Goal: Task Accomplishment & Management: Manage account settings

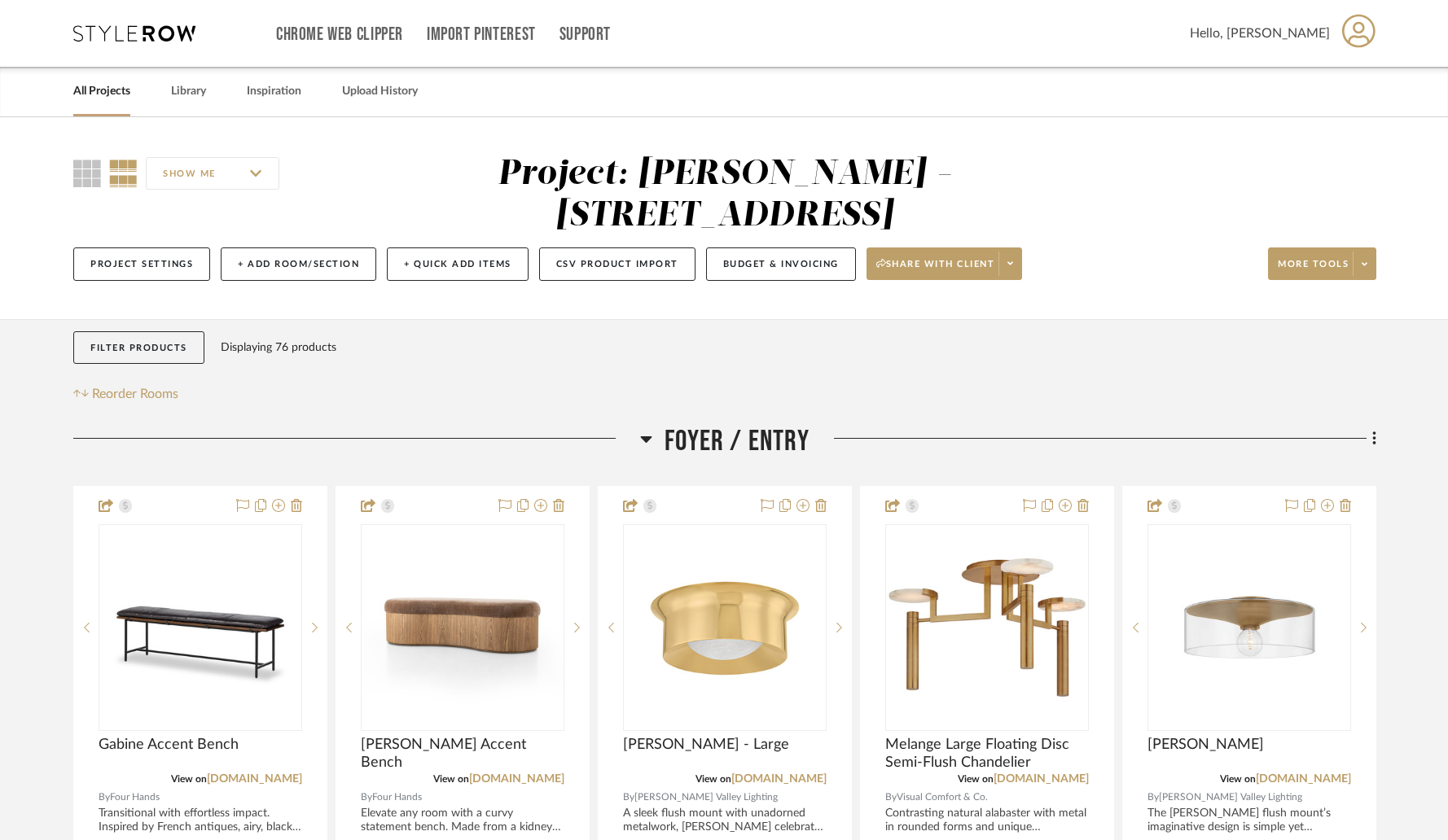
click at [115, 89] on link "All Projects" at bounding box center [101, 91] width 57 height 22
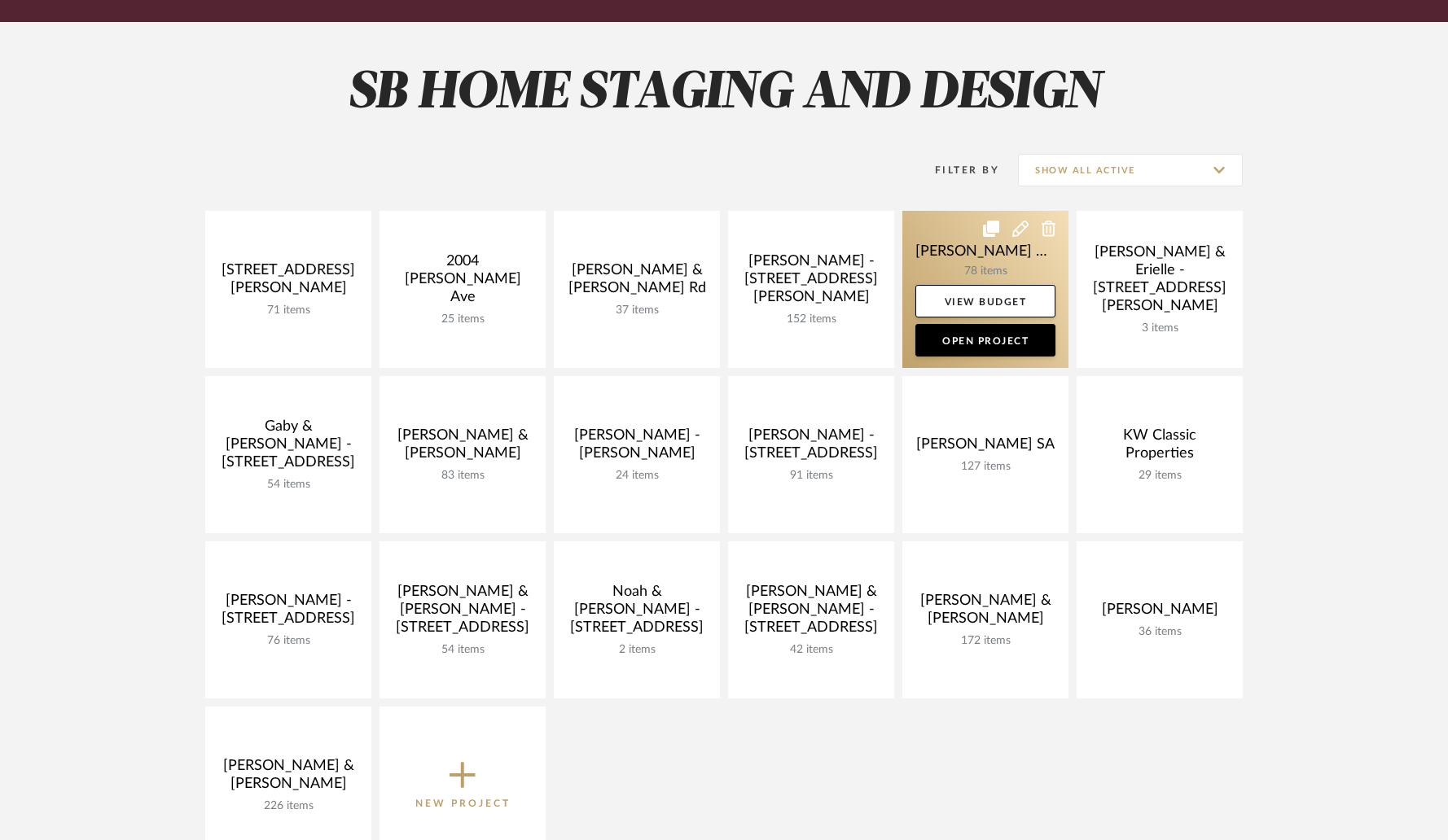
scroll to position [198, 0]
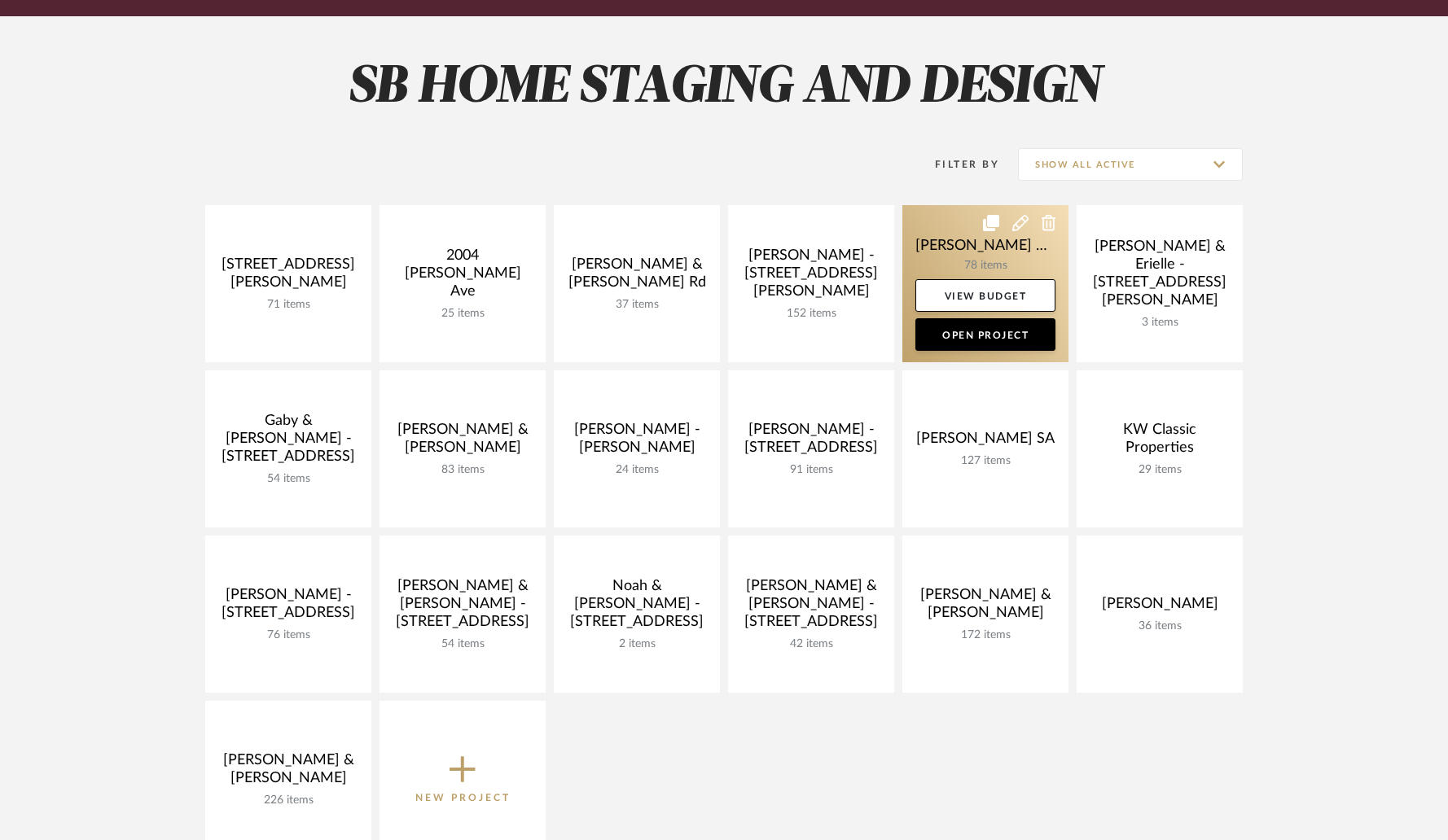
click at [1004, 269] on link at bounding box center [985, 284] width 166 height 157
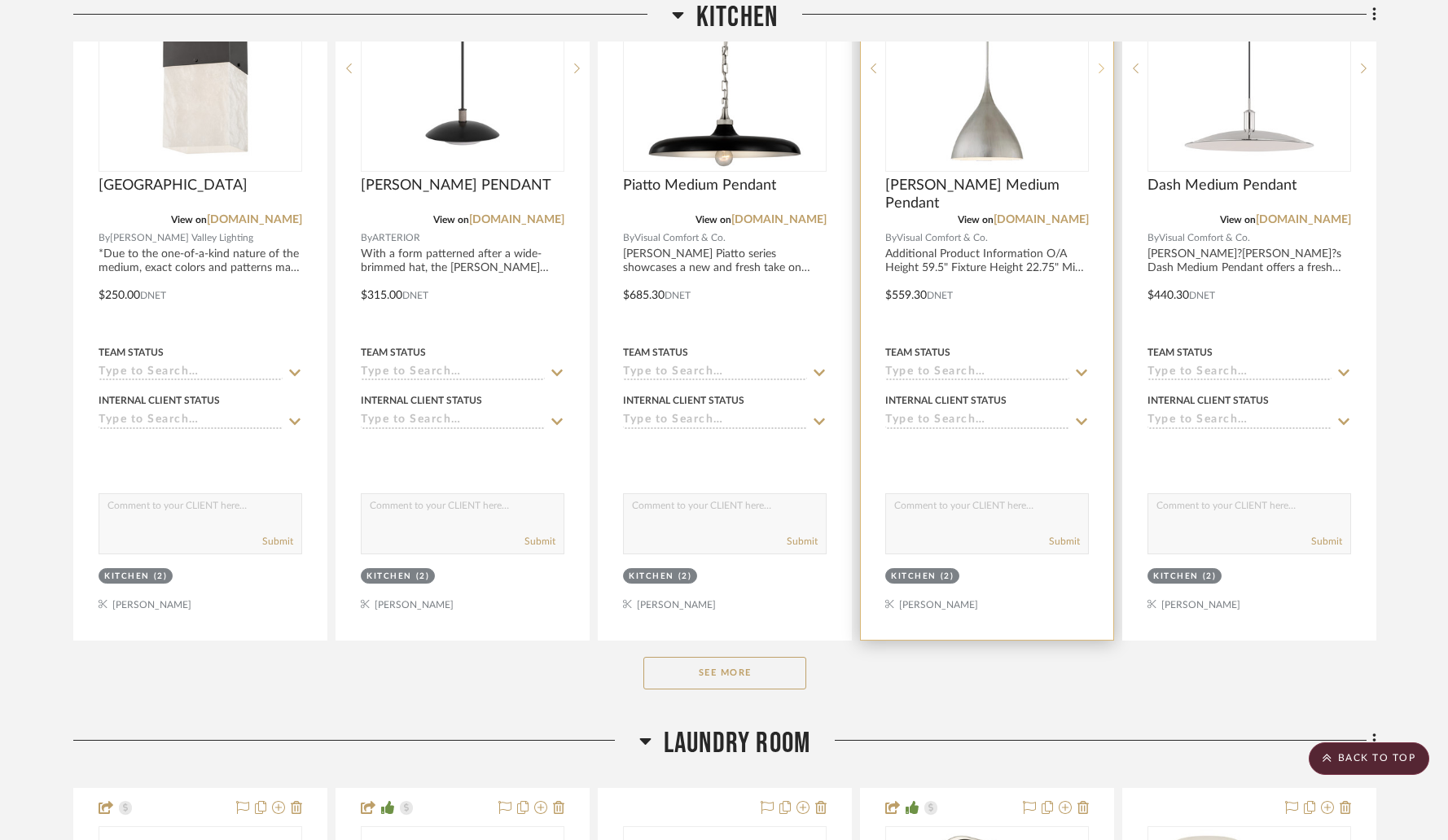
scroll to position [1748, 0]
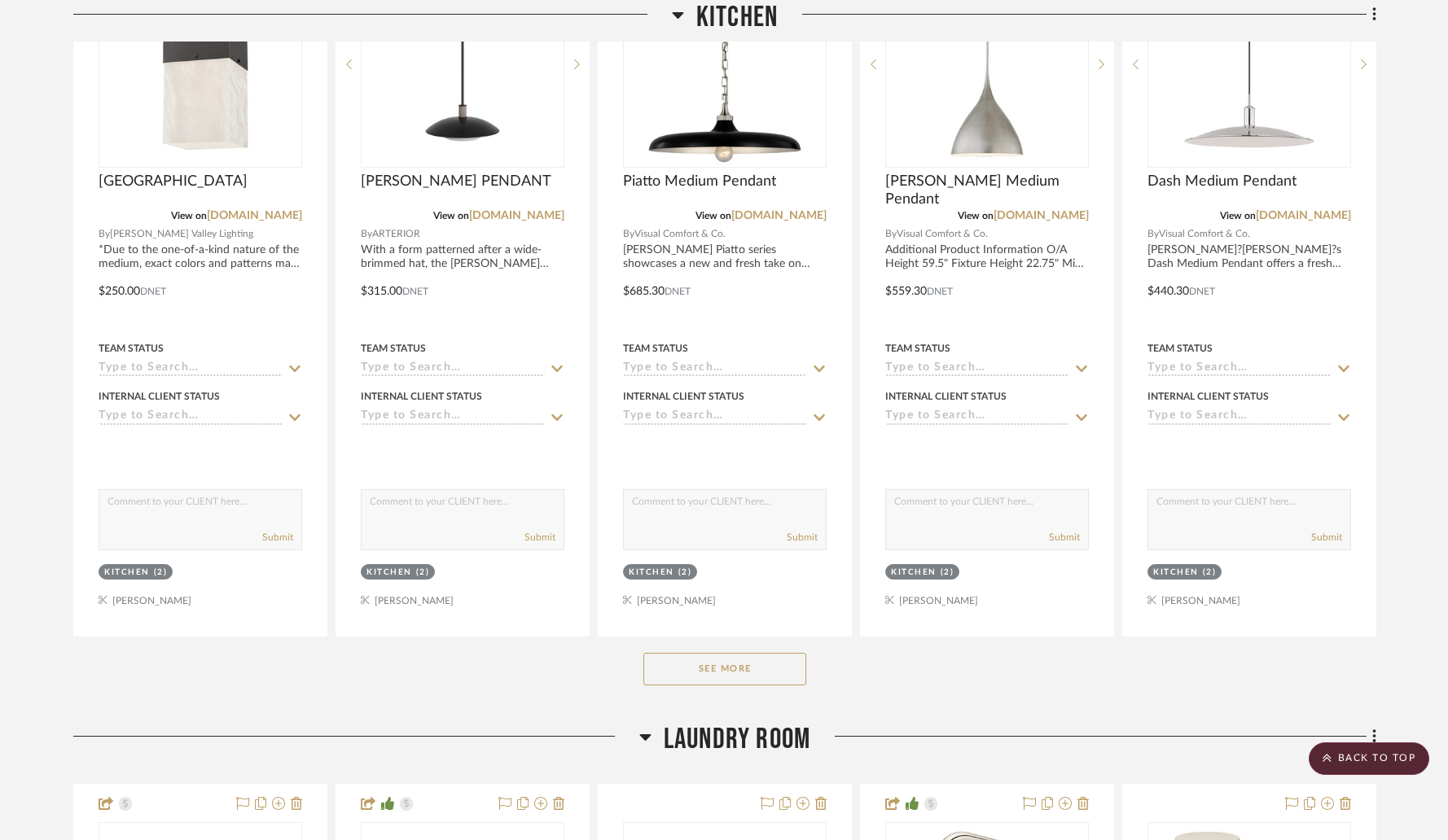
click at [709, 653] on button "See More" at bounding box center [725, 670] width 163 height 32
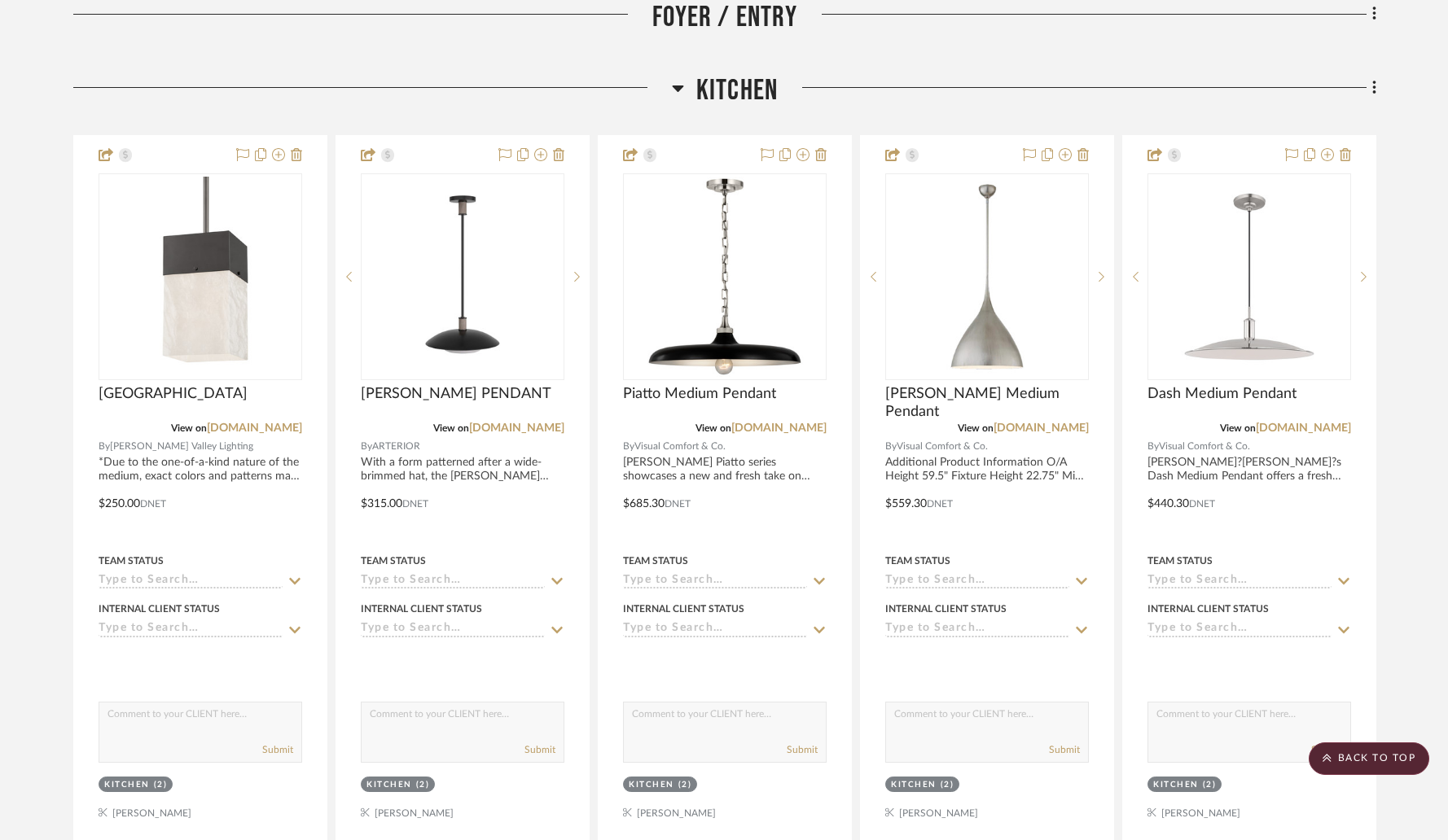
scroll to position [1538, 0]
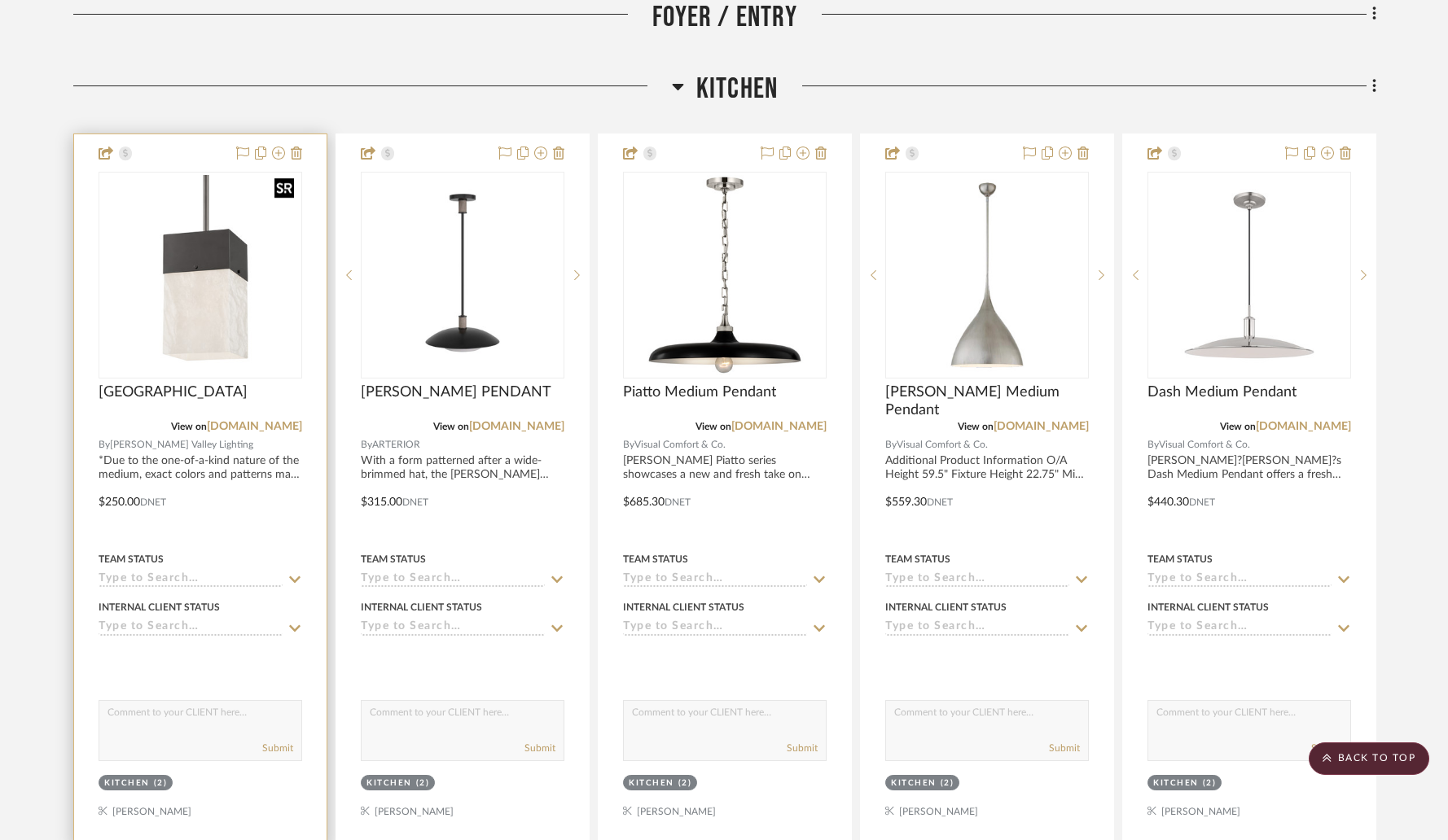
click at [170, 249] on img "0" at bounding box center [200, 275] width 200 height 200
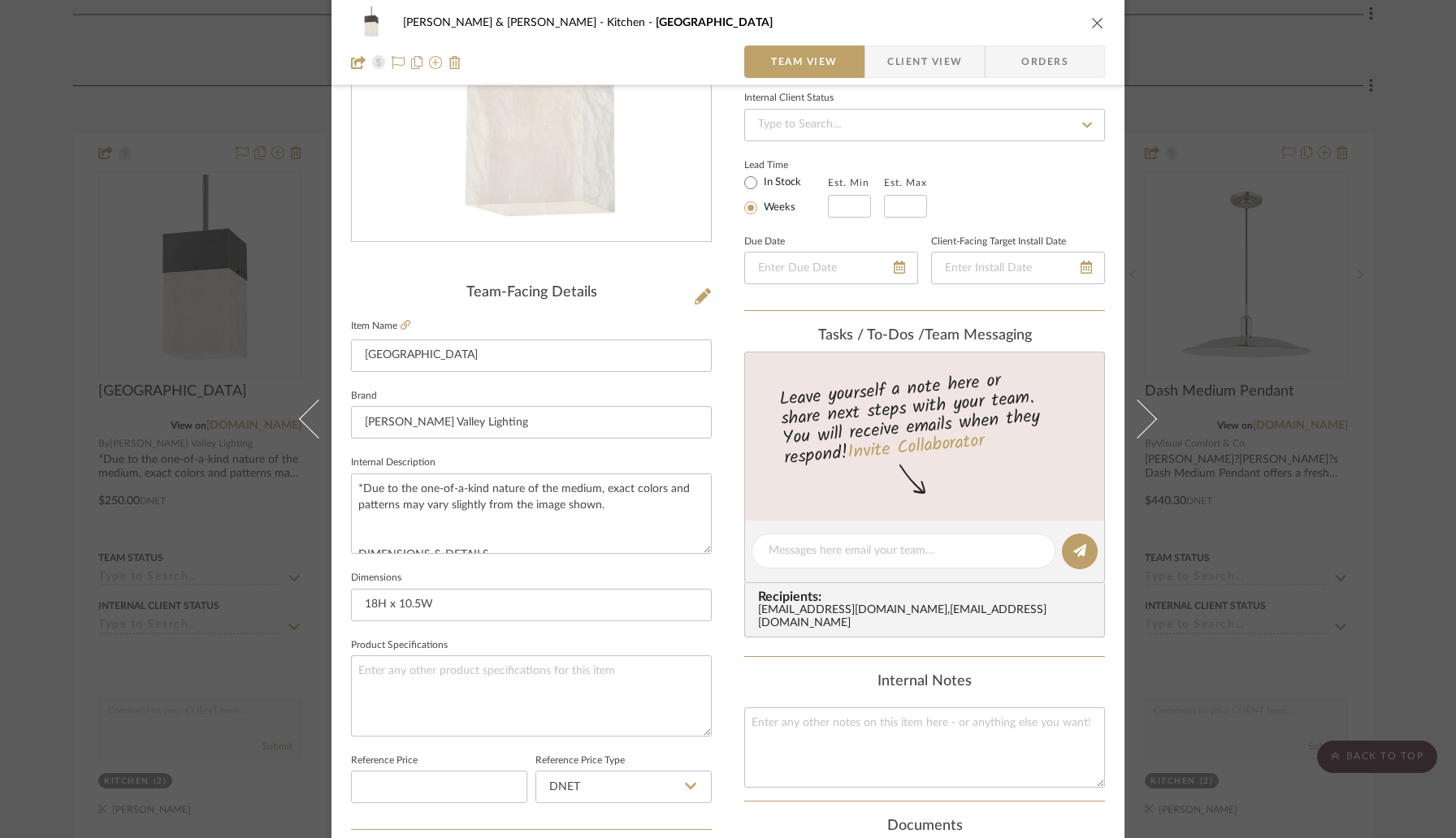
scroll to position [459, 0]
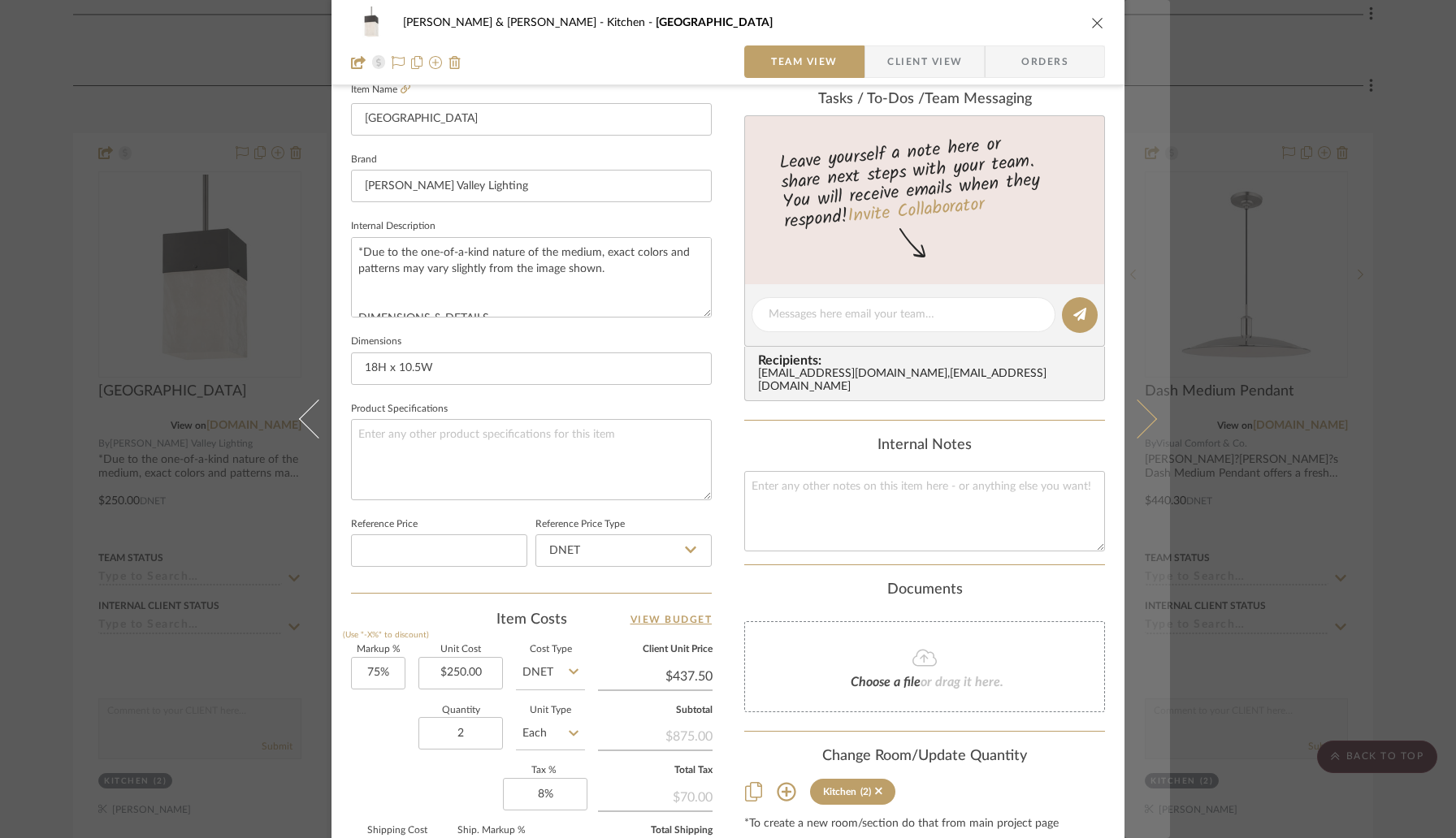
click at [1136, 429] on icon at bounding box center [1137, 418] width 39 height 39
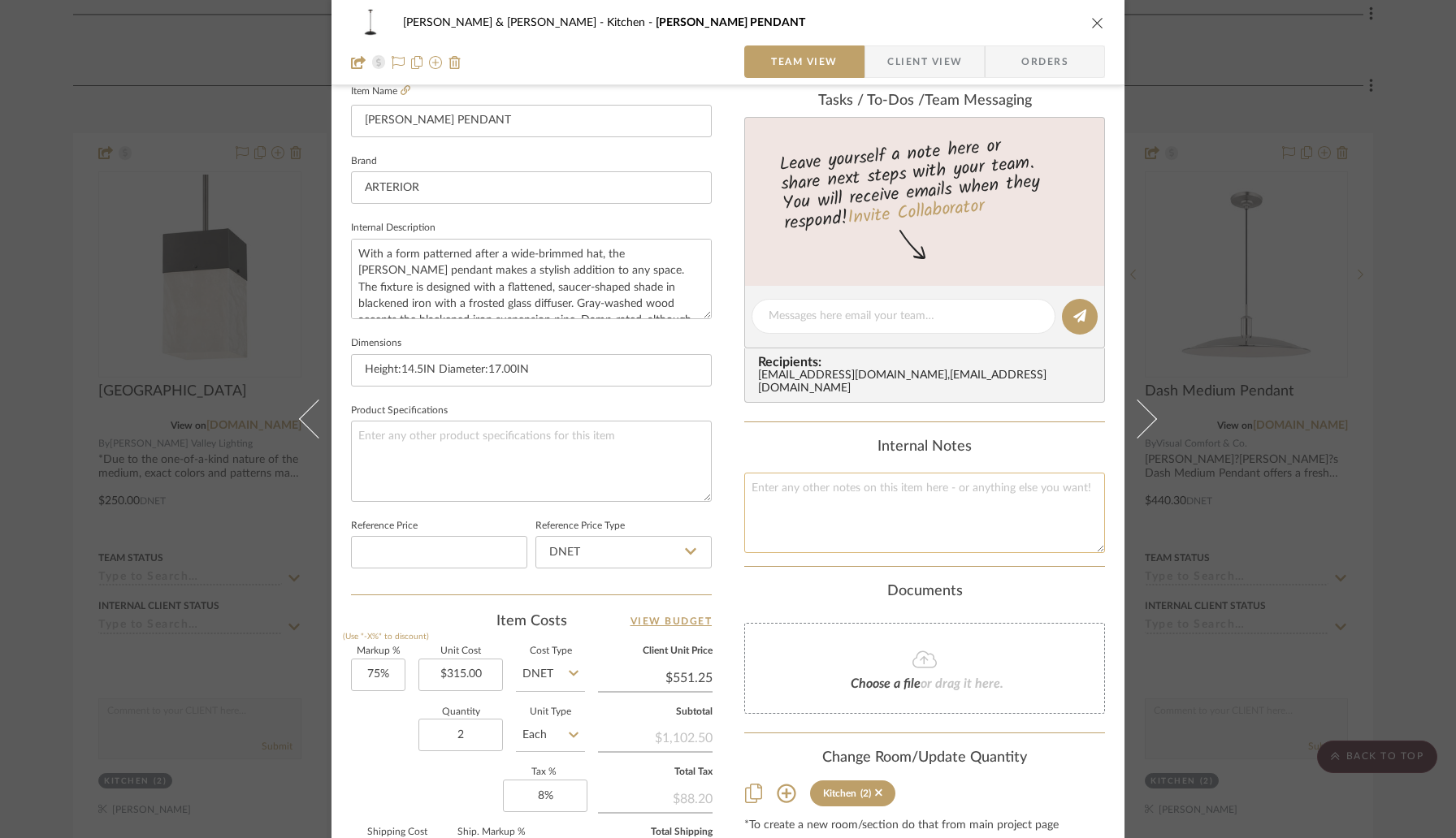
scroll to position [0, 0]
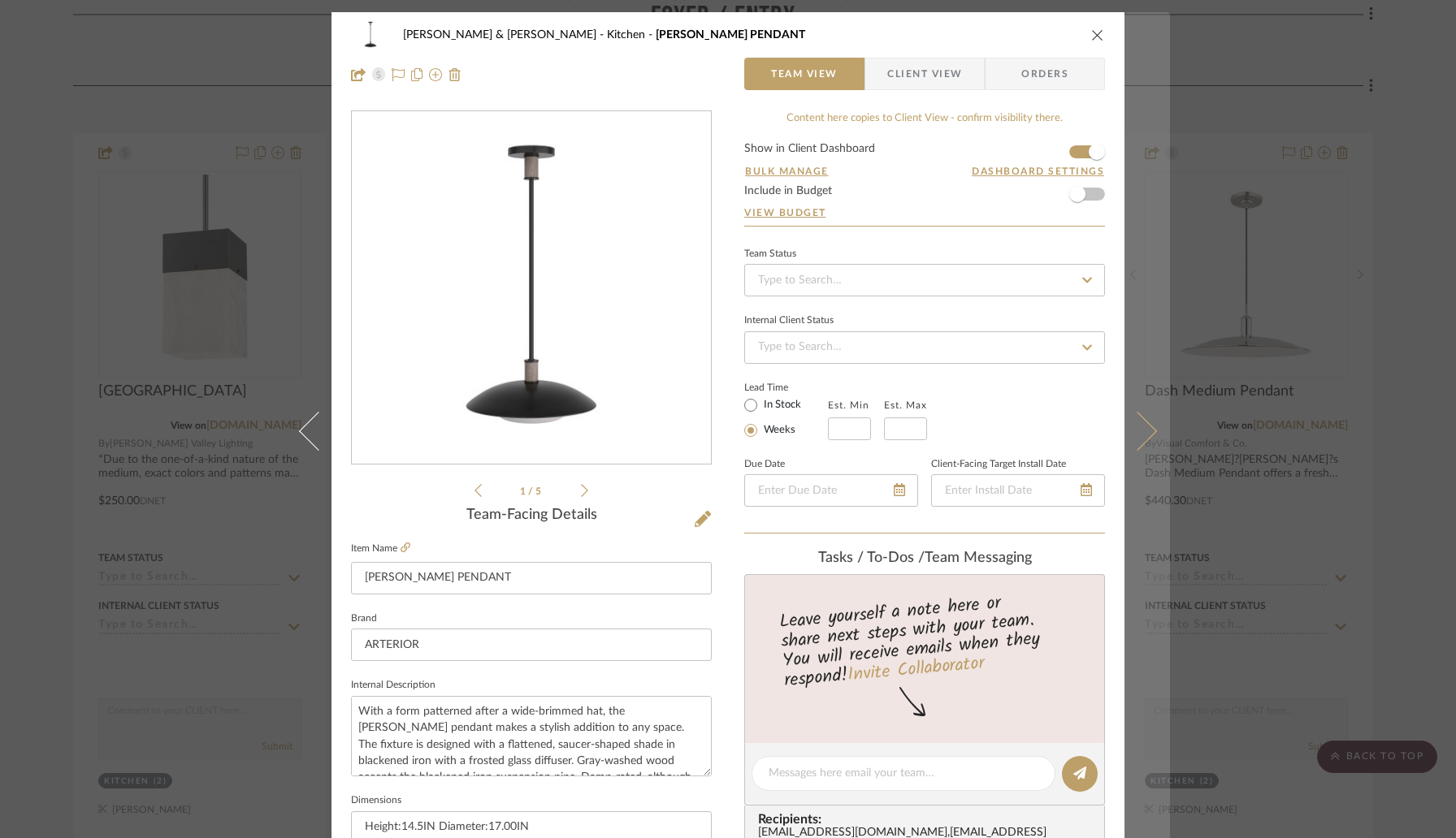
click at [1133, 441] on icon at bounding box center [1137, 431] width 39 height 39
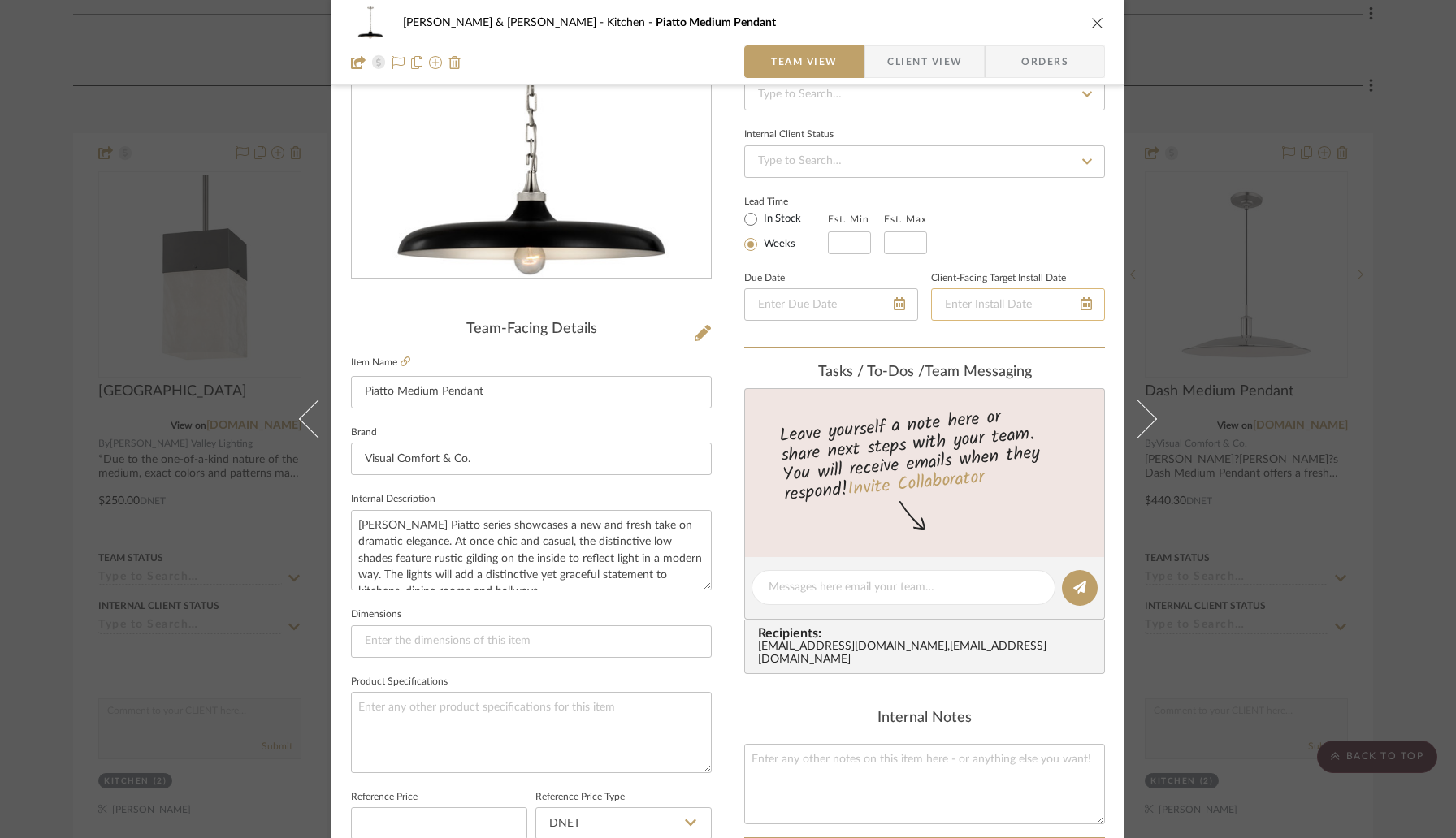
scroll to position [408, 0]
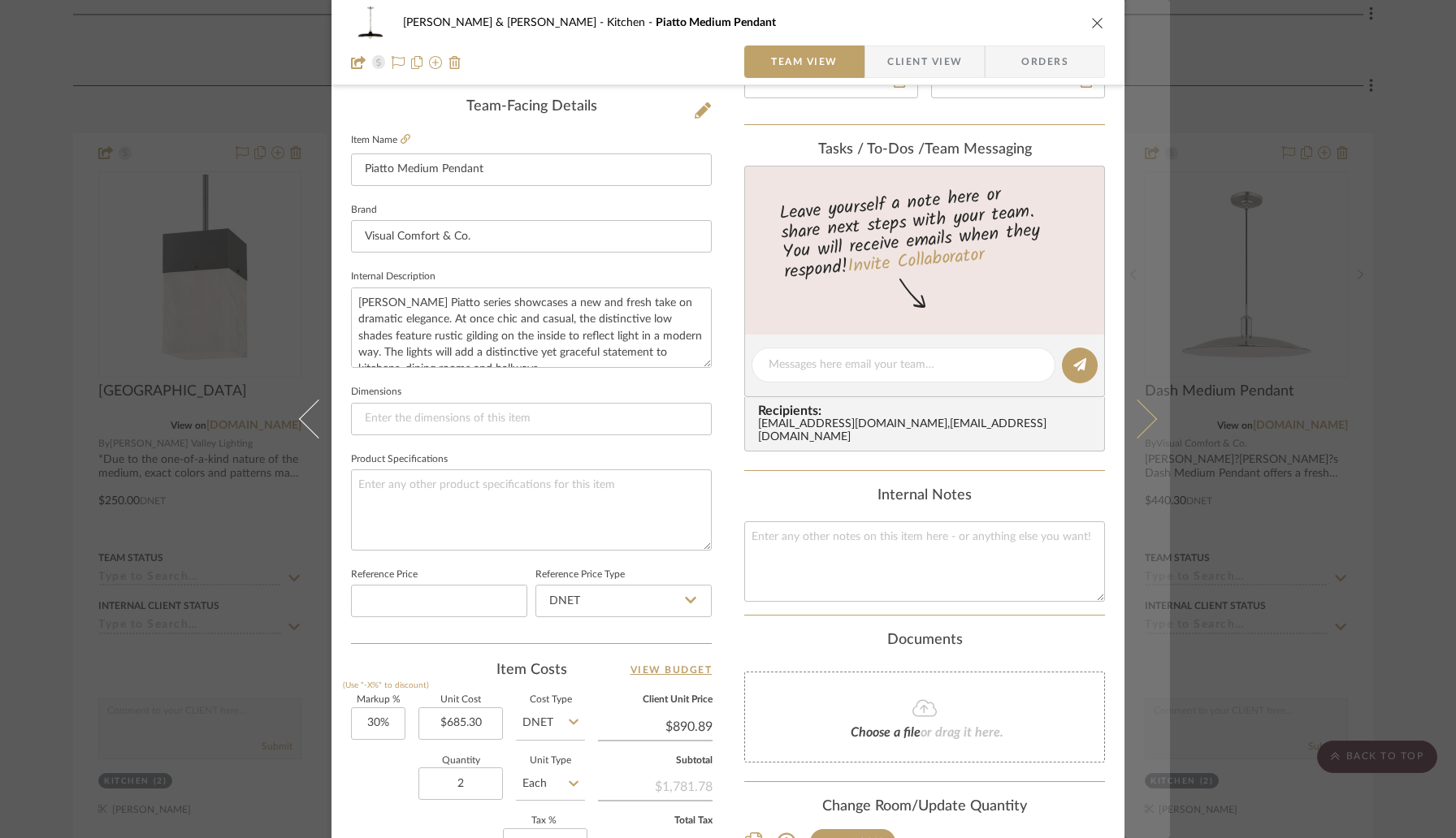
click at [1124, 438] on button at bounding box center [1147, 419] width 46 height 838
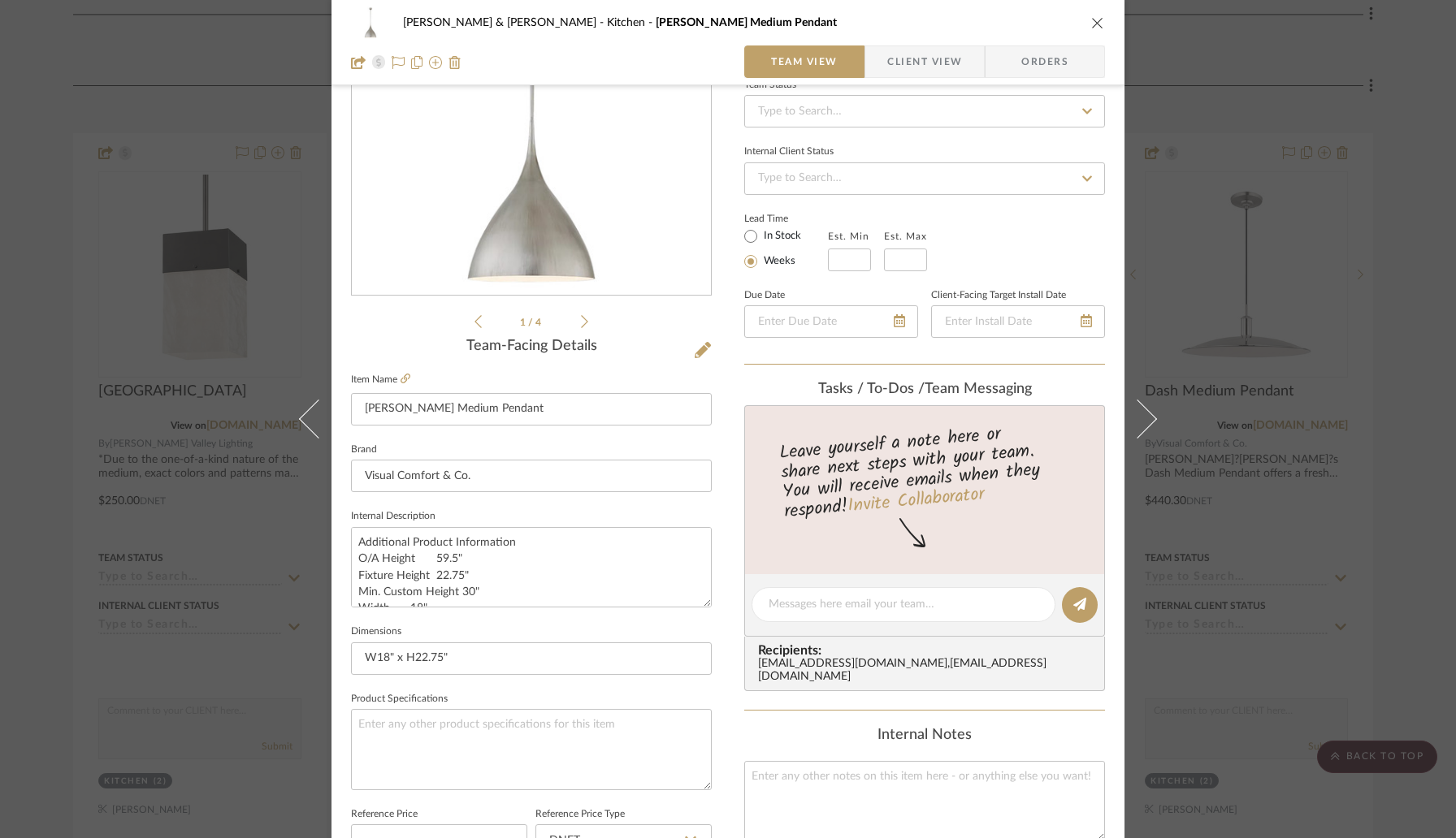
scroll to position [403, 0]
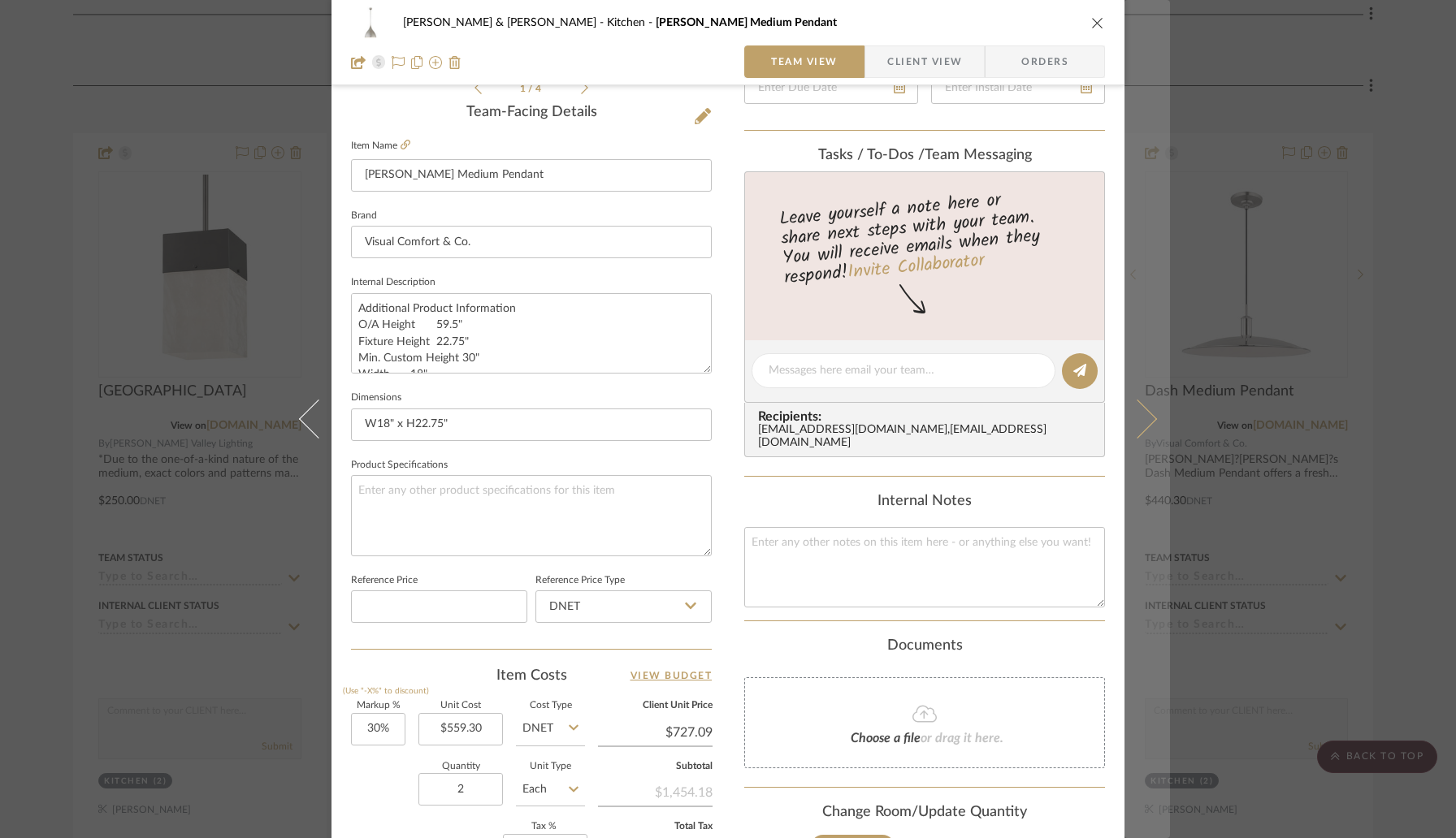
click at [1134, 424] on icon at bounding box center [1137, 418] width 39 height 39
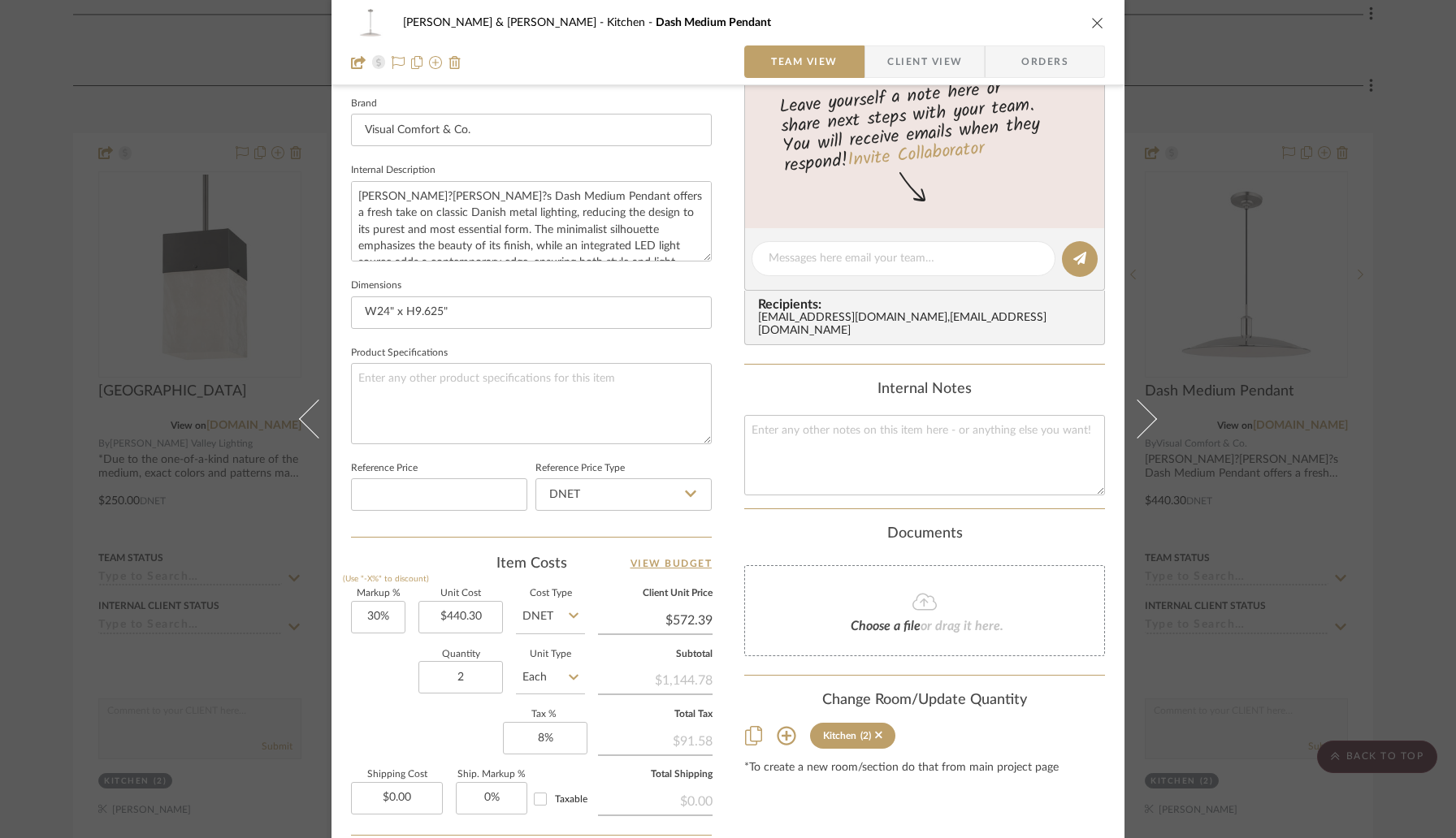
scroll to position [526, 0]
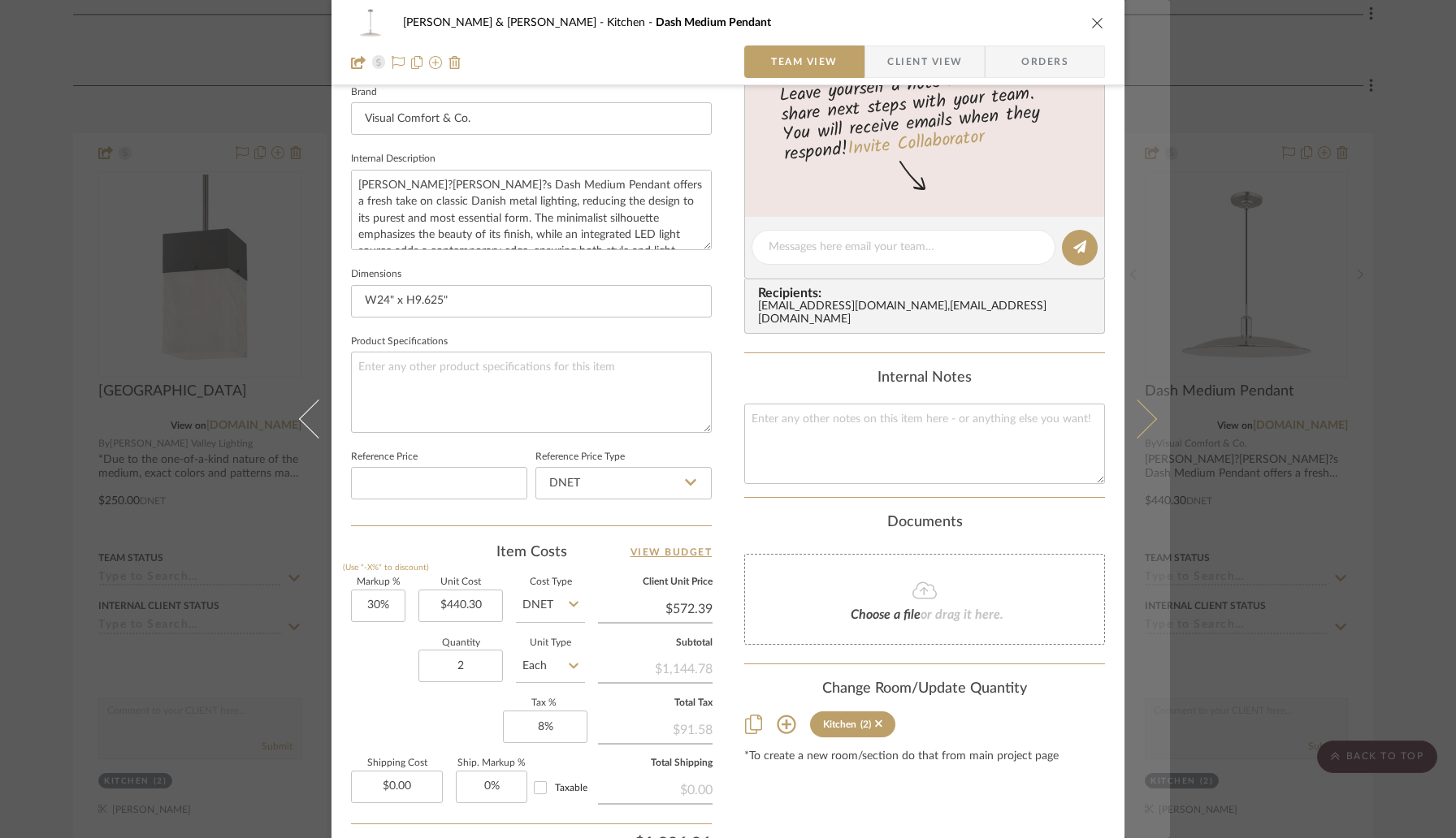
click at [1143, 409] on button at bounding box center [1147, 419] width 46 height 838
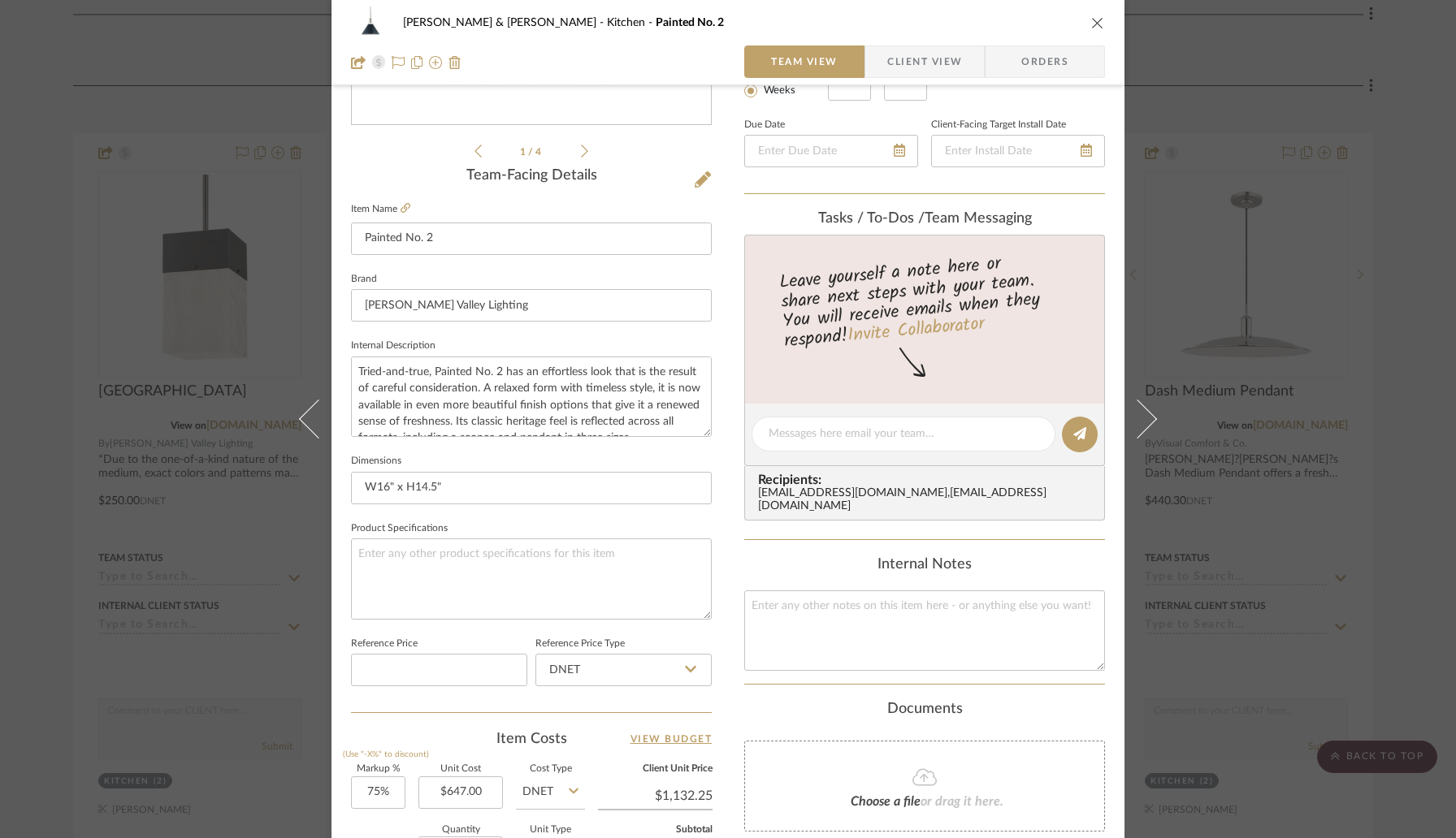
scroll to position [393, 0]
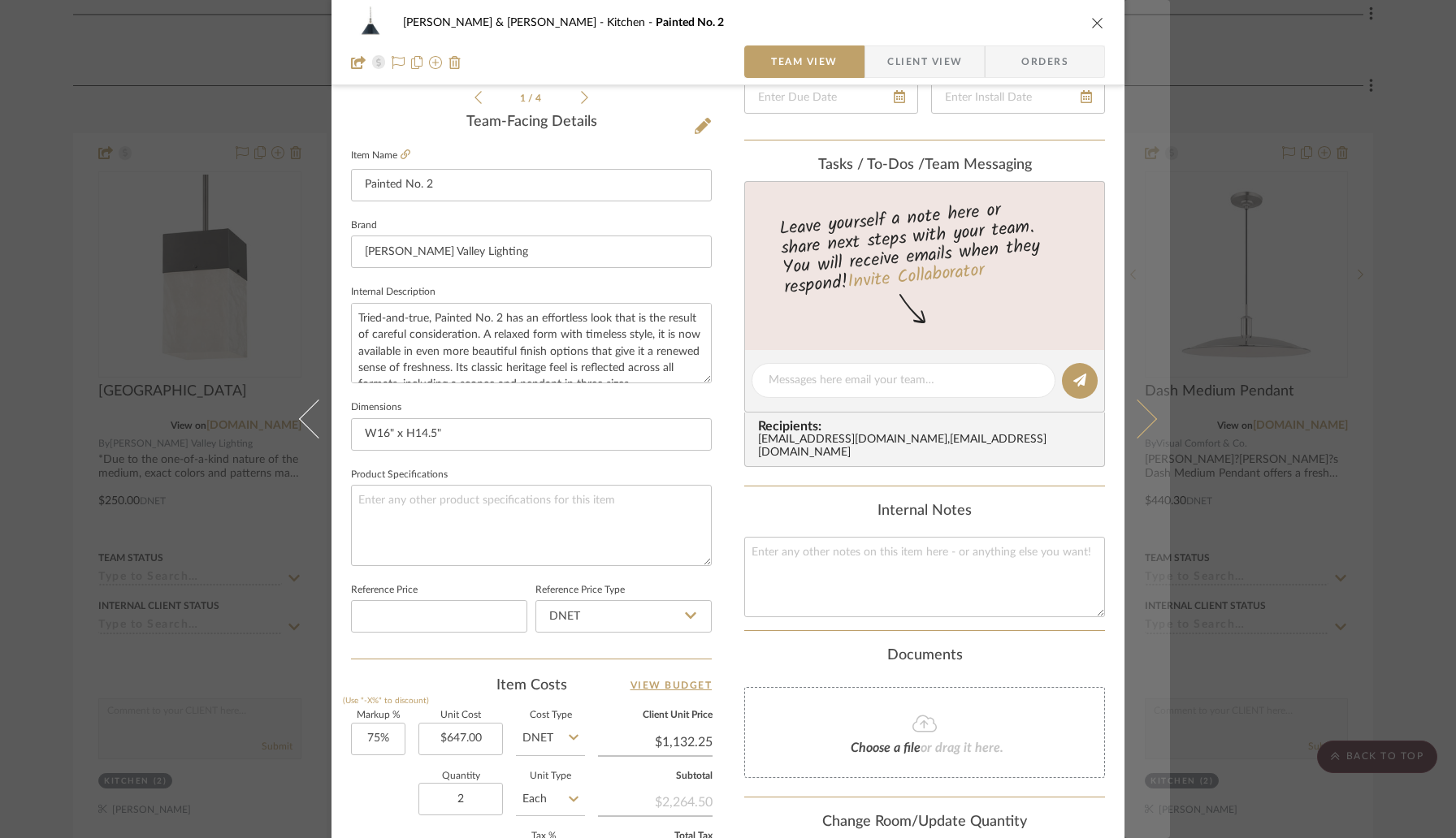
click at [1131, 424] on icon at bounding box center [1137, 418] width 39 height 39
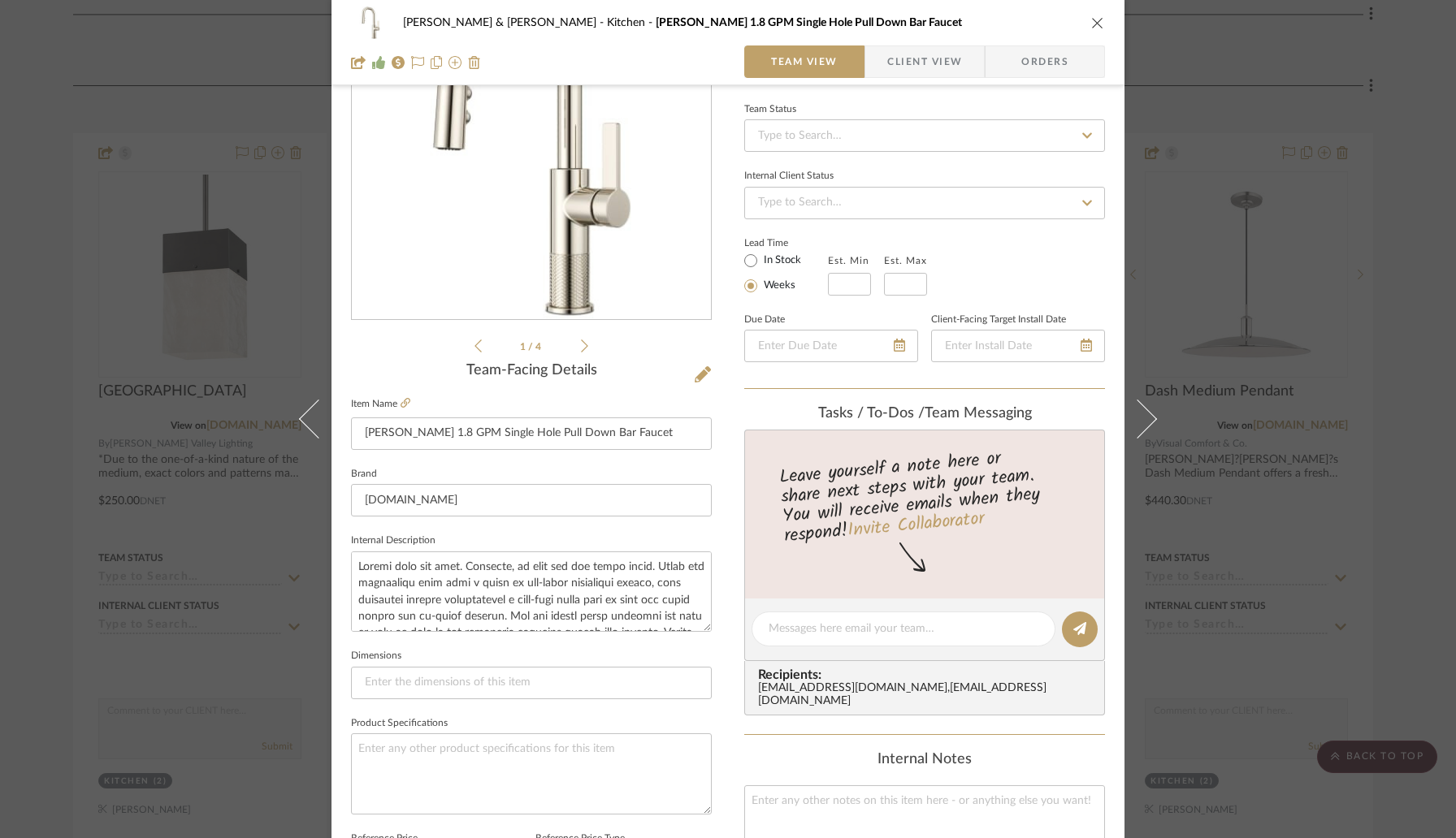
scroll to position [150, 0]
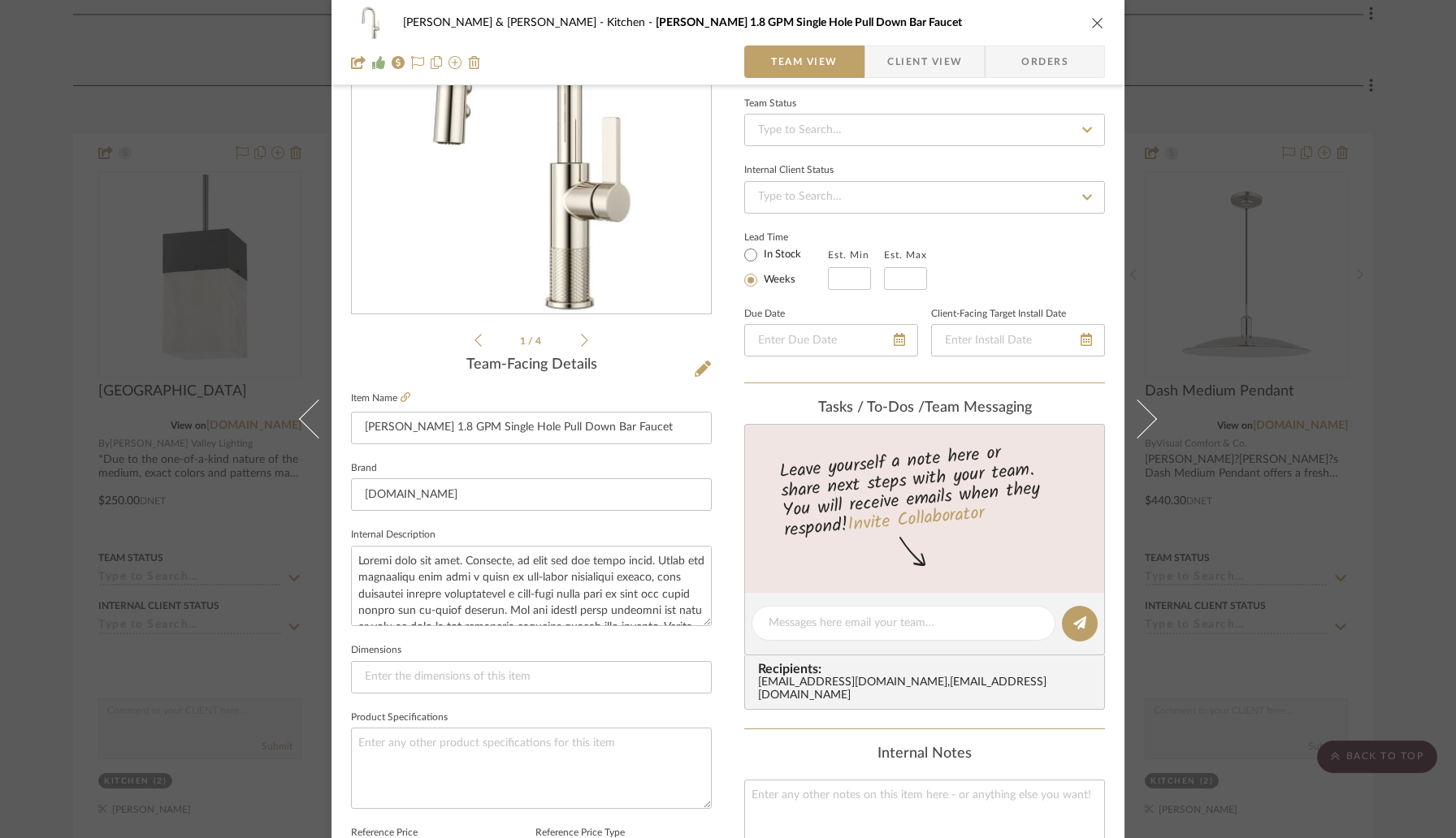
click at [1094, 24] on icon "close" at bounding box center [1097, 22] width 13 height 13
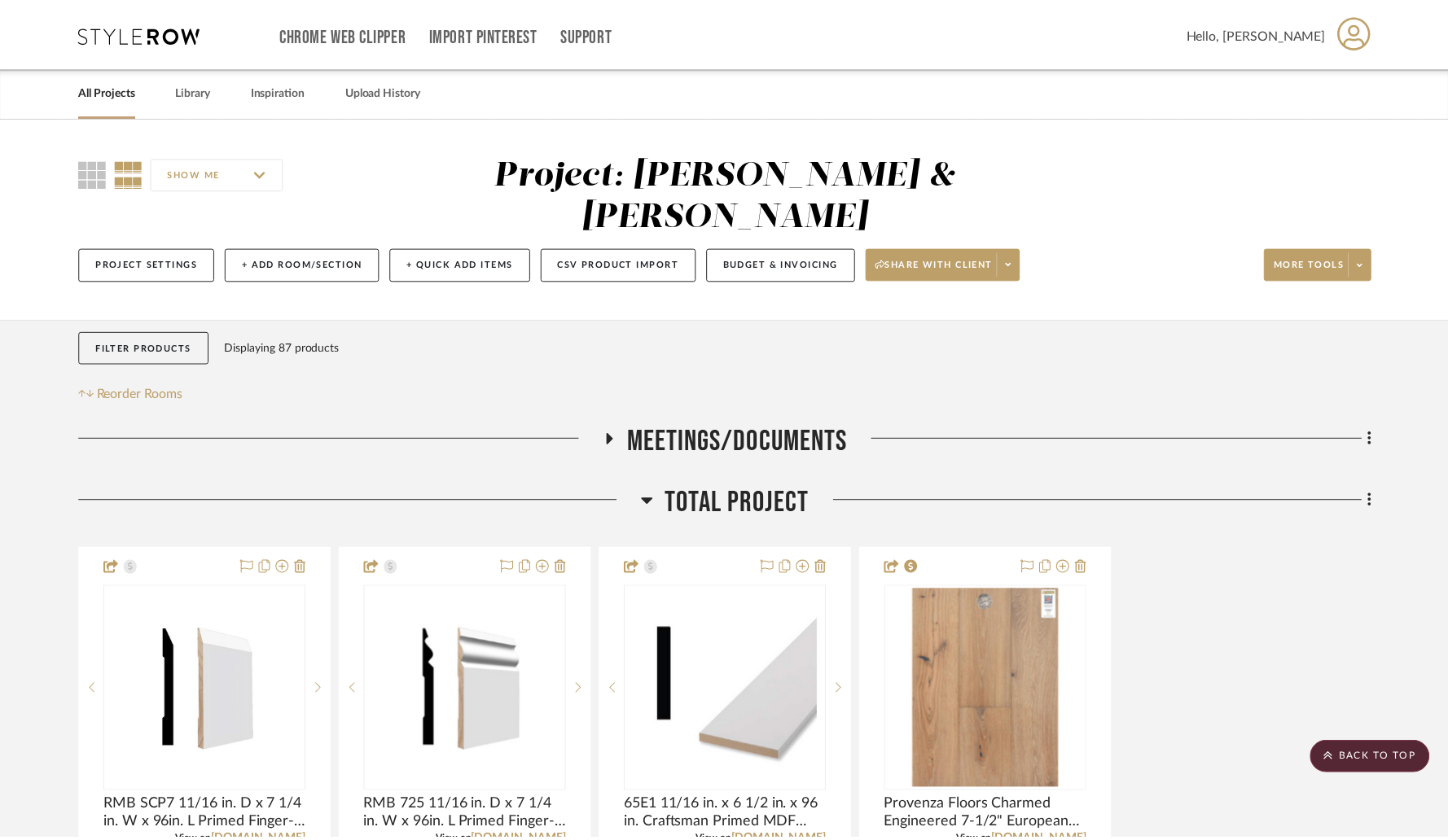
scroll to position [1538, 0]
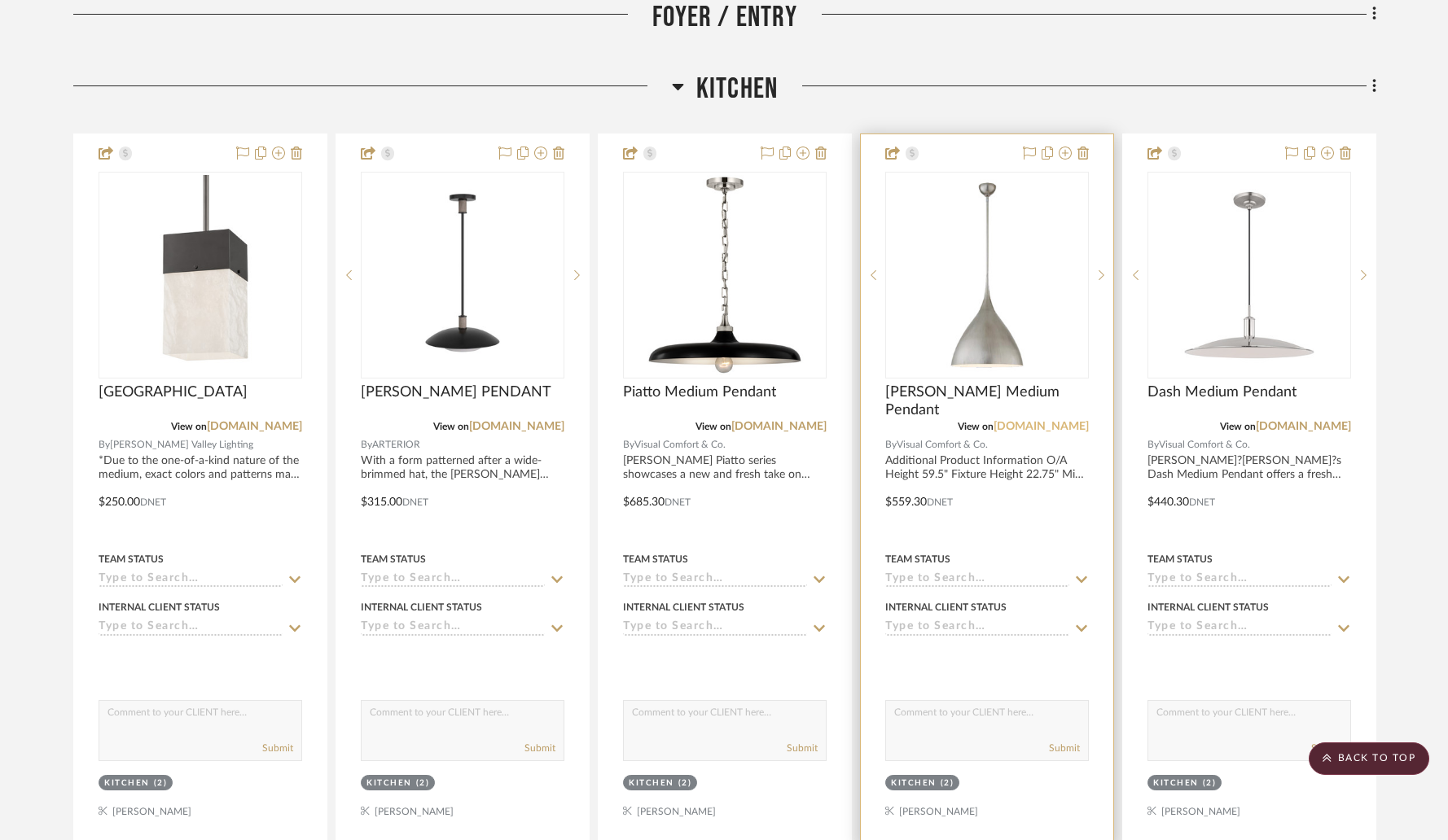
click at [1029, 421] on link "[DOMAIN_NAME]" at bounding box center [1041, 426] width 96 height 12
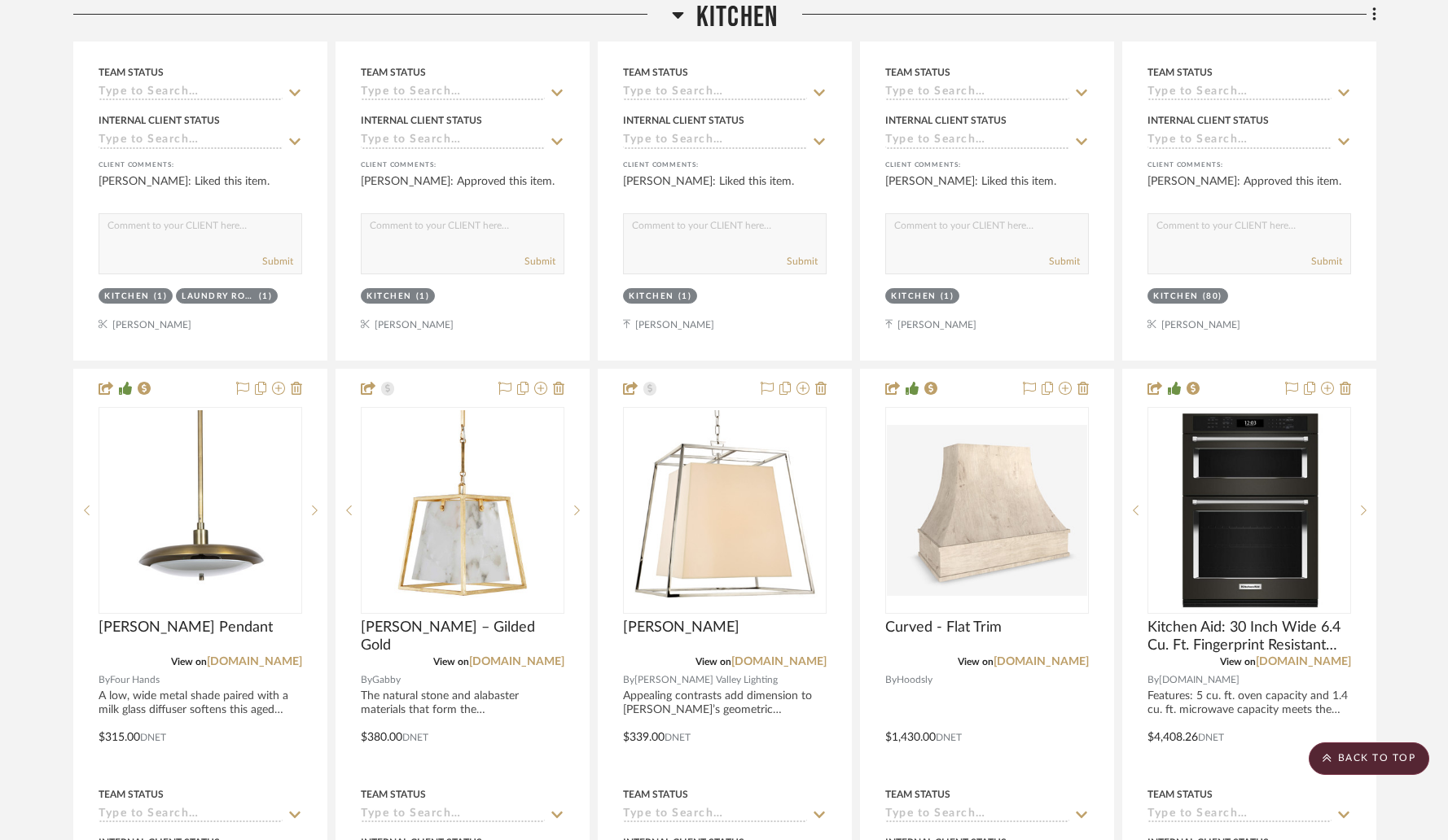
scroll to position [4200, 0]
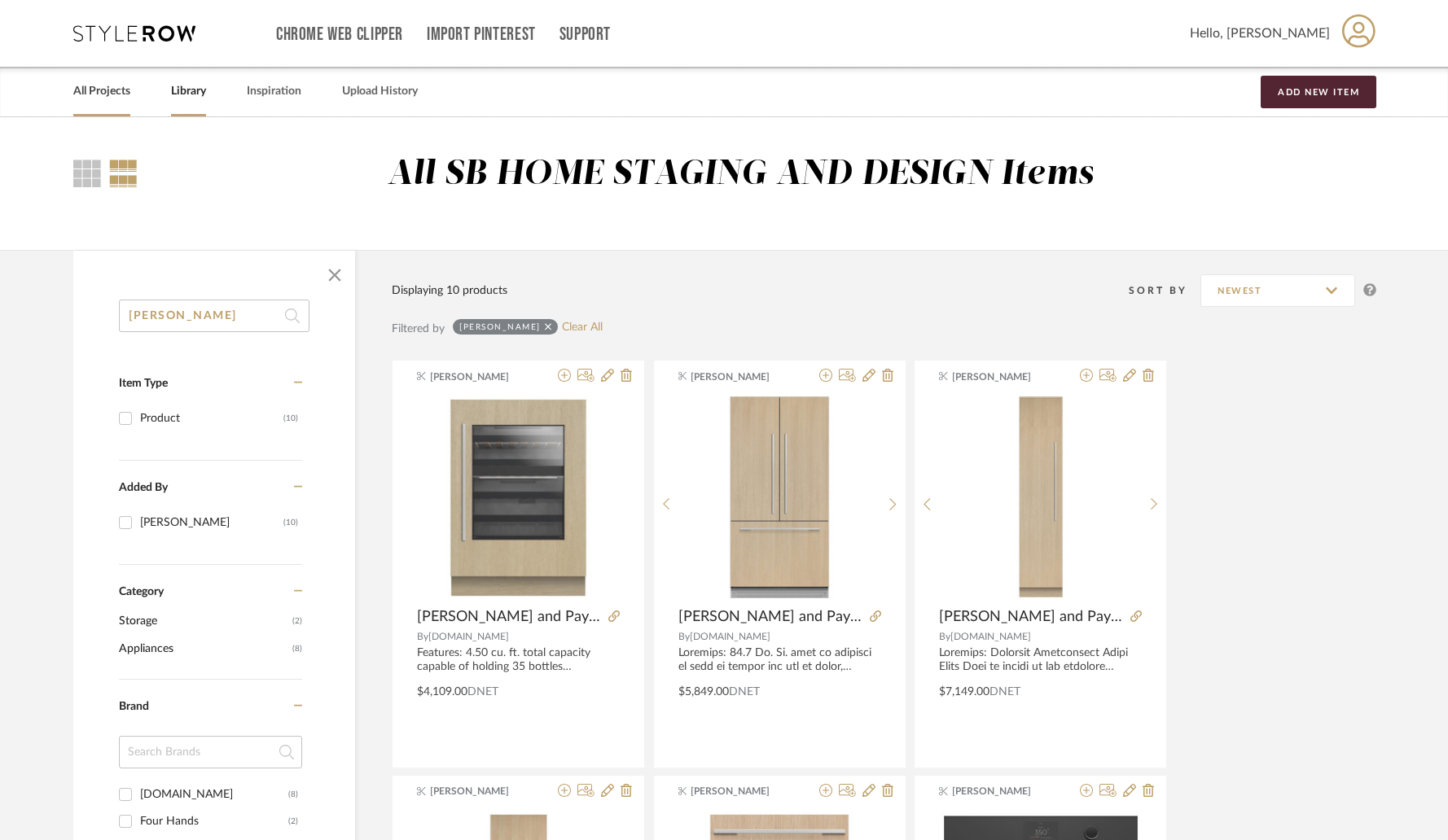
click at [121, 96] on link "All Projects" at bounding box center [101, 91] width 57 height 22
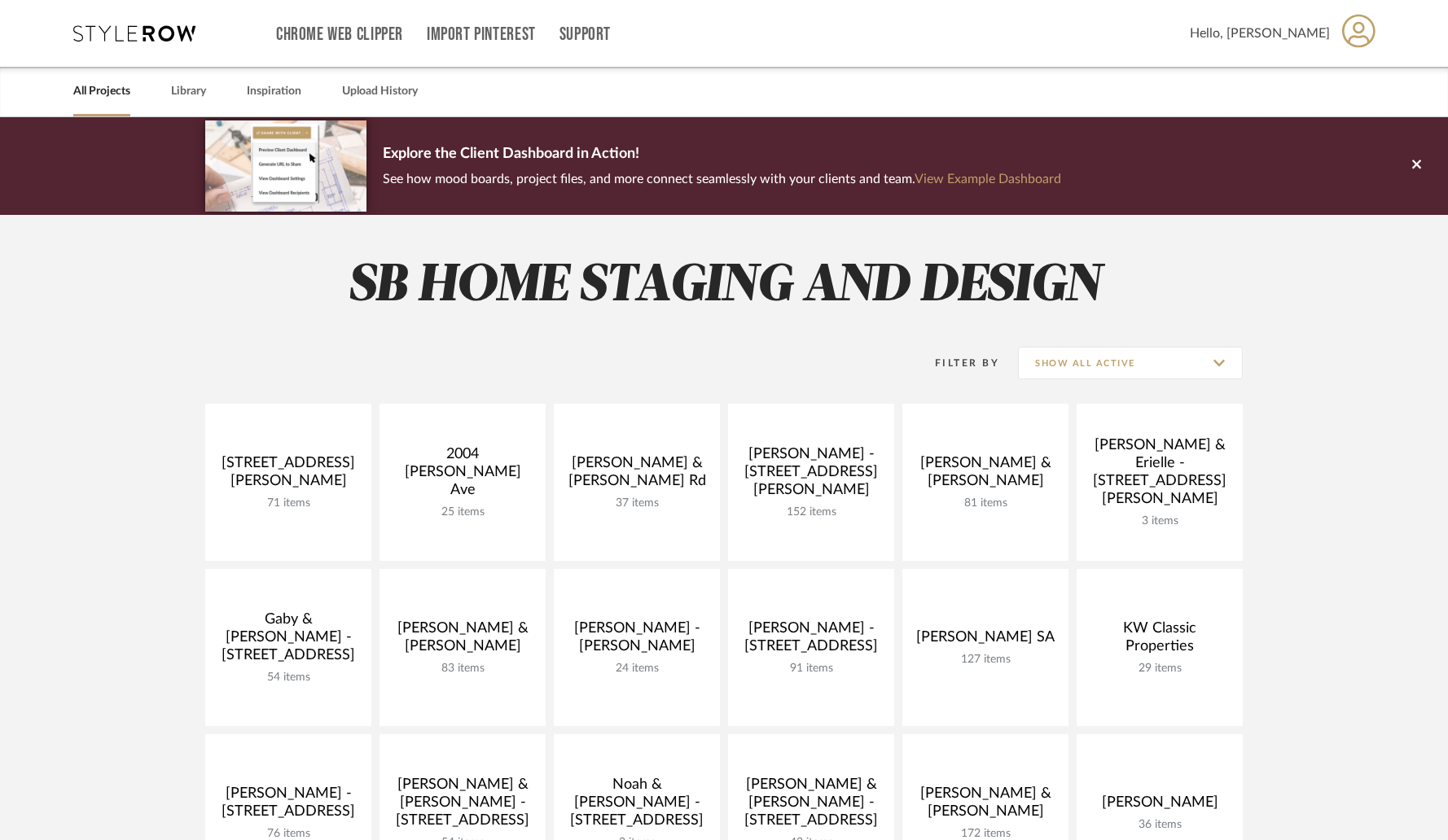
click at [1131, 387] on div "Filter By Show All Active" at bounding box center [724, 363] width 1038 height 80
click at [1136, 378] on input "Show All Active" at bounding box center [1130, 363] width 225 height 32
click at [1112, 476] on span "Archived" at bounding box center [1132, 482] width 193 height 14
type input "Archived"
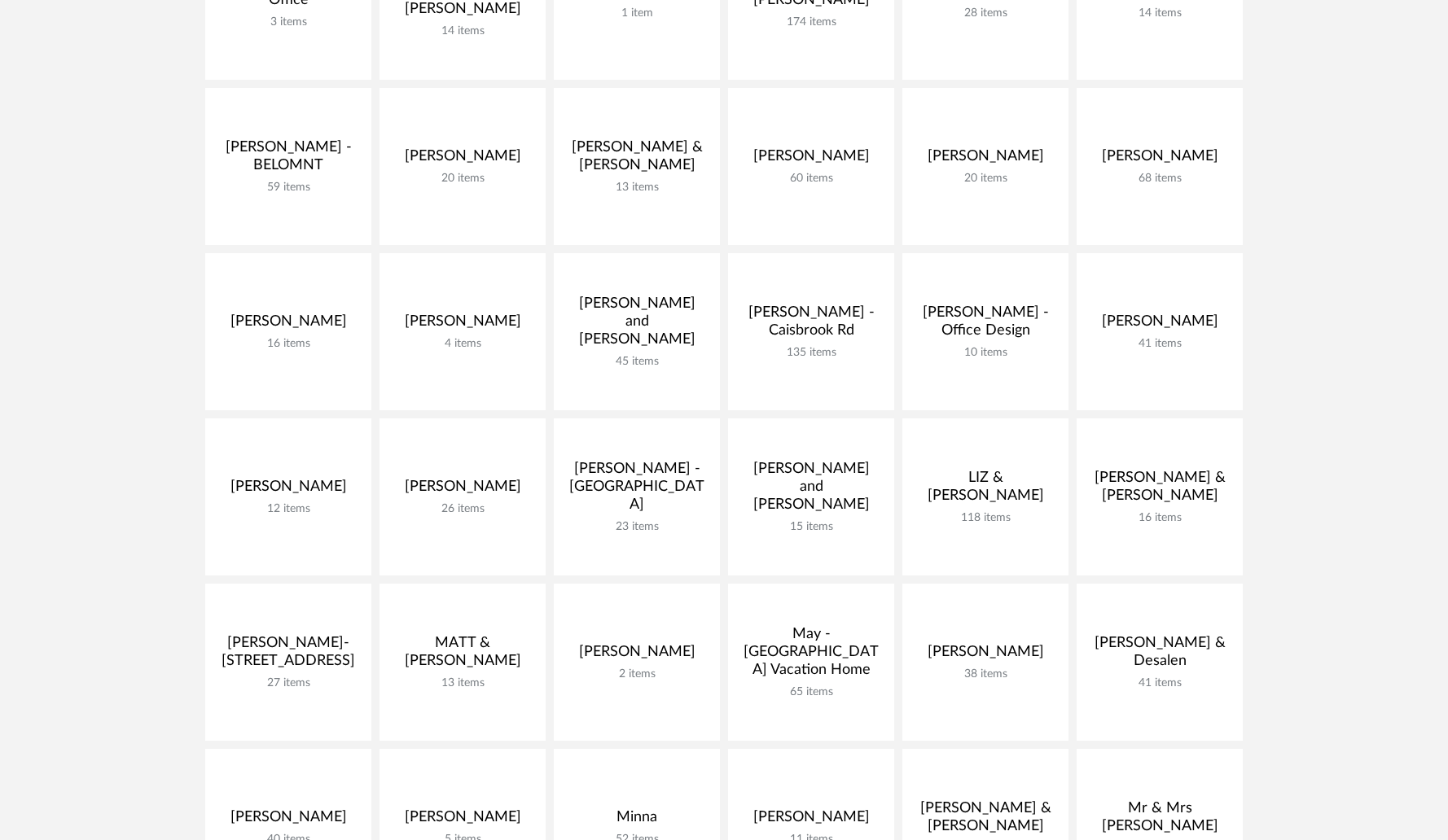
scroll to position [1973, 0]
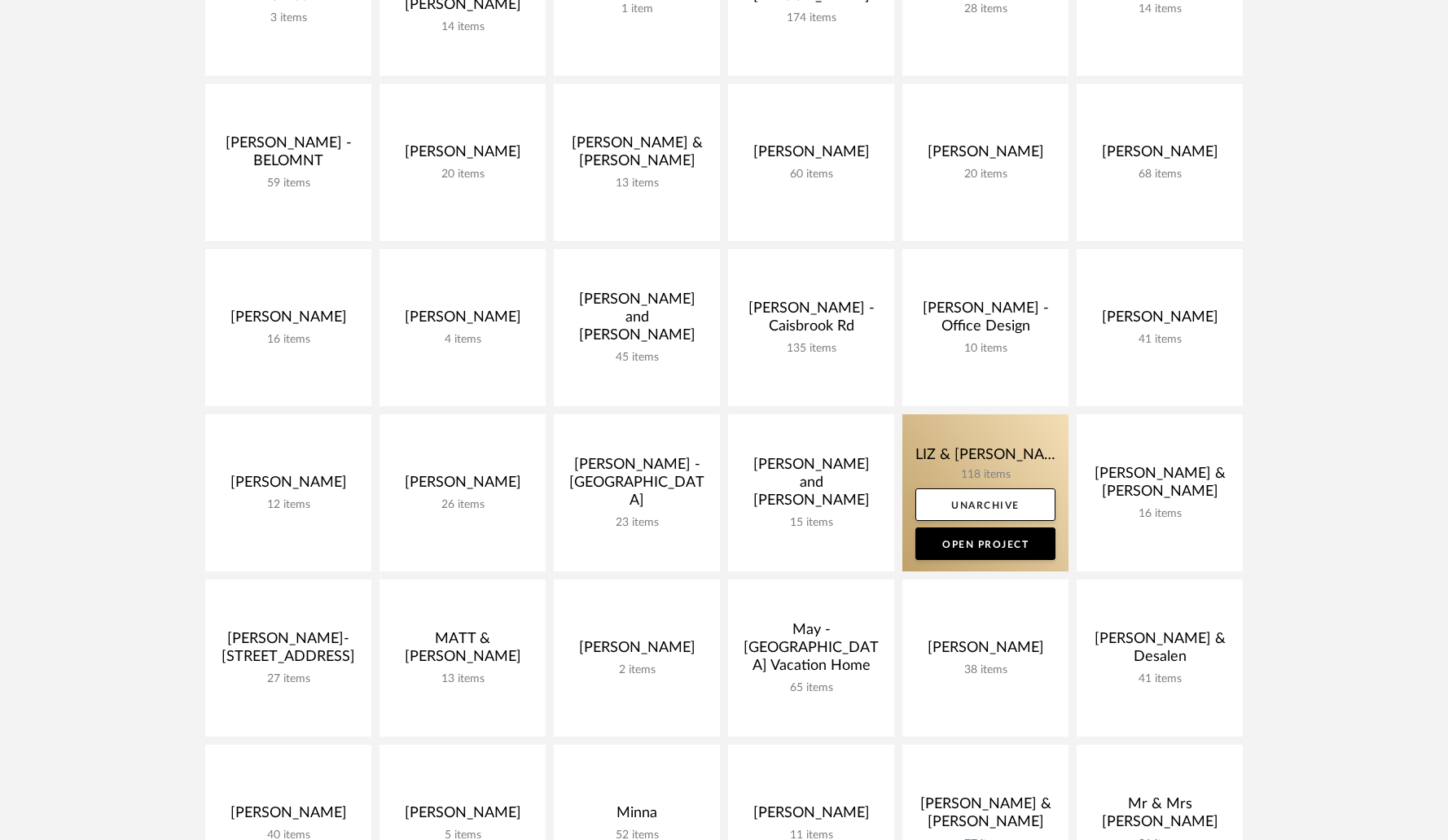
click at [926, 473] on link at bounding box center [985, 493] width 166 height 157
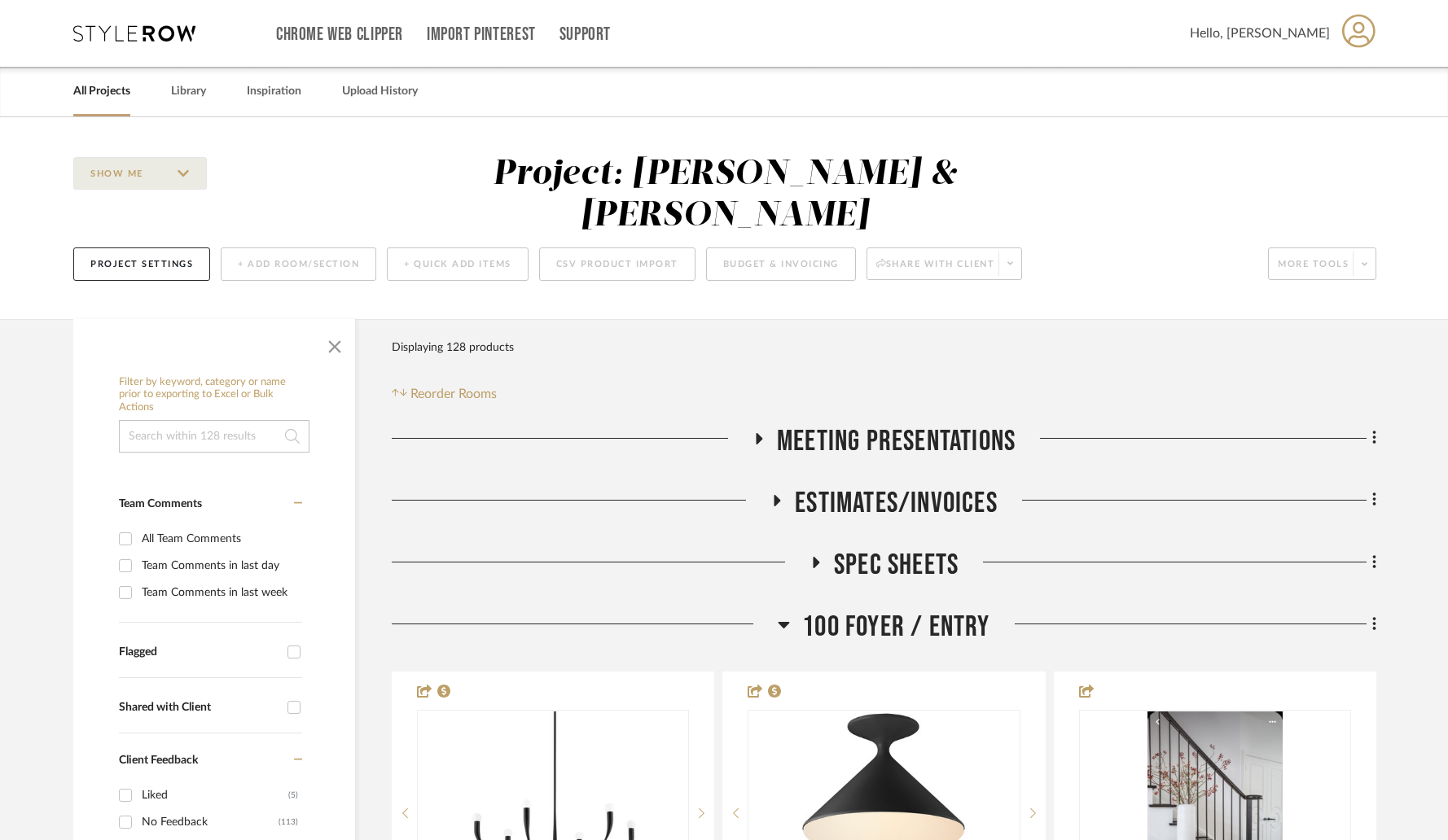
click at [783, 622] on icon at bounding box center [784, 625] width 12 height 6
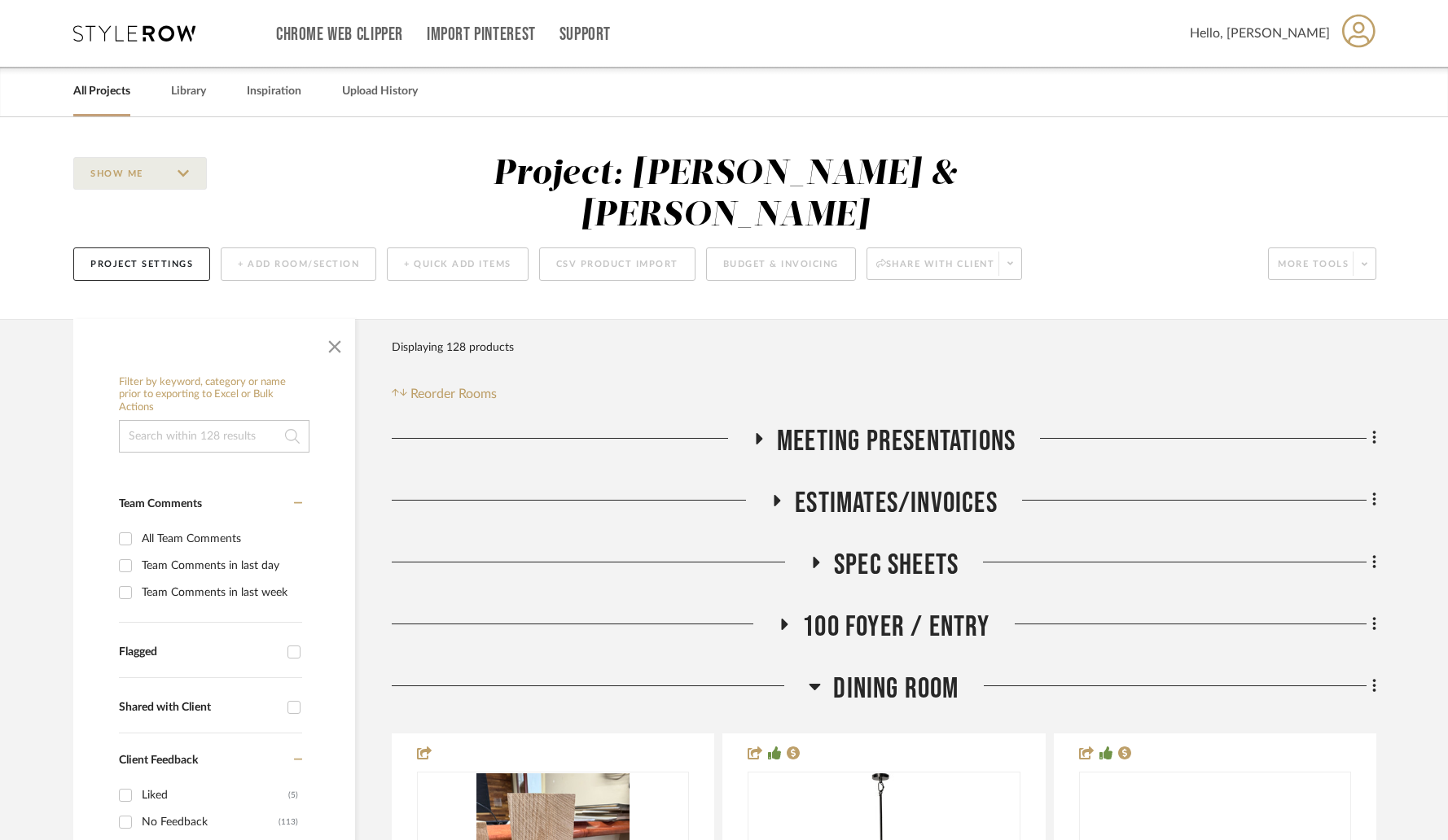
click at [783, 619] on icon at bounding box center [784, 625] width 6 height 12
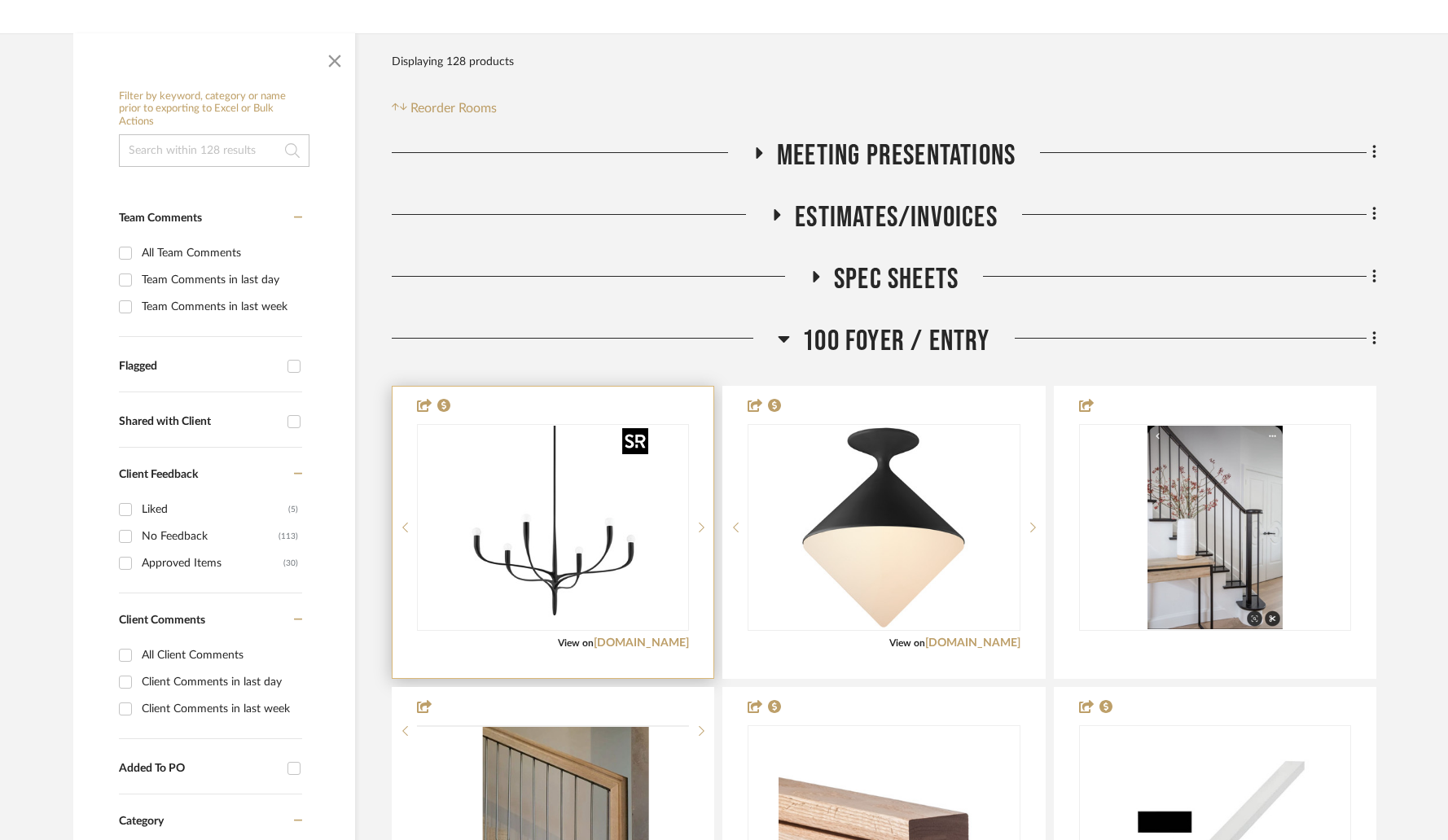
scroll to position [324, 0]
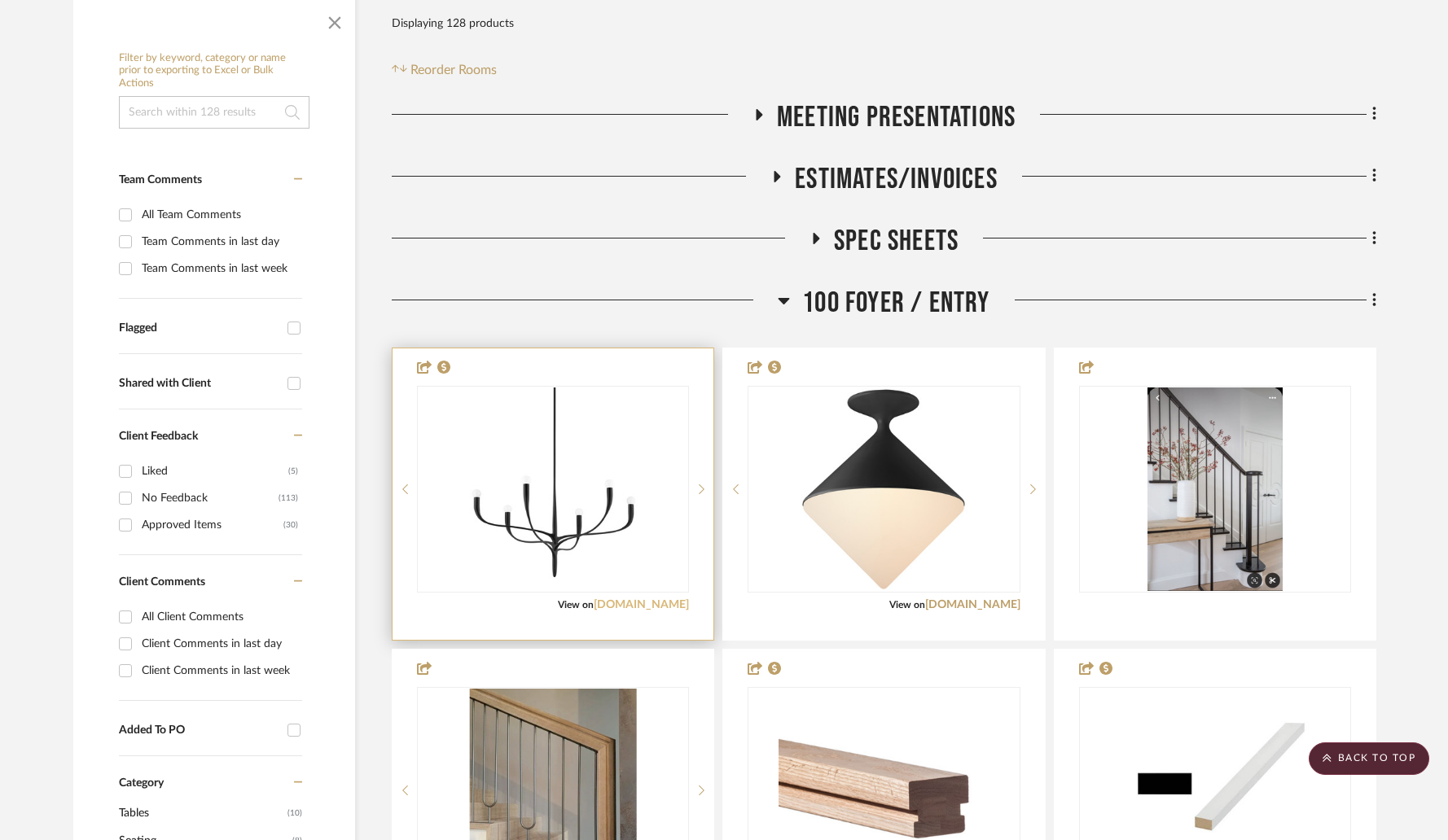
click at [628, 599] on link "hudsonvalleylighting.com" at bounding box center [642, 605] width 96 height 12
click at [542, 493] on img "0" at bounding box center [553, 489] width 204 height 204
click at [609, 525] on img "0" at bounding box center [553, 489] width 204 height 204
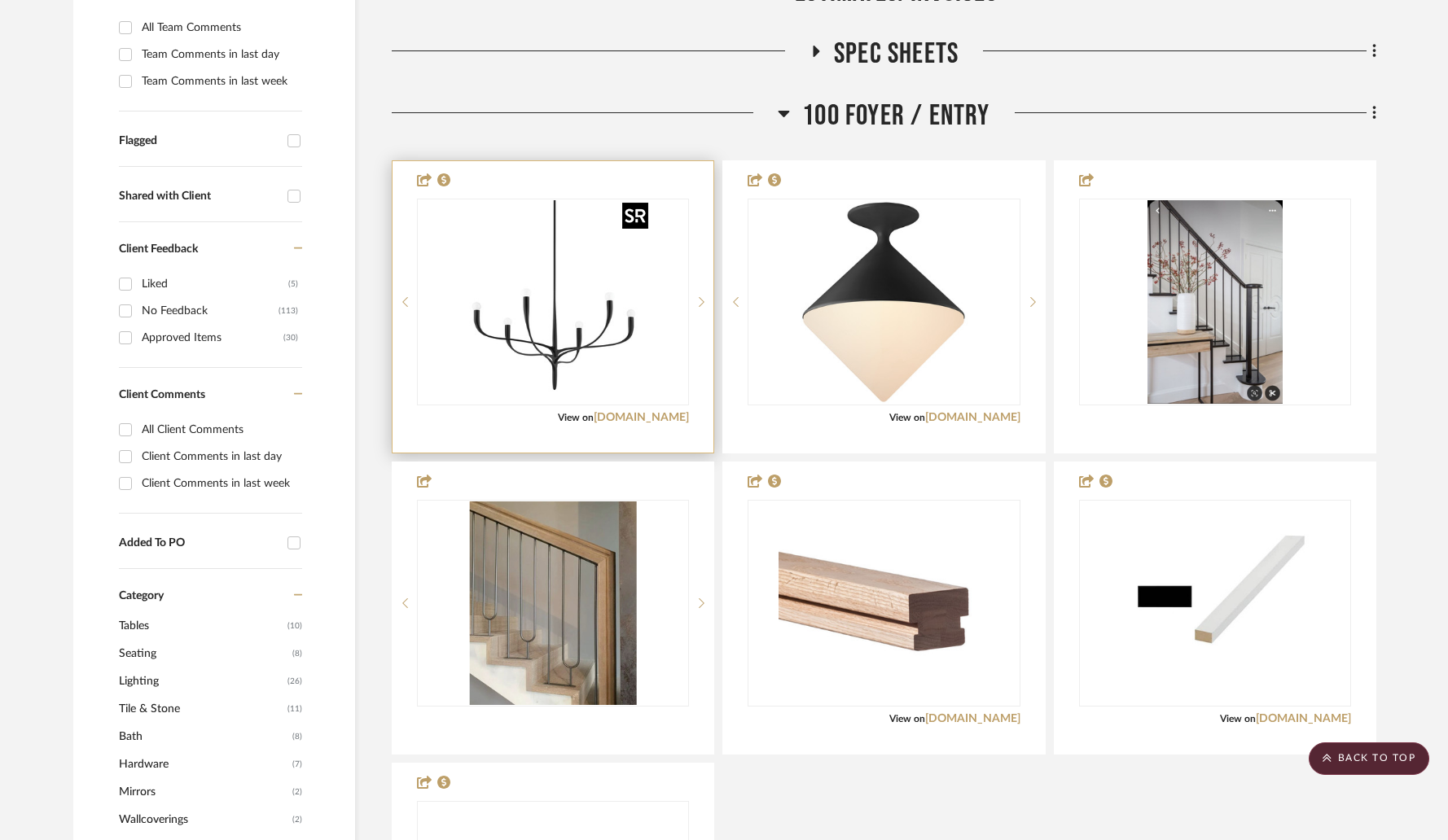
scroll to position [445, 0]
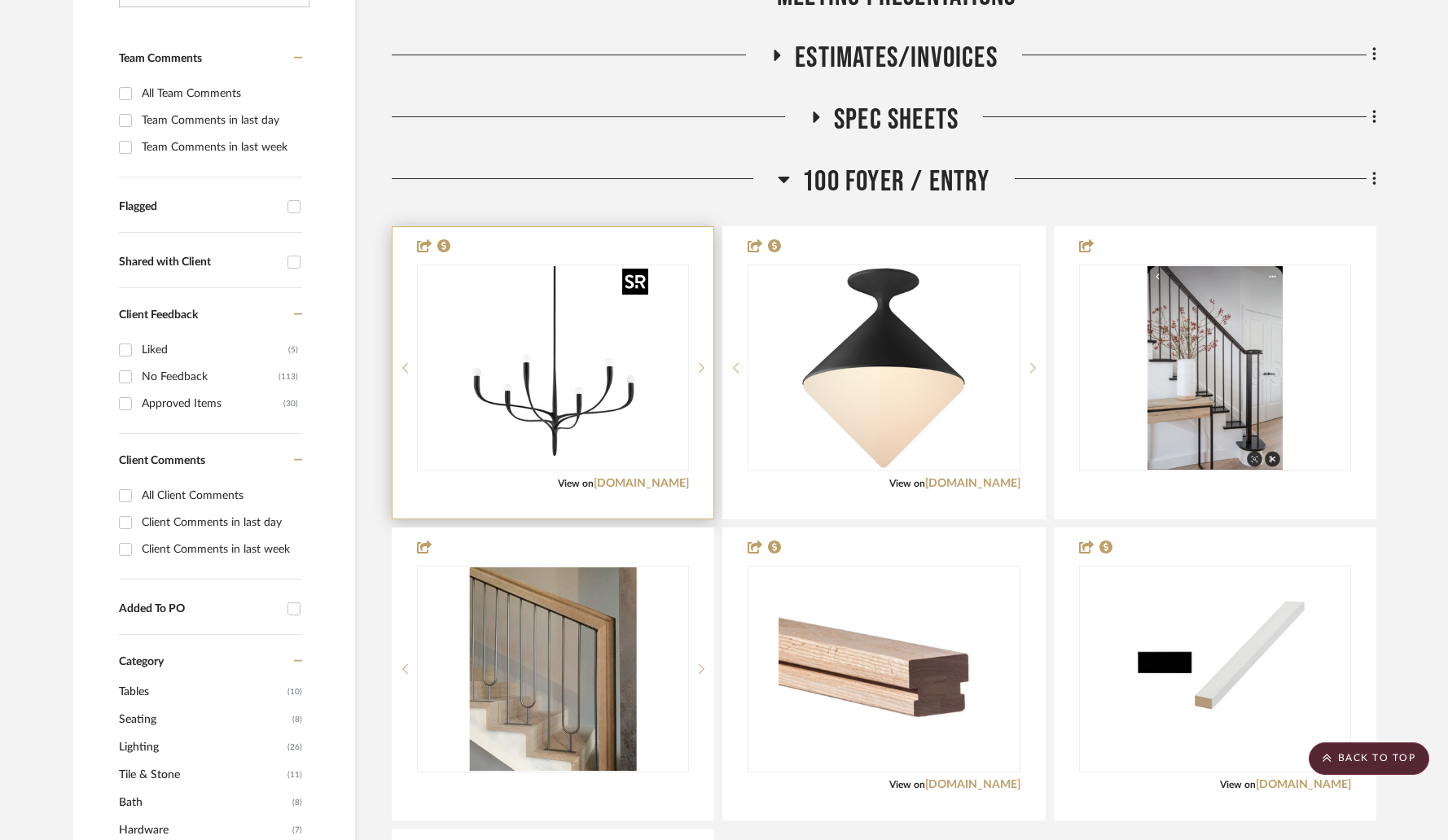
click at [569, 356] on img "0" at bounding box center [553, 368] width 204 height 204
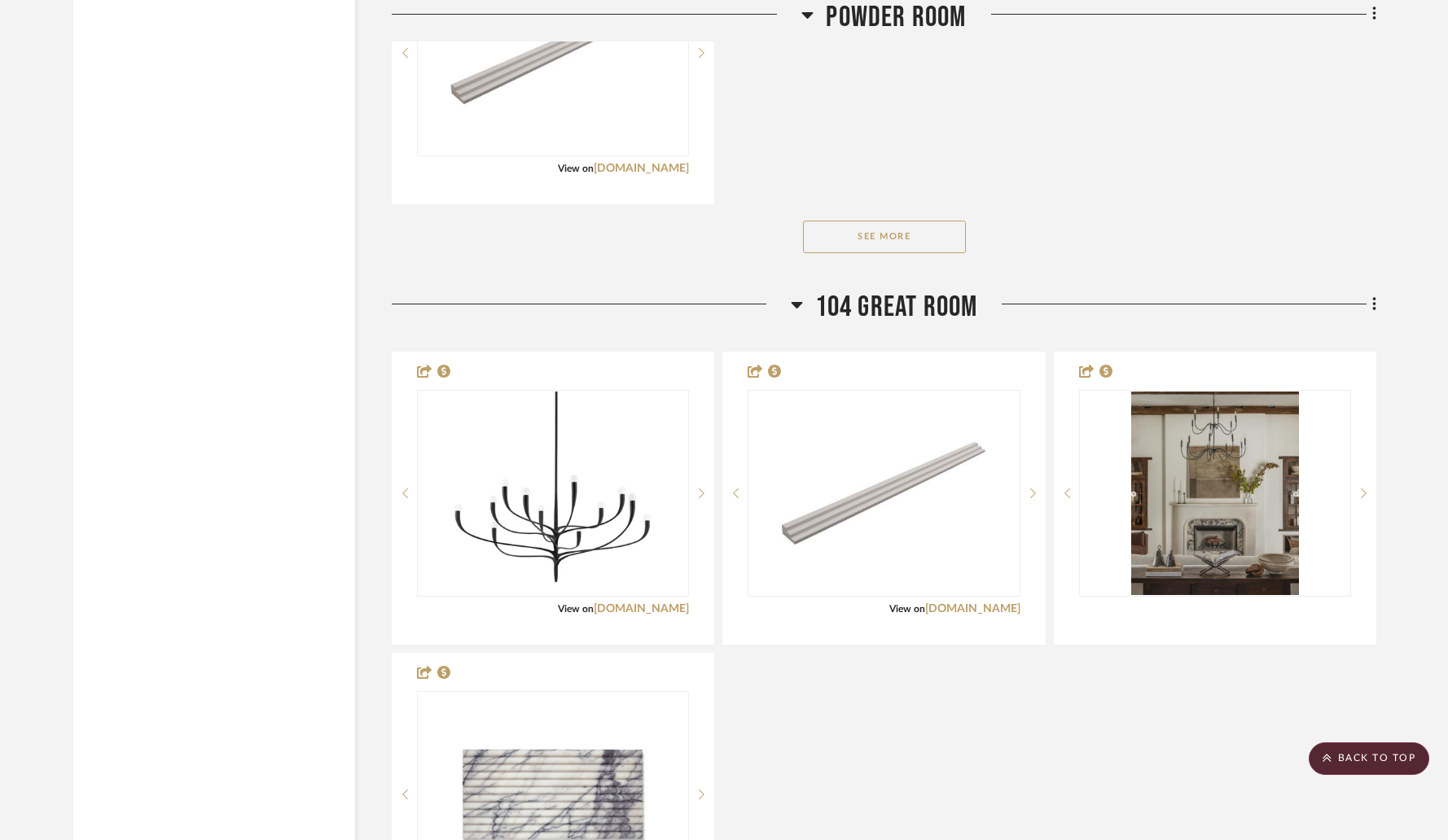
scroll to position [4621, 0]
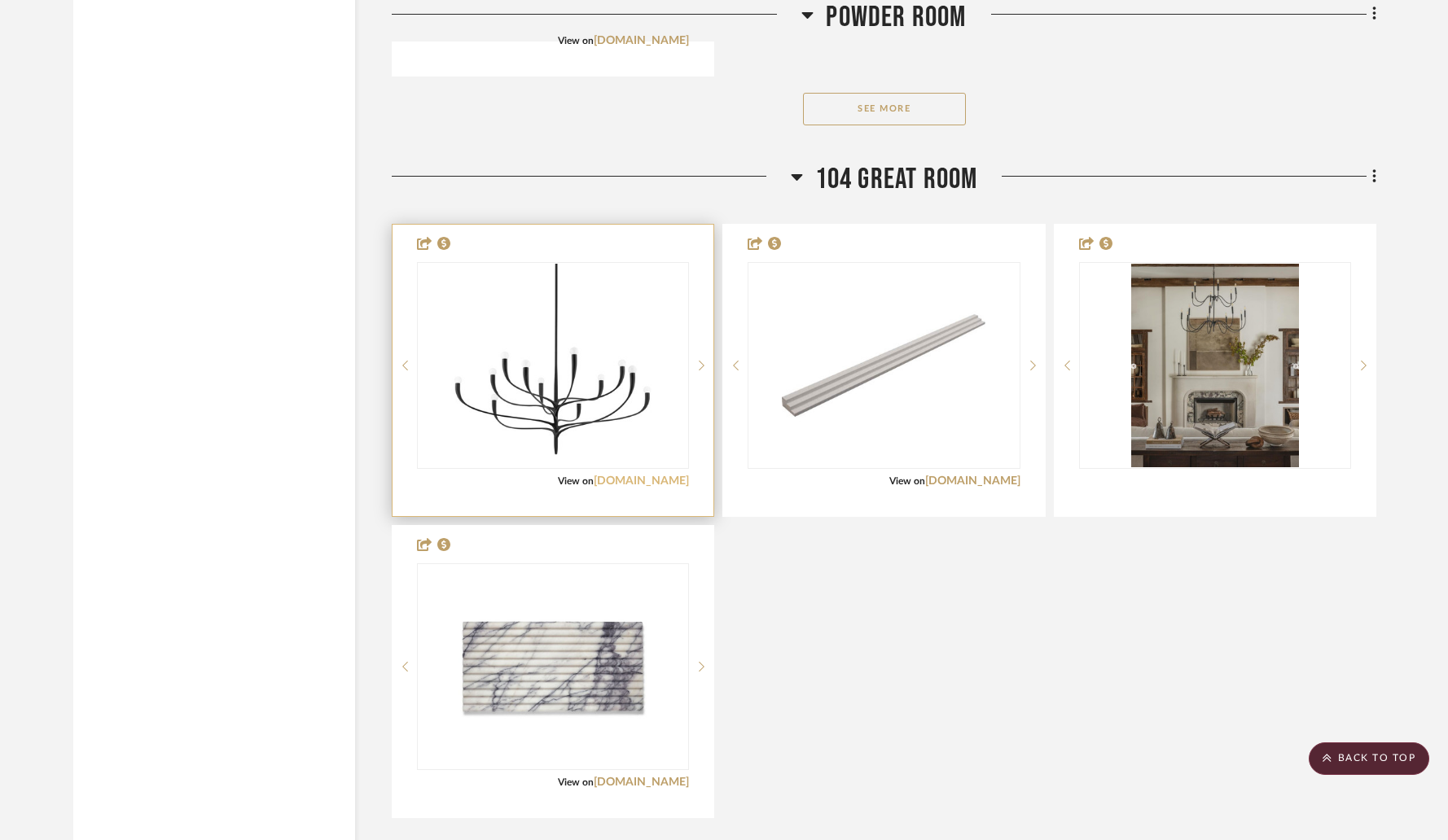
click at [637, 476] on link "hudsonvalleylighting.com" at bounding box center [642, 481] width 96 height 12
click at [576, 430] on div at bounding box center [553, 370] width 321 height 291
click at [570, 402] on img "0" at bounding box center [553, 366] width 204 height 204
click at [562, 378] on img "0" at bounding box center [553, 366] width 204 height 204
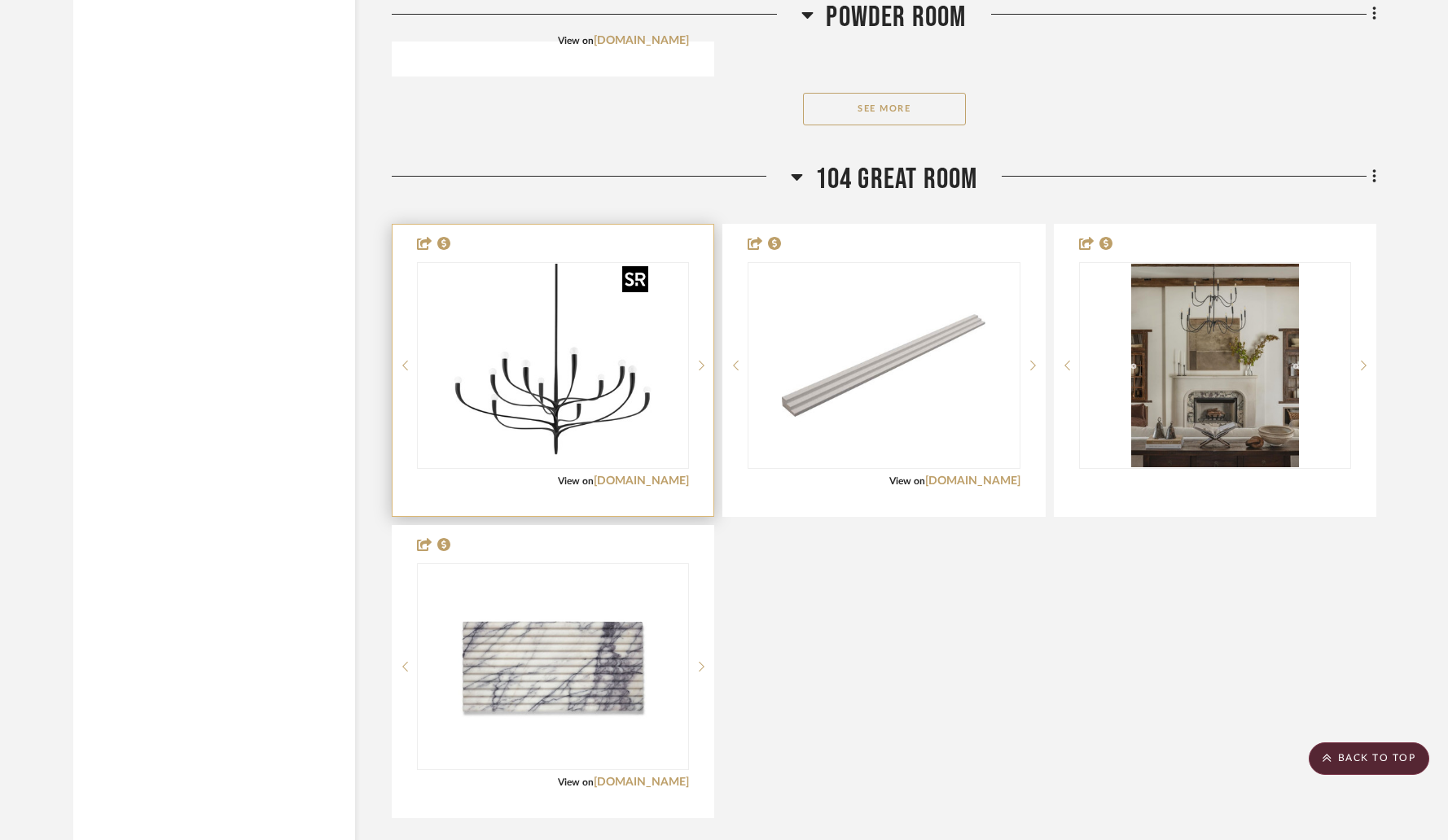
click at [582, 328] on img "0" at bounding box center [553, 366] width 204 height 204
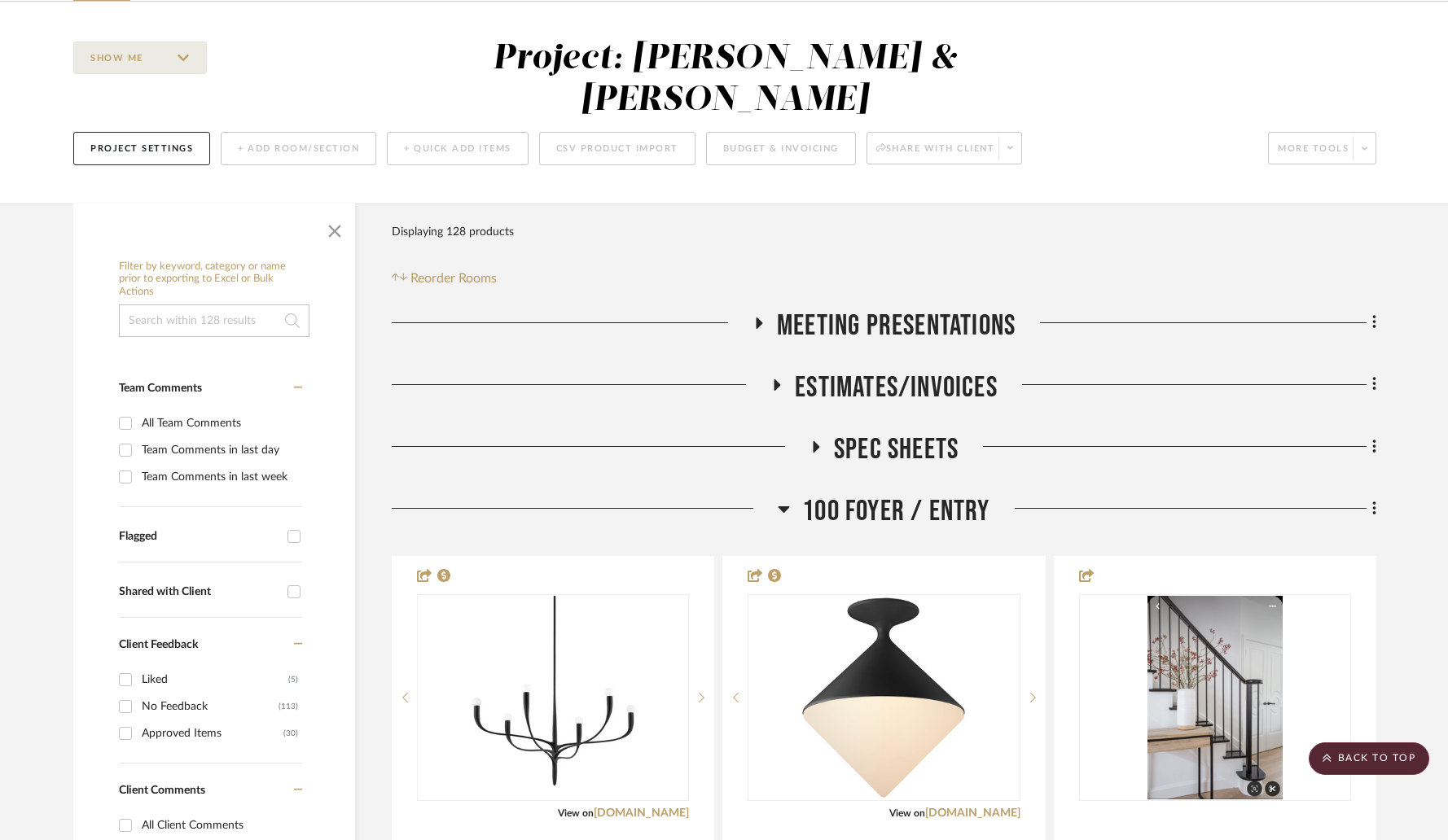
scroll to position [0, 0]
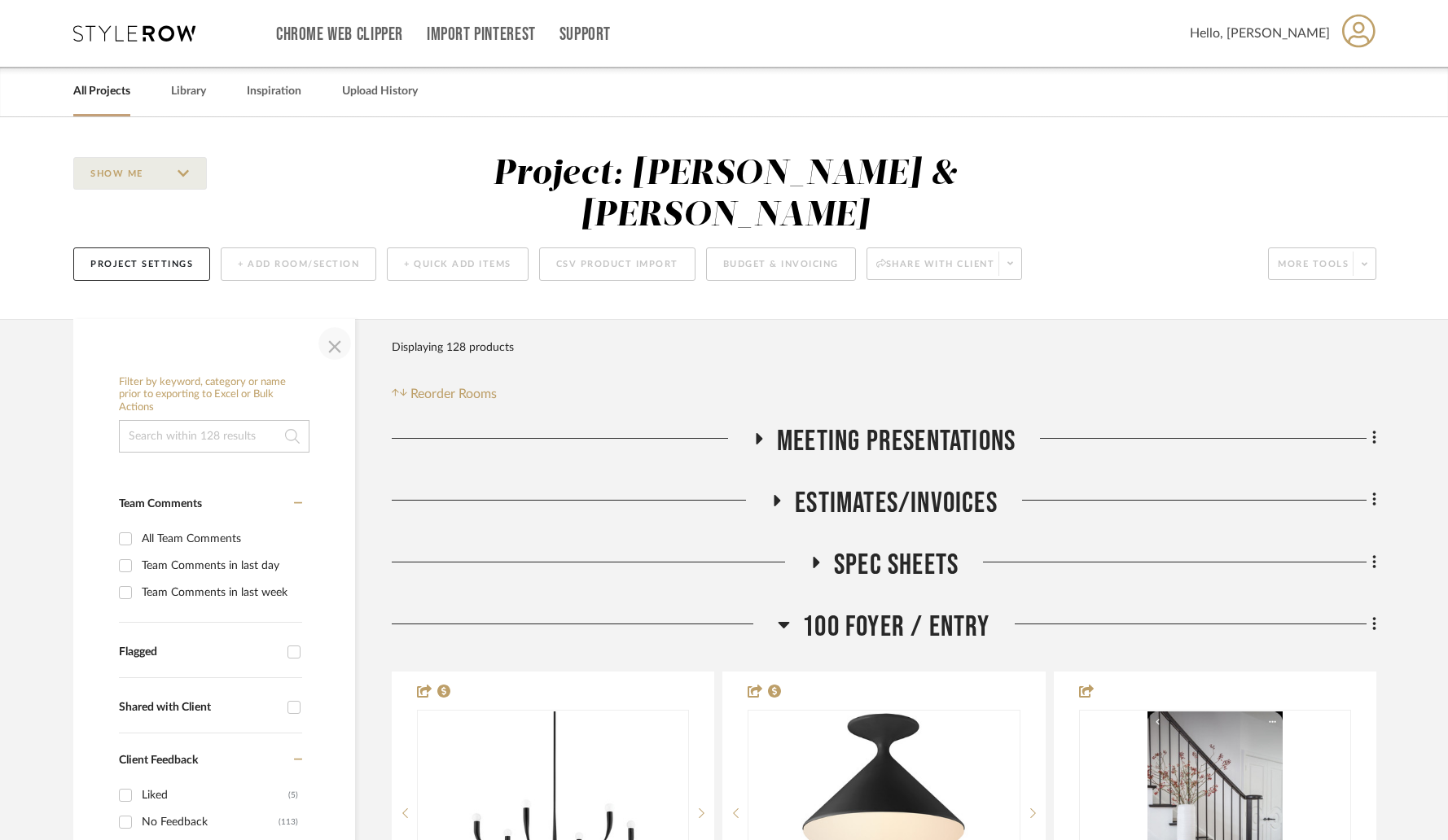
click at [337, 324] on span "button" at bounding box center [335, 343] width 39 height 39
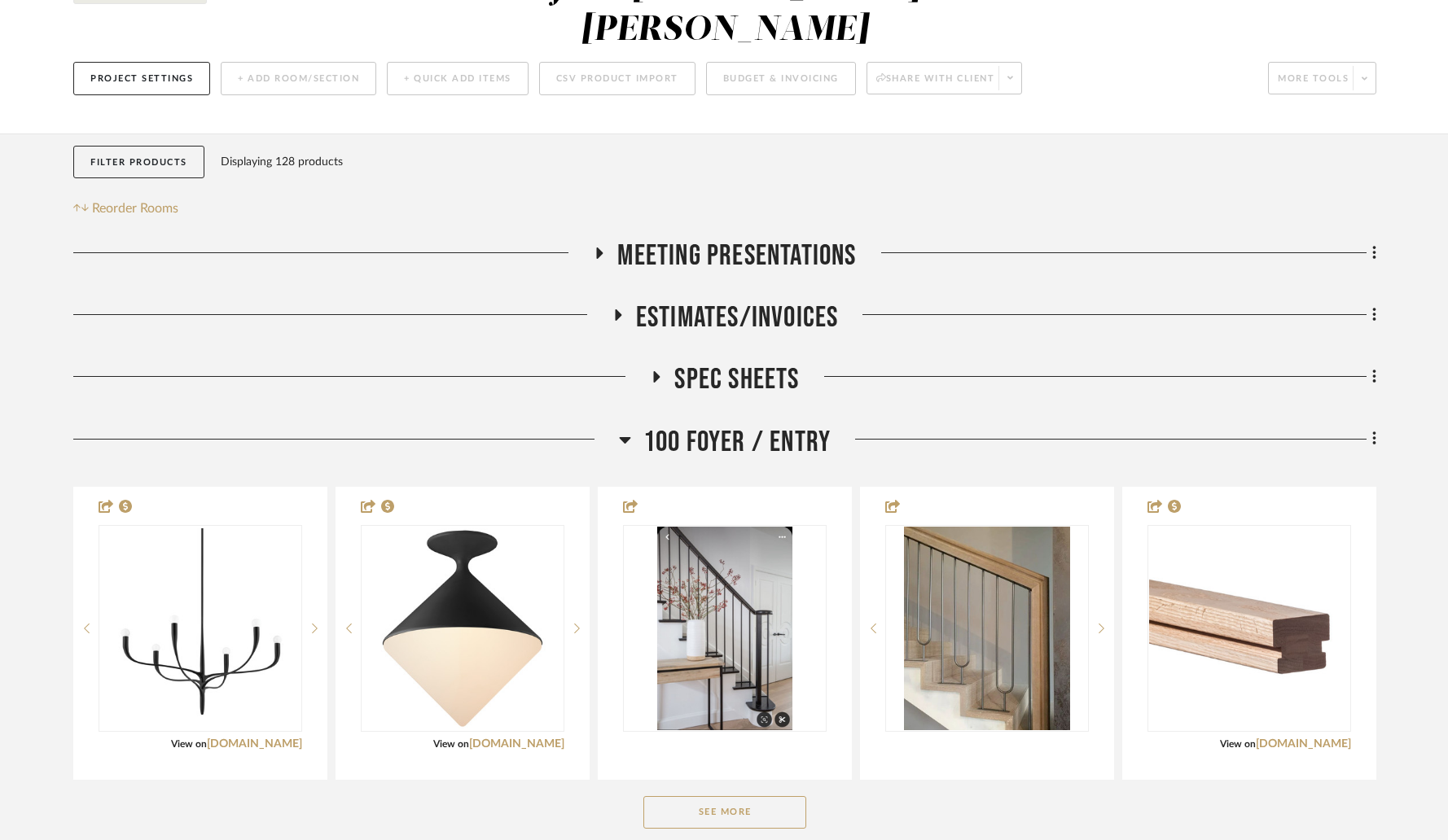
scroll to position [193, 0]
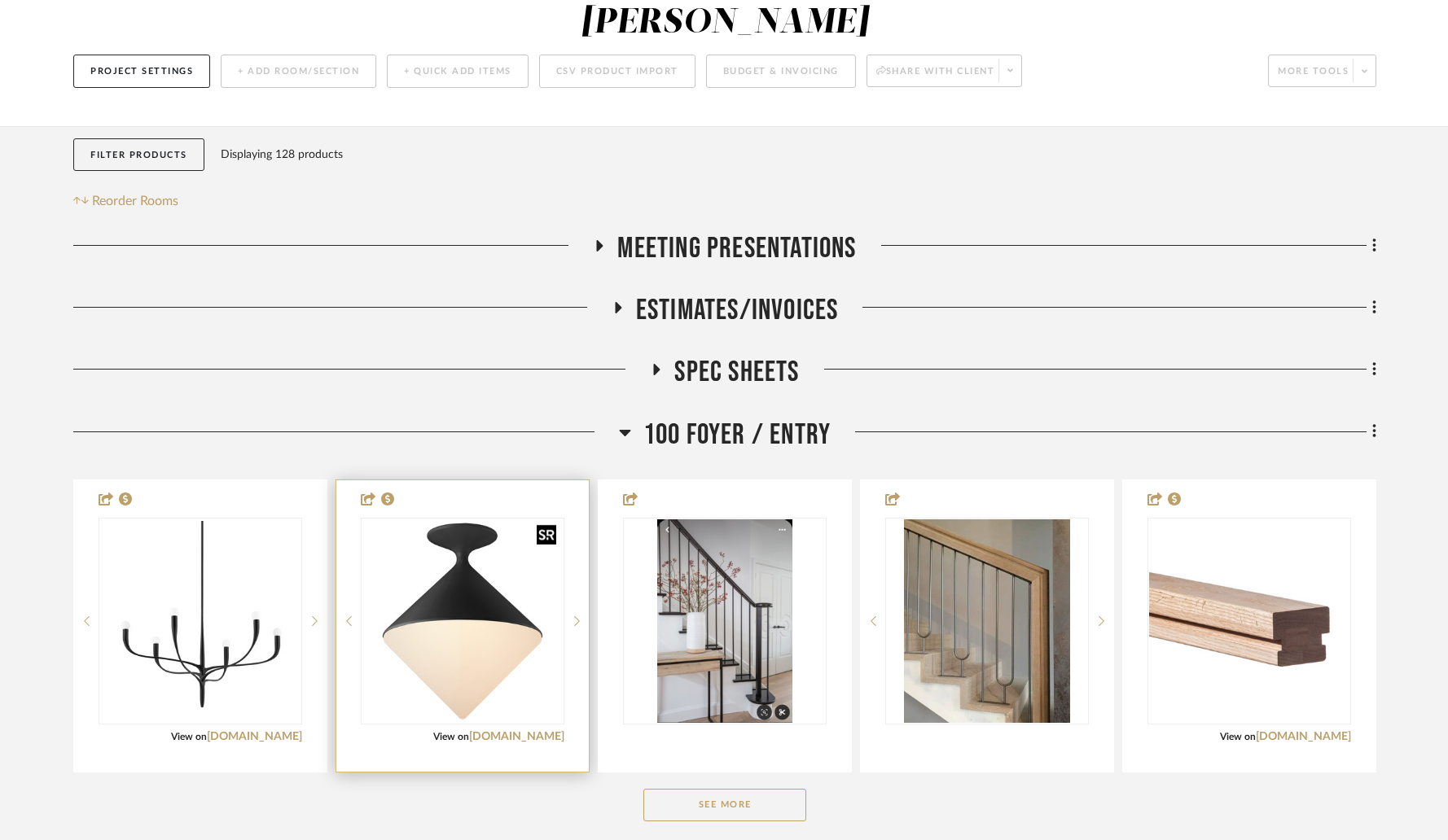
click at [0, 0] on img at bounding box center [0, 0] width 0 height 0
click at [447, 581] on img "0" at bounding box center [463, 621] width 200 height 200
click at [500, 731] on link "[DOMAIN_NAME]" at bounding box center [517, 736] width 96 height 12
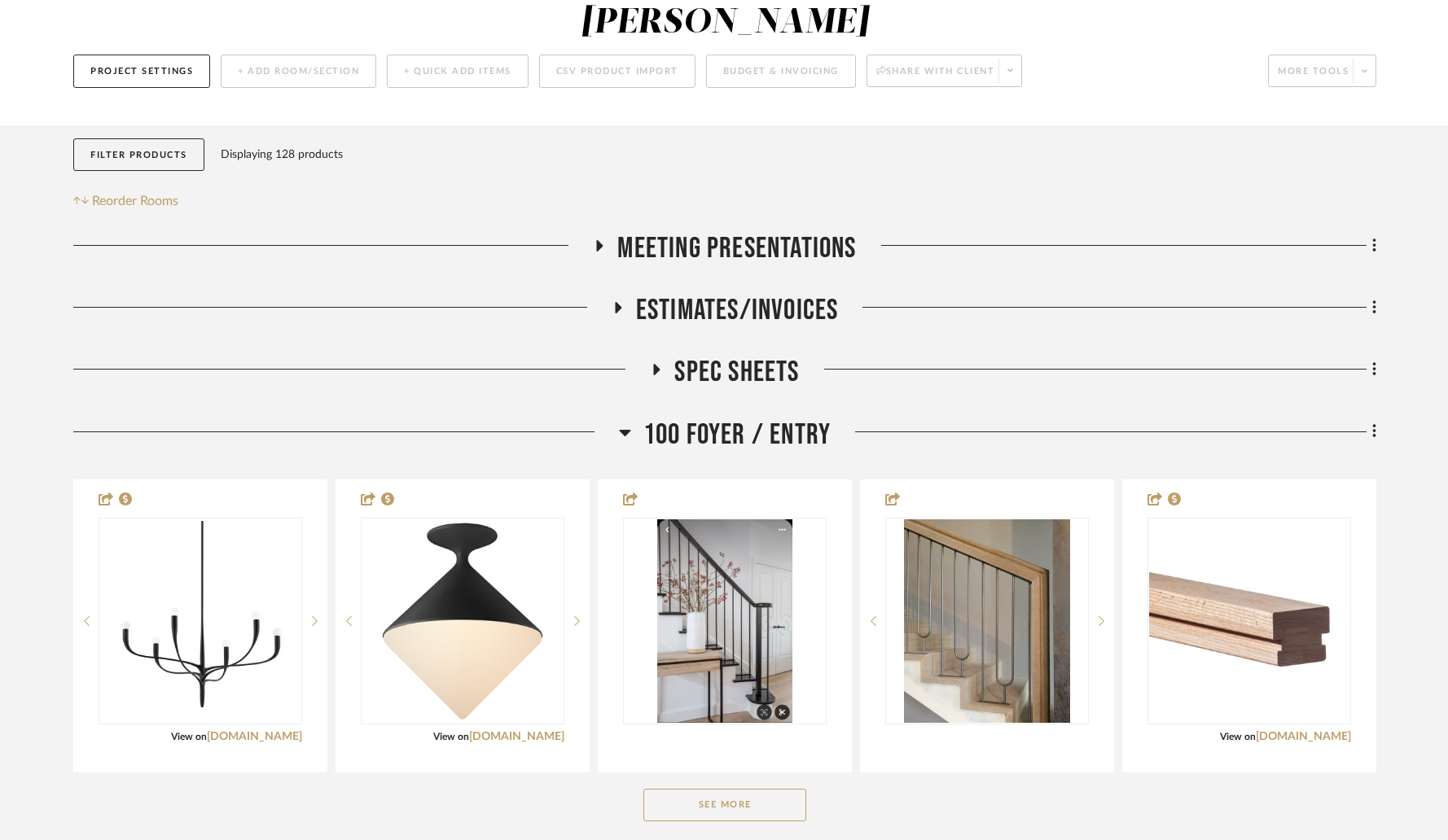
scroll to position [0, 0]
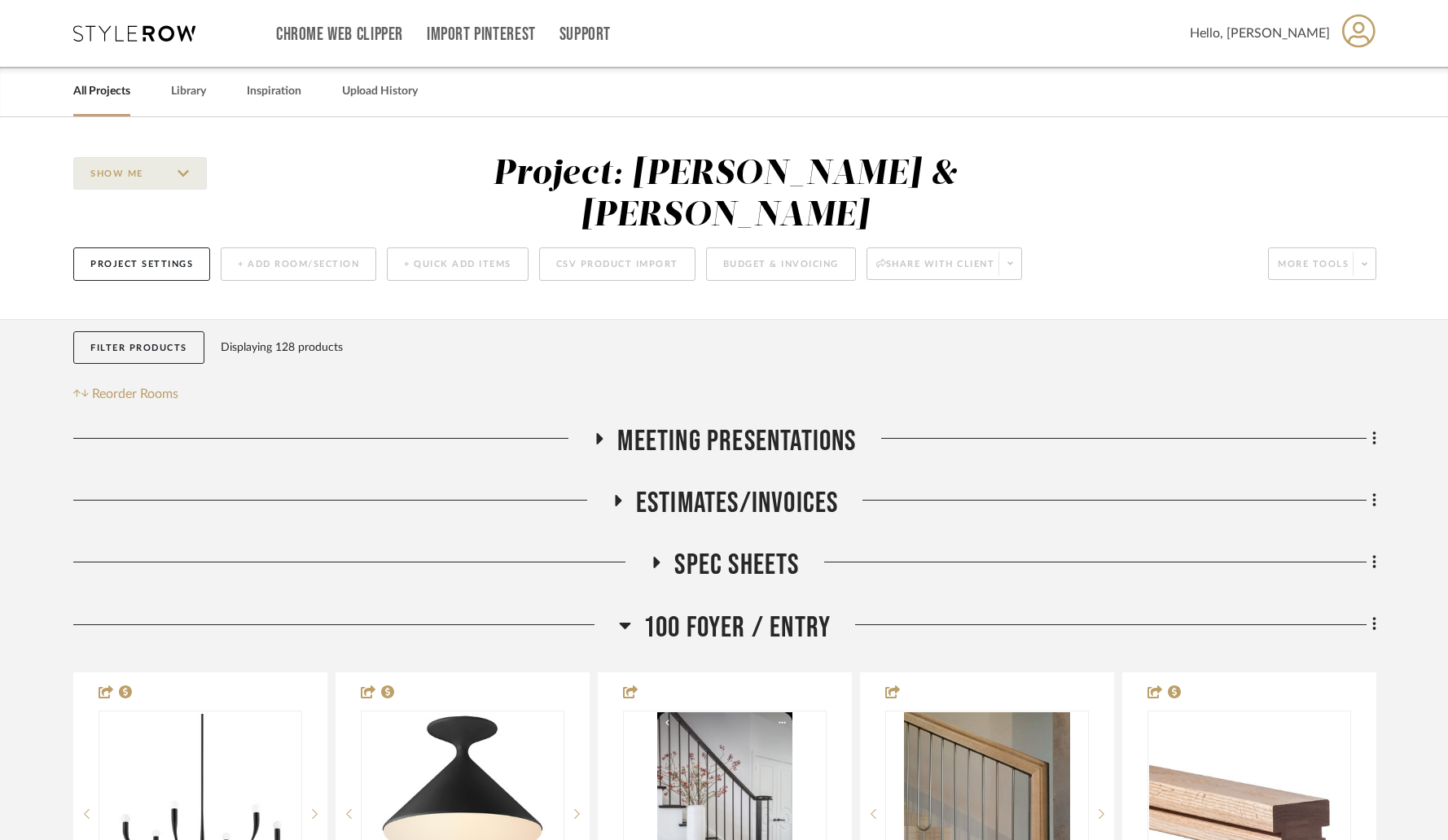
click at [105, 90] on link "All Projects" at bounding box center [101, 91] width 57 height 22
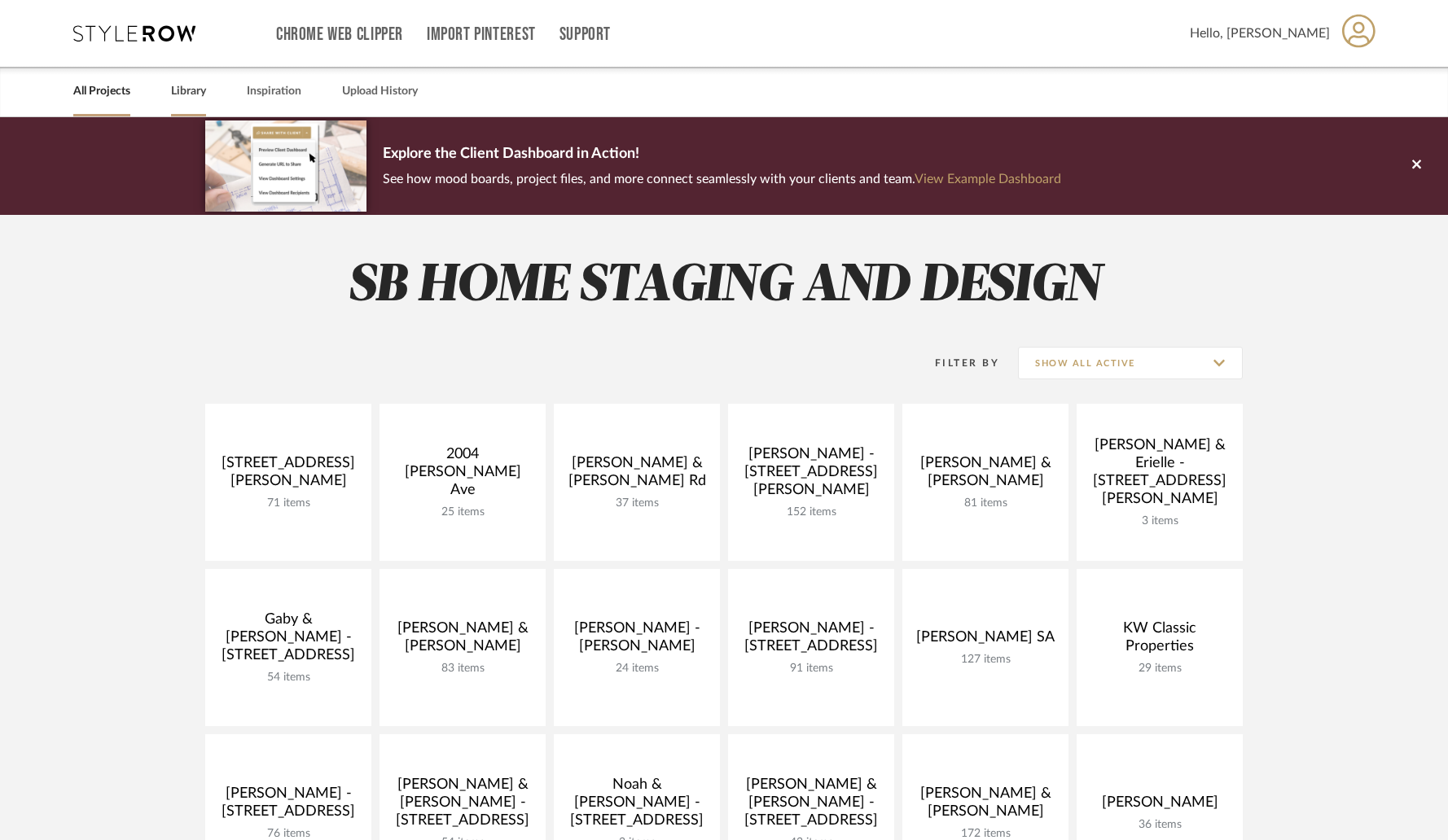
click at [190, 94] on link "Library" at bounding box center [188, 91] width 35 height 22
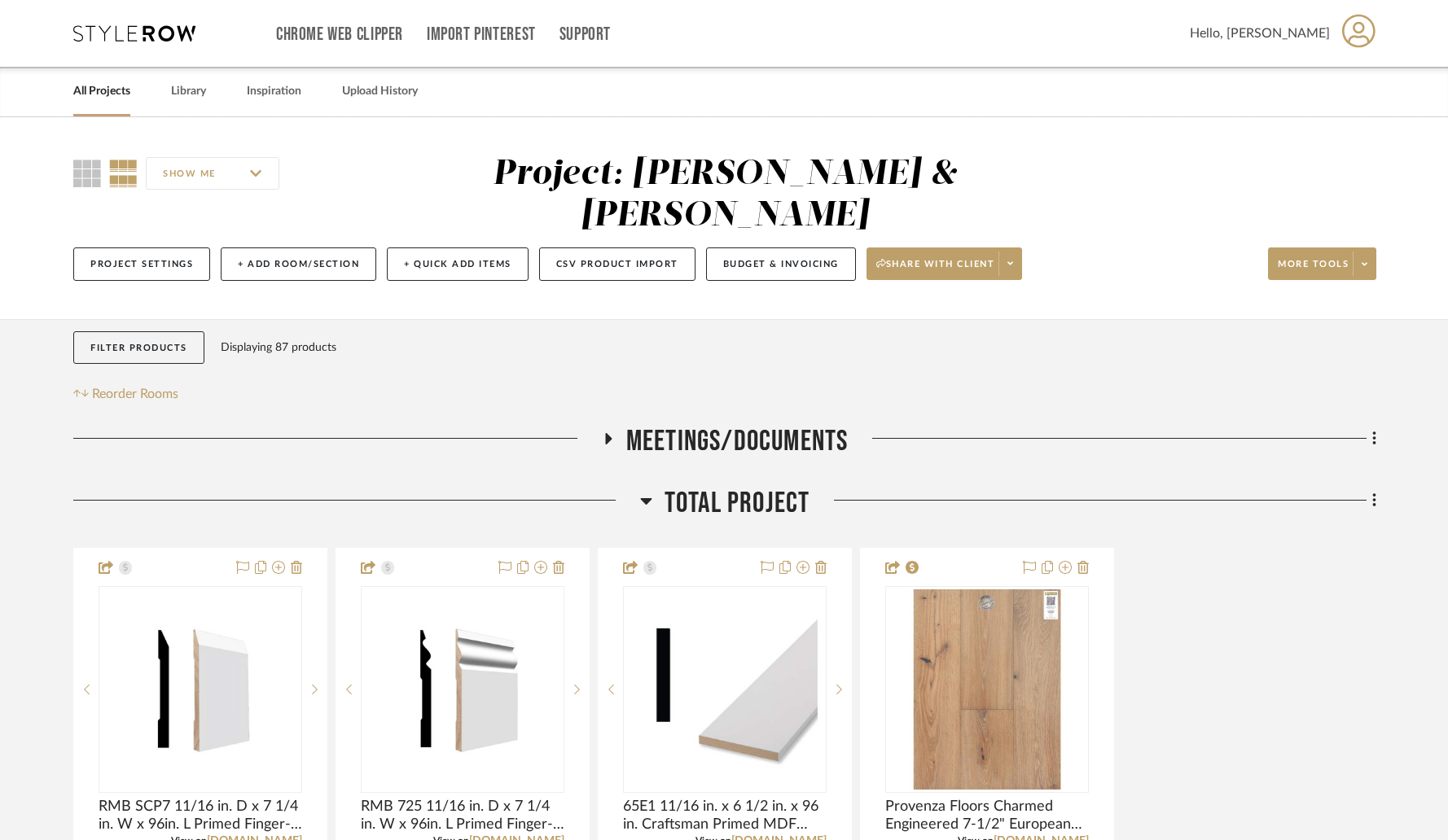
click at [114, 88] on link "All Projects" at bounding box center [101, 91] width 57 height 22
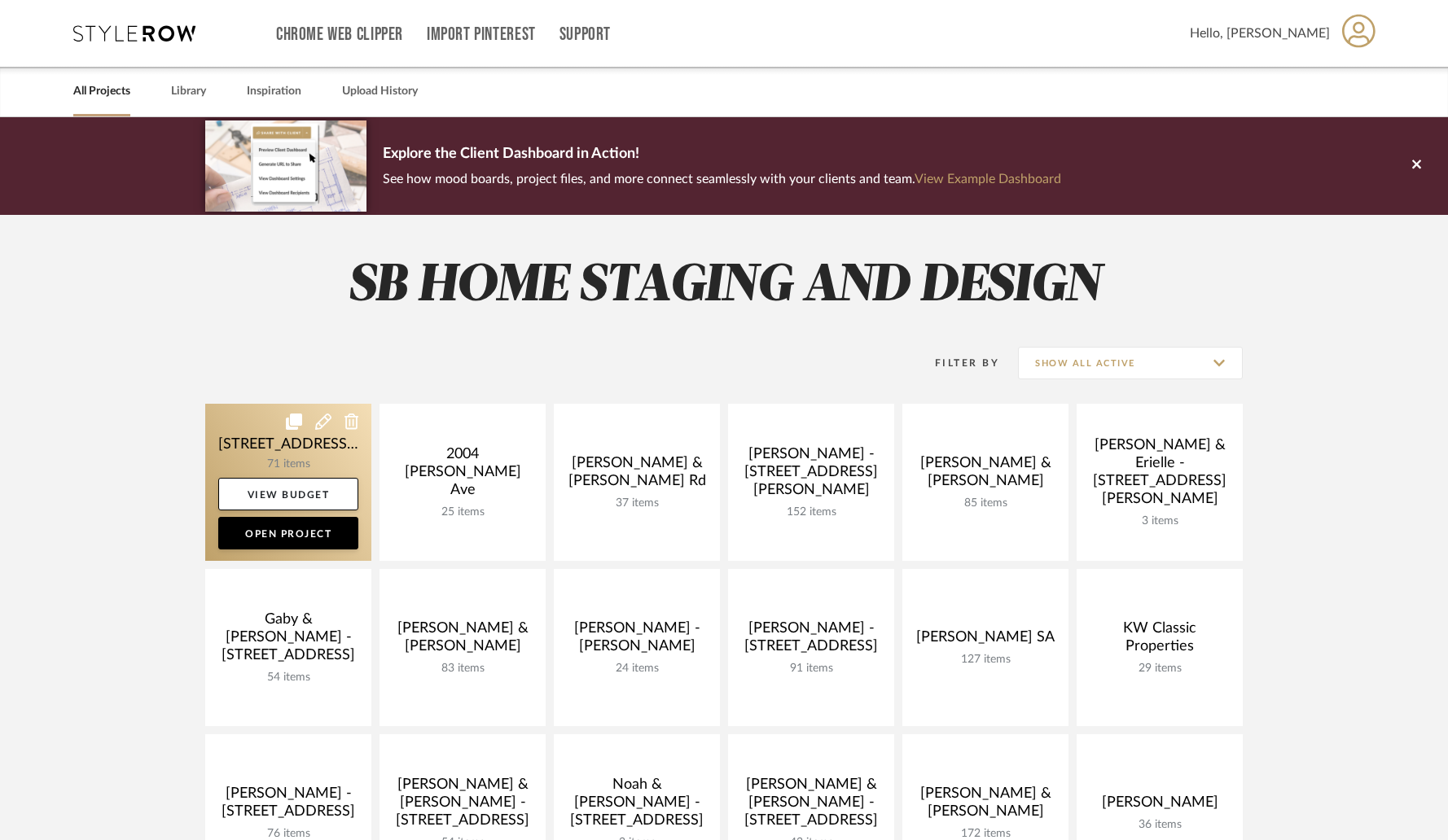
click at [316, 452] on link at bounding box center [289, 482] width 166 height 157
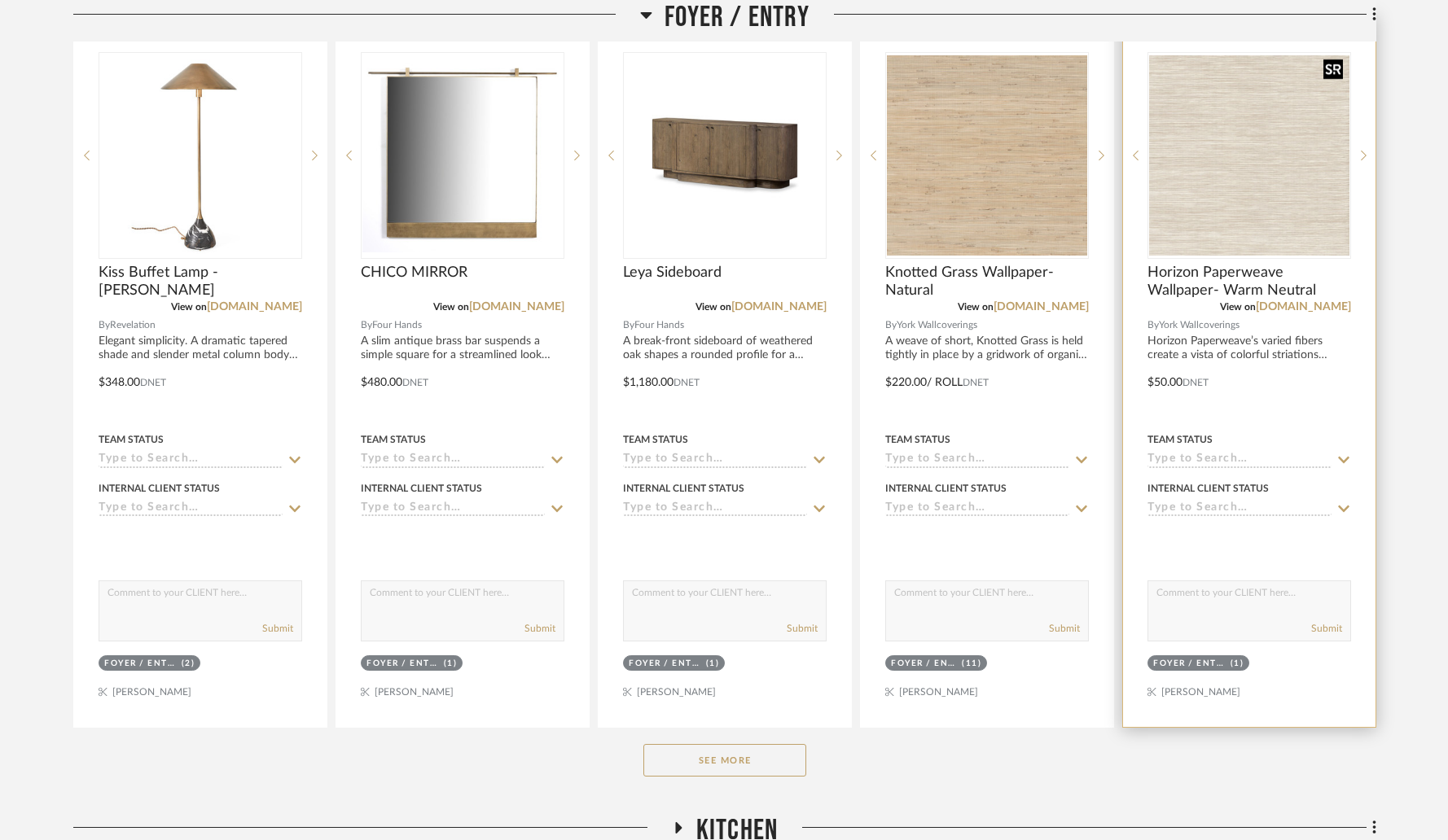
scroll to position [477, 0]
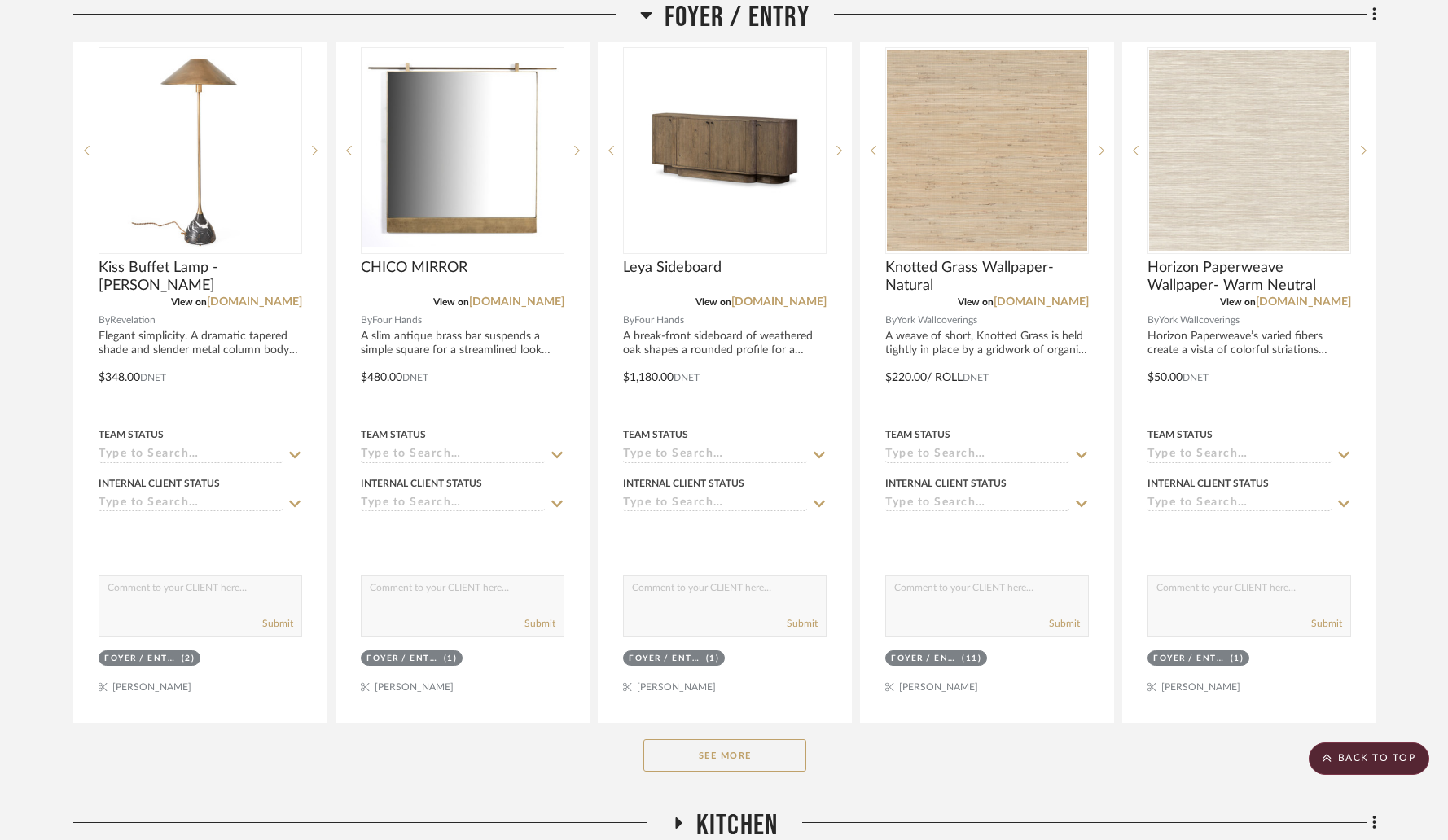
click at [756, 739] on button "See More" at bounding box center [725, 755] width 163 height 32
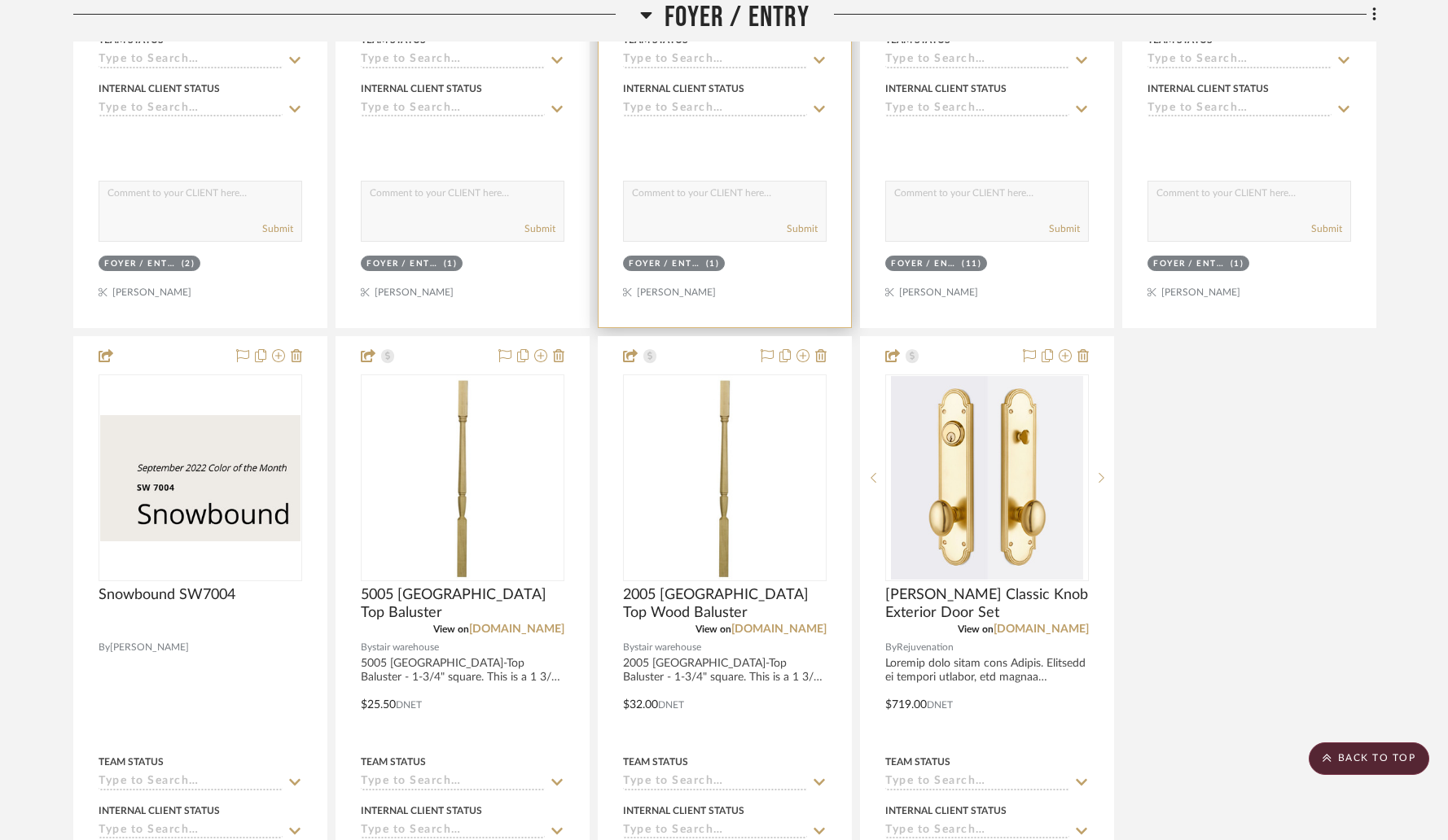
scroll to position [881, 0]
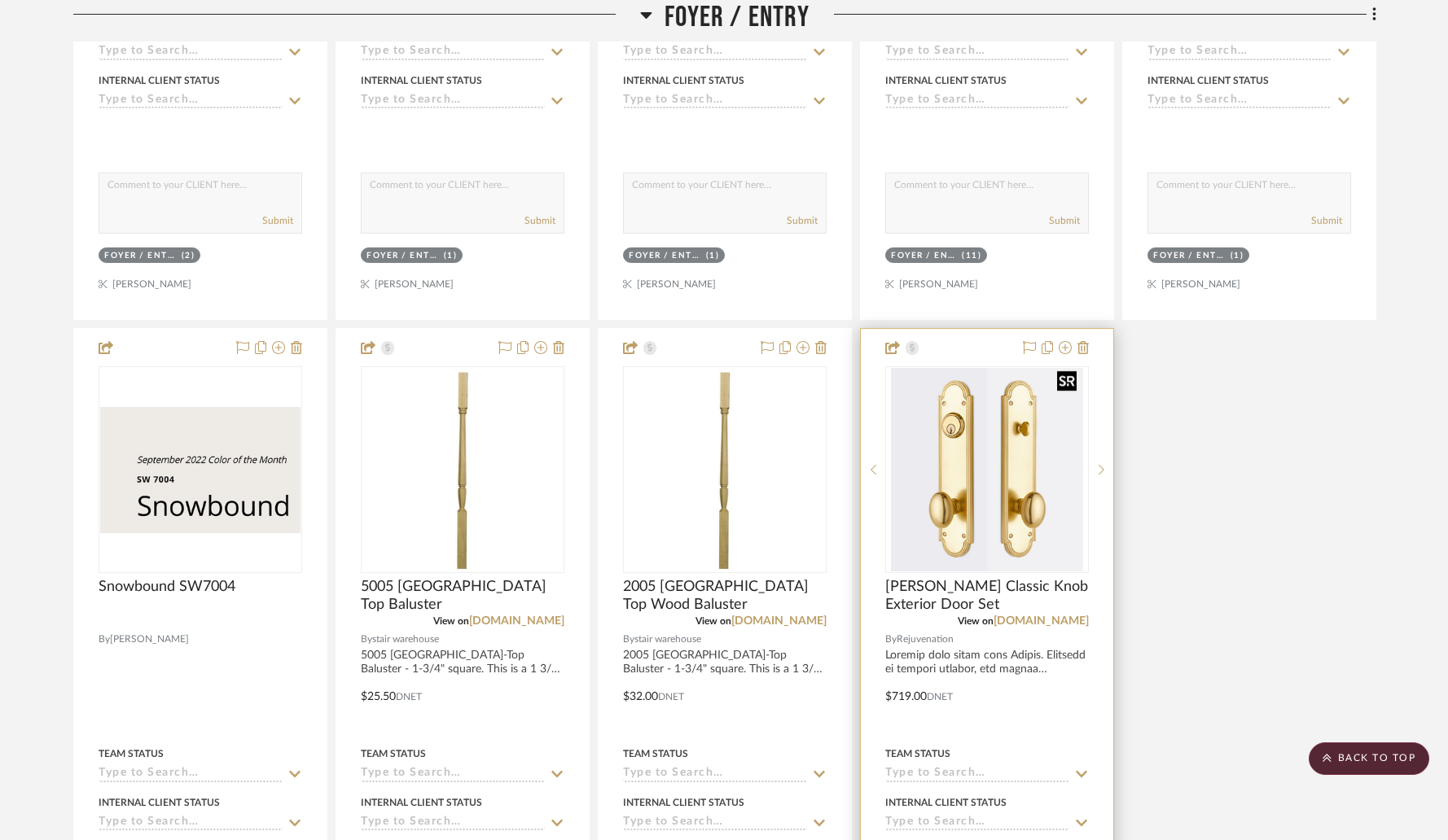
click at [982, 488] on img "0" at bounding box center [986, 470] width 192 height 204
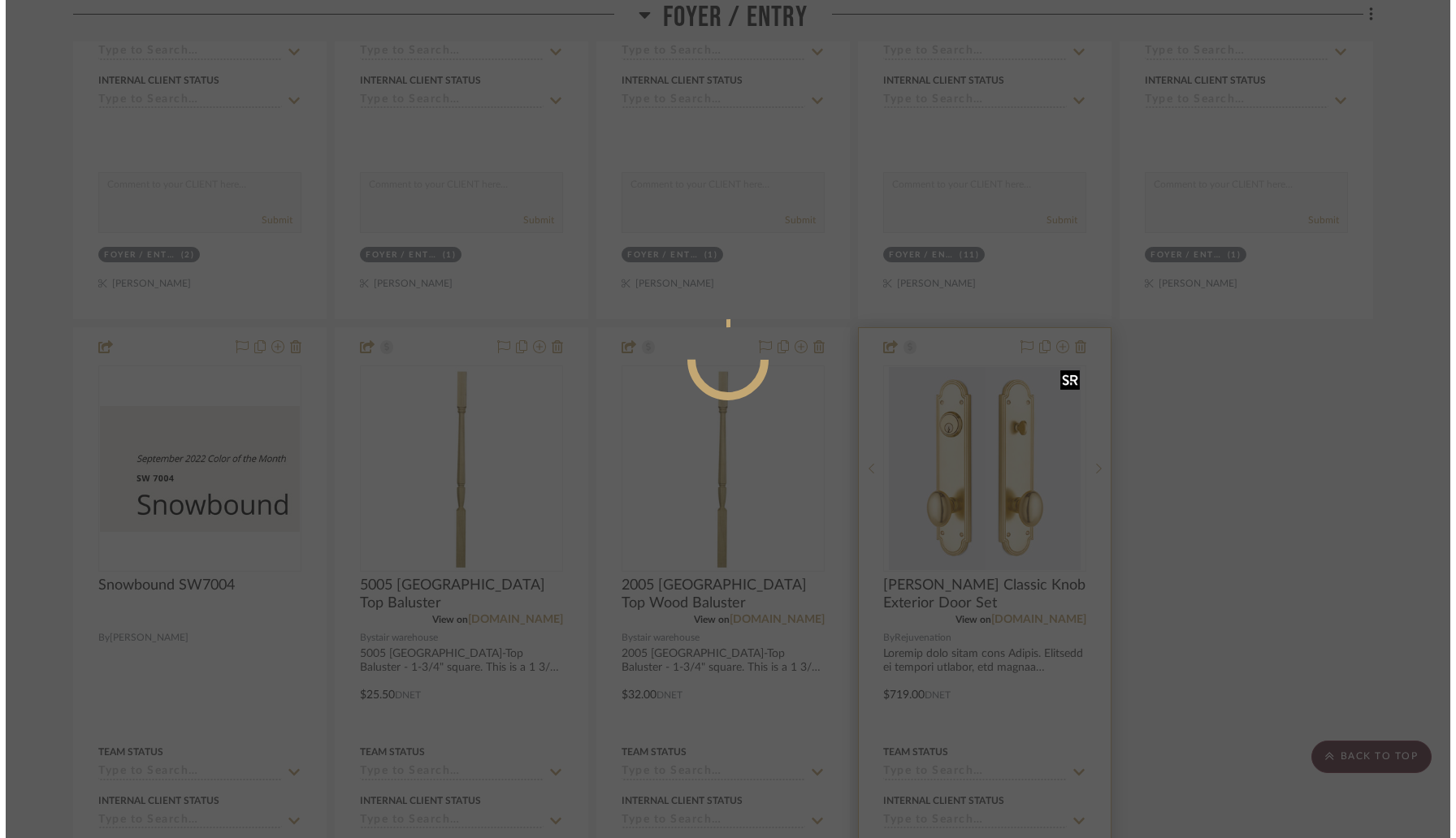
scroll to position [0, 0]
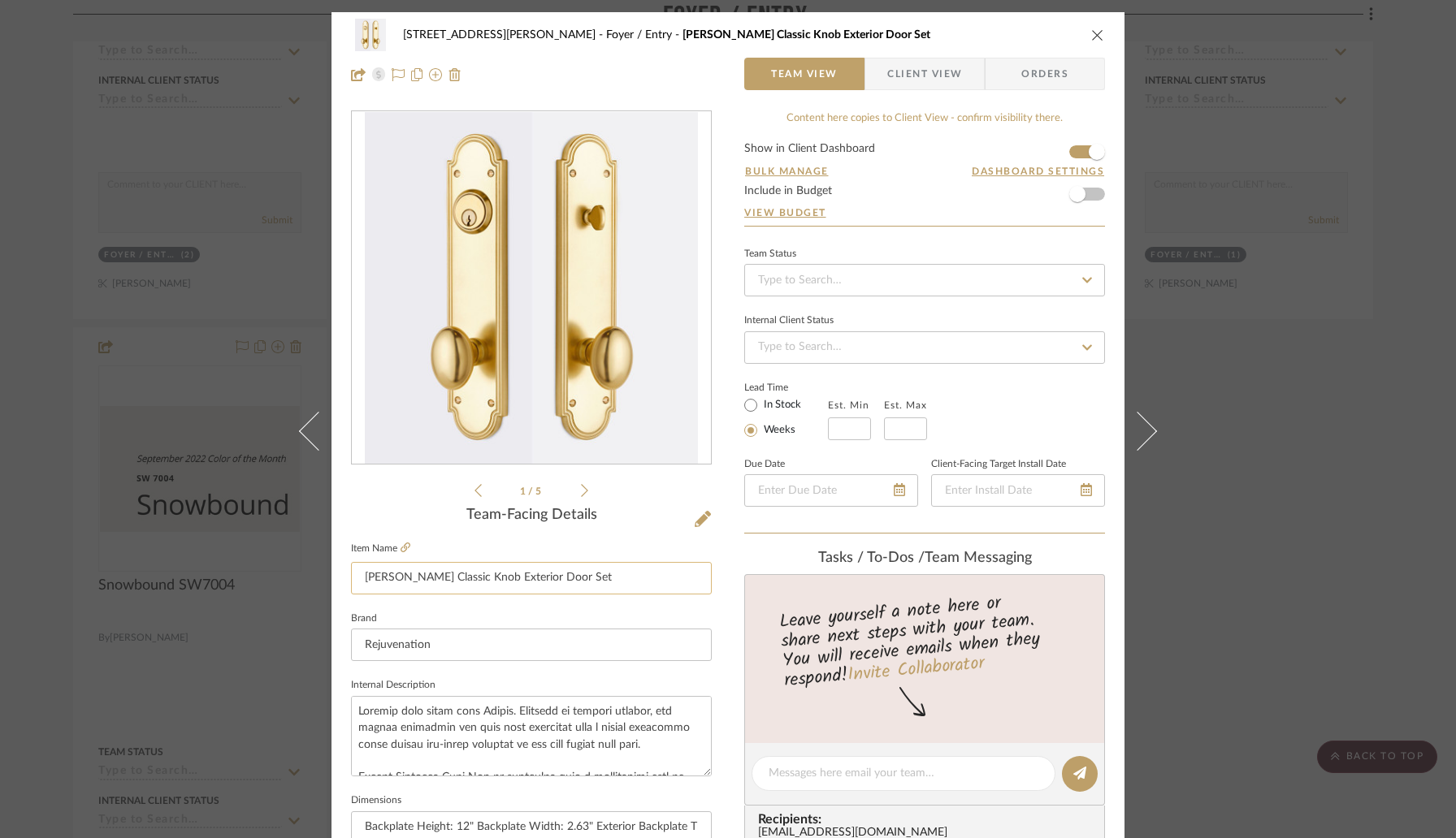
click at [469, 571] on input "[PERSON_NAME] Classic Knob Exterior Door Set" at bounding box center [531, 578] width 361 height 32
click at [403, 546] on icon at bounding box center [405, 547] width 10 height 10
click at [1091, 37] on icon "close" at bounding box center [1097, 35] width 13 height 13
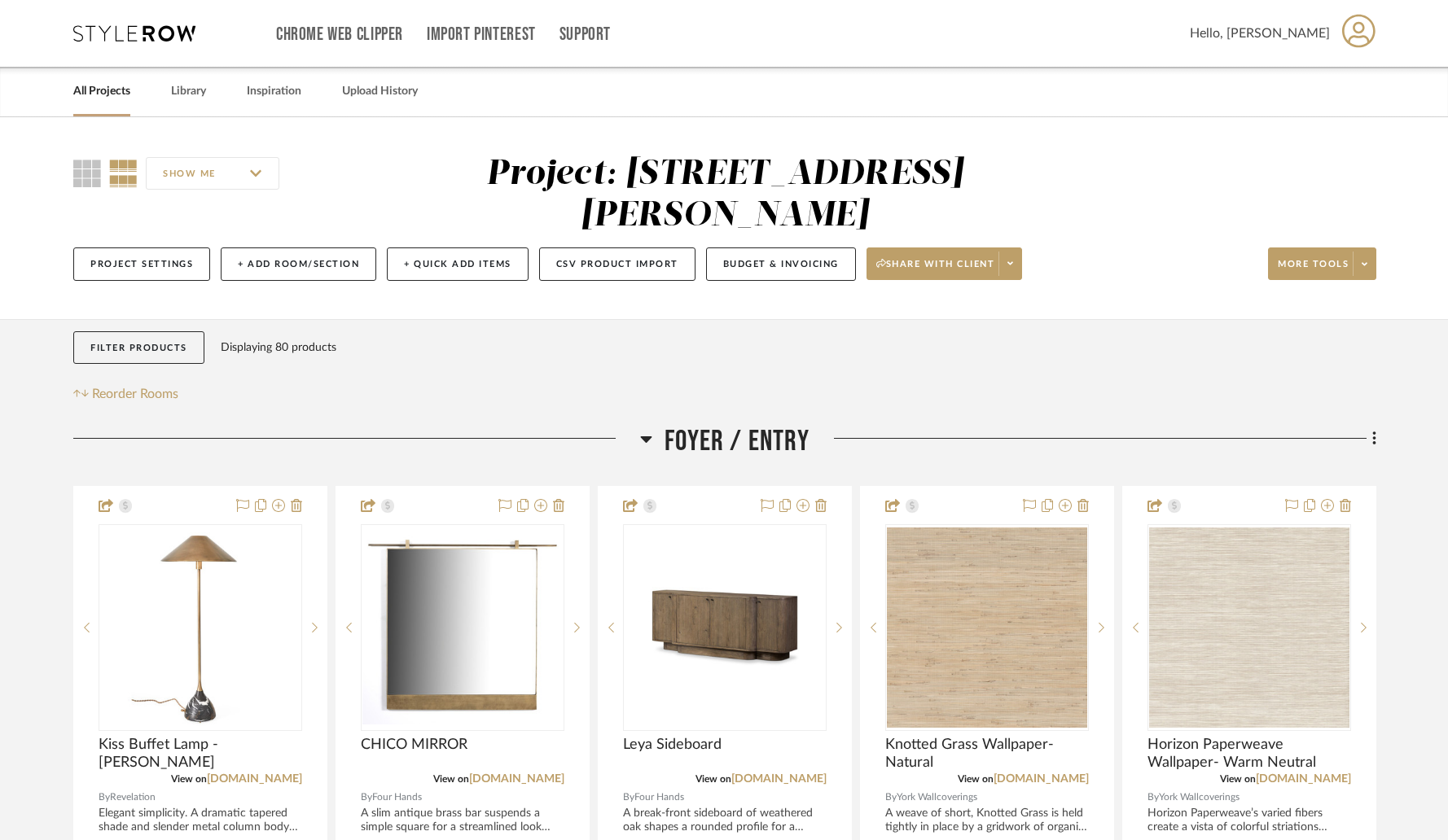
click at [641, 429] on icon at bounding box center [646, 439] width 13 height 20
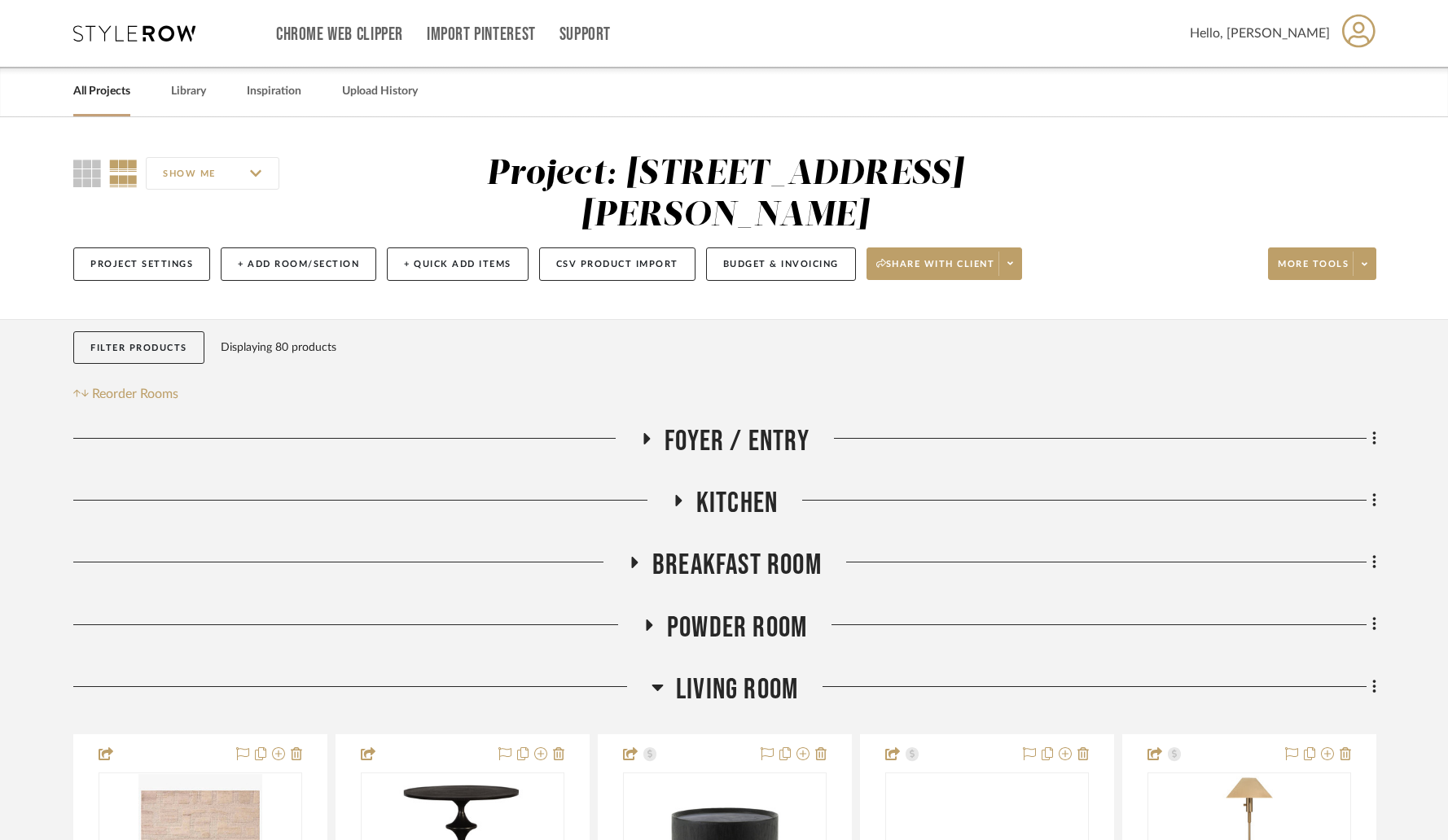
click at [676, 495] on icon at bounding box center [678, 500] width 6 height 12
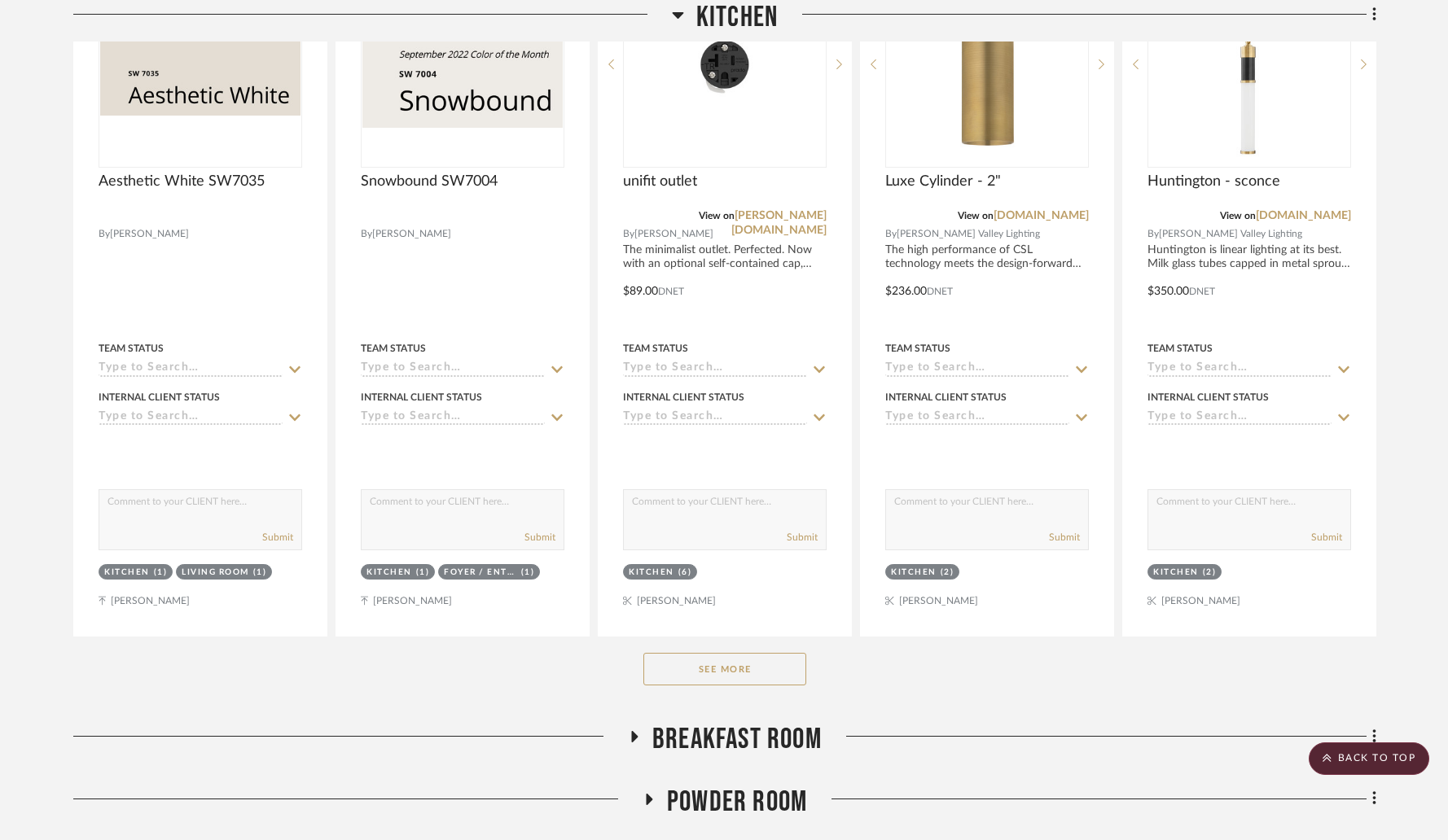
scroll to position [630, 0]
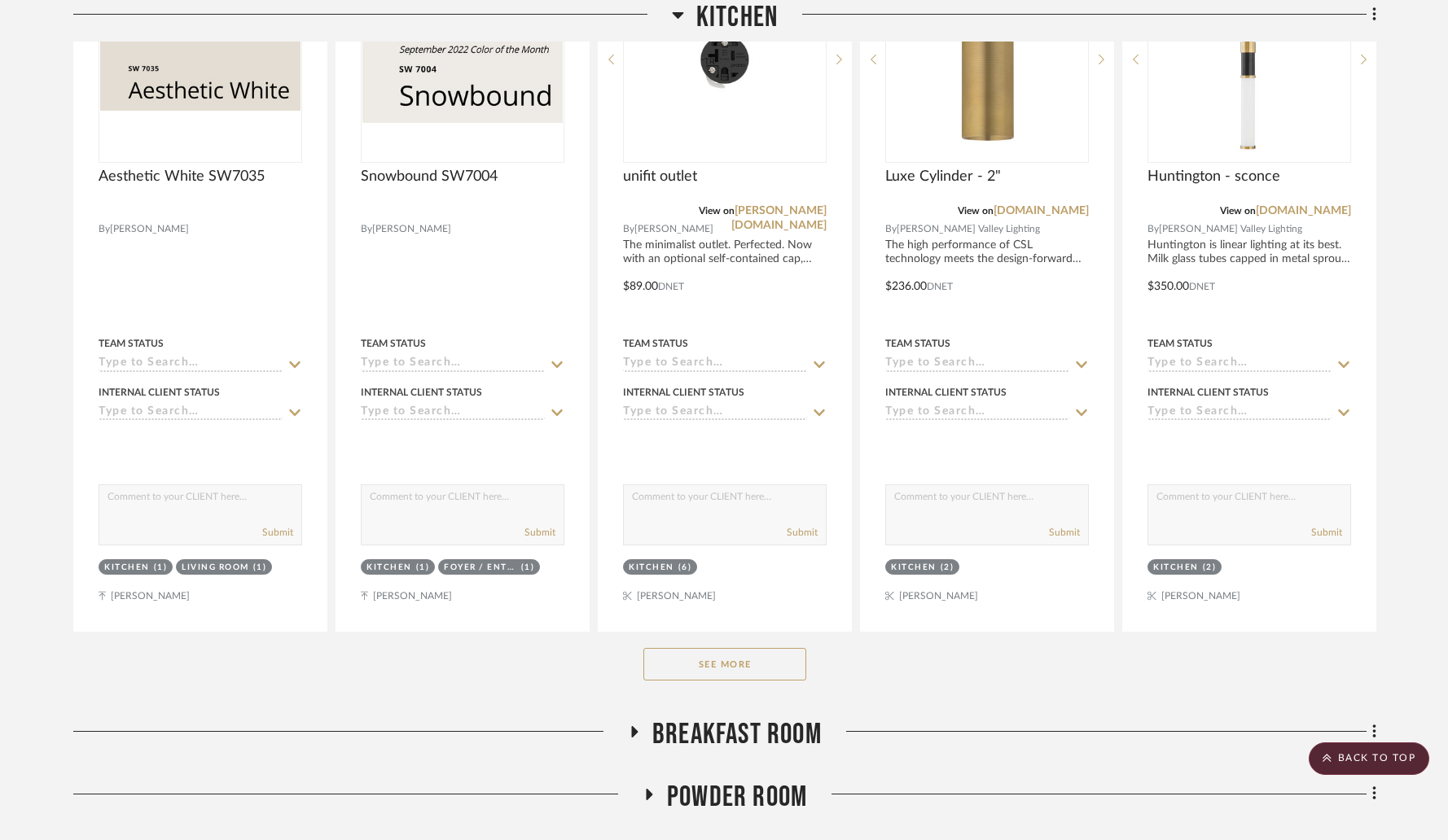
click at [668, 648] on button "See More" at bounding box center [725, 664] width 163 height 32
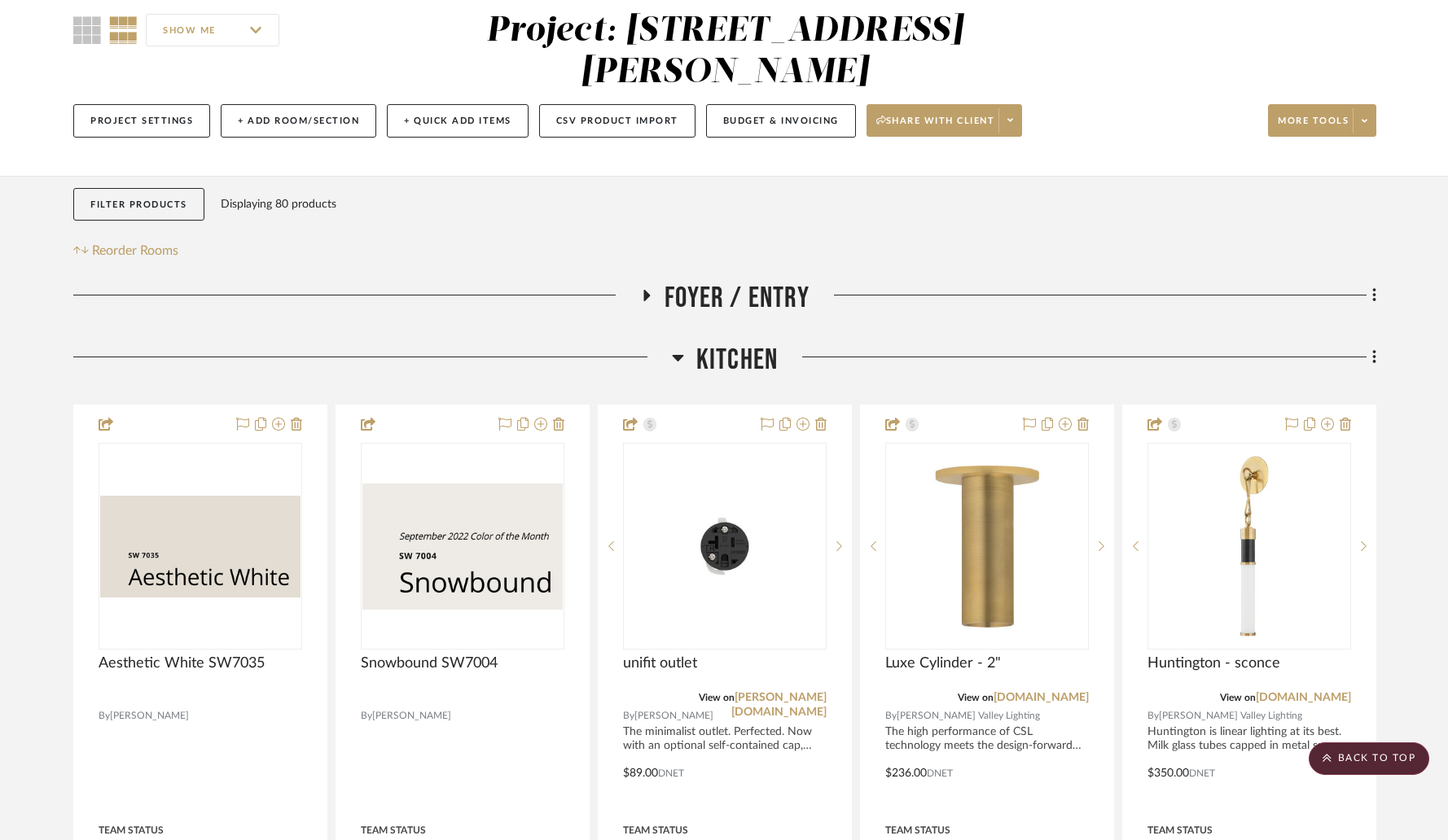
scroll to position [109, 0]
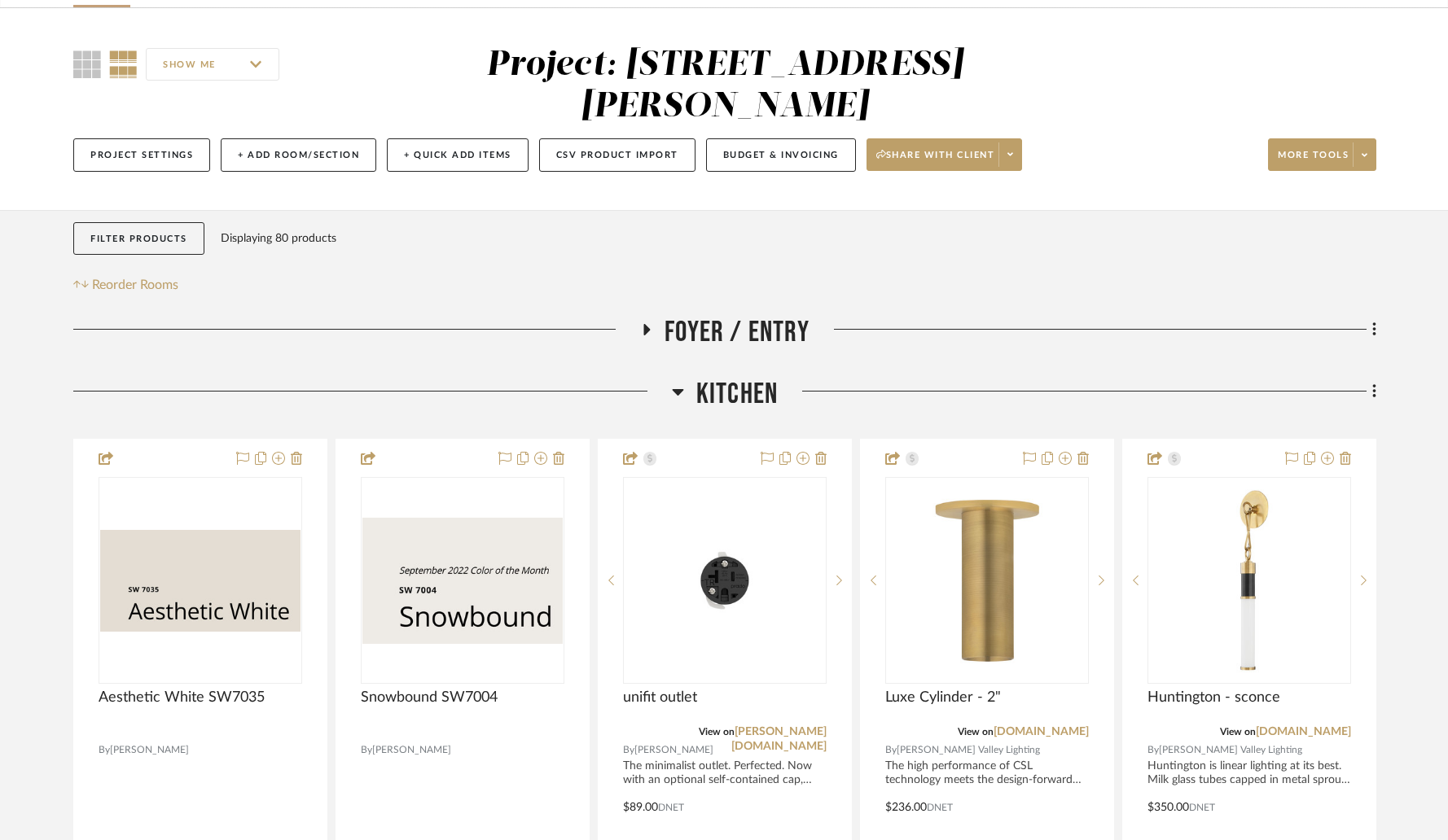
click at [676, 389] on icon at bounding box center [677, 392] width 12 height 6
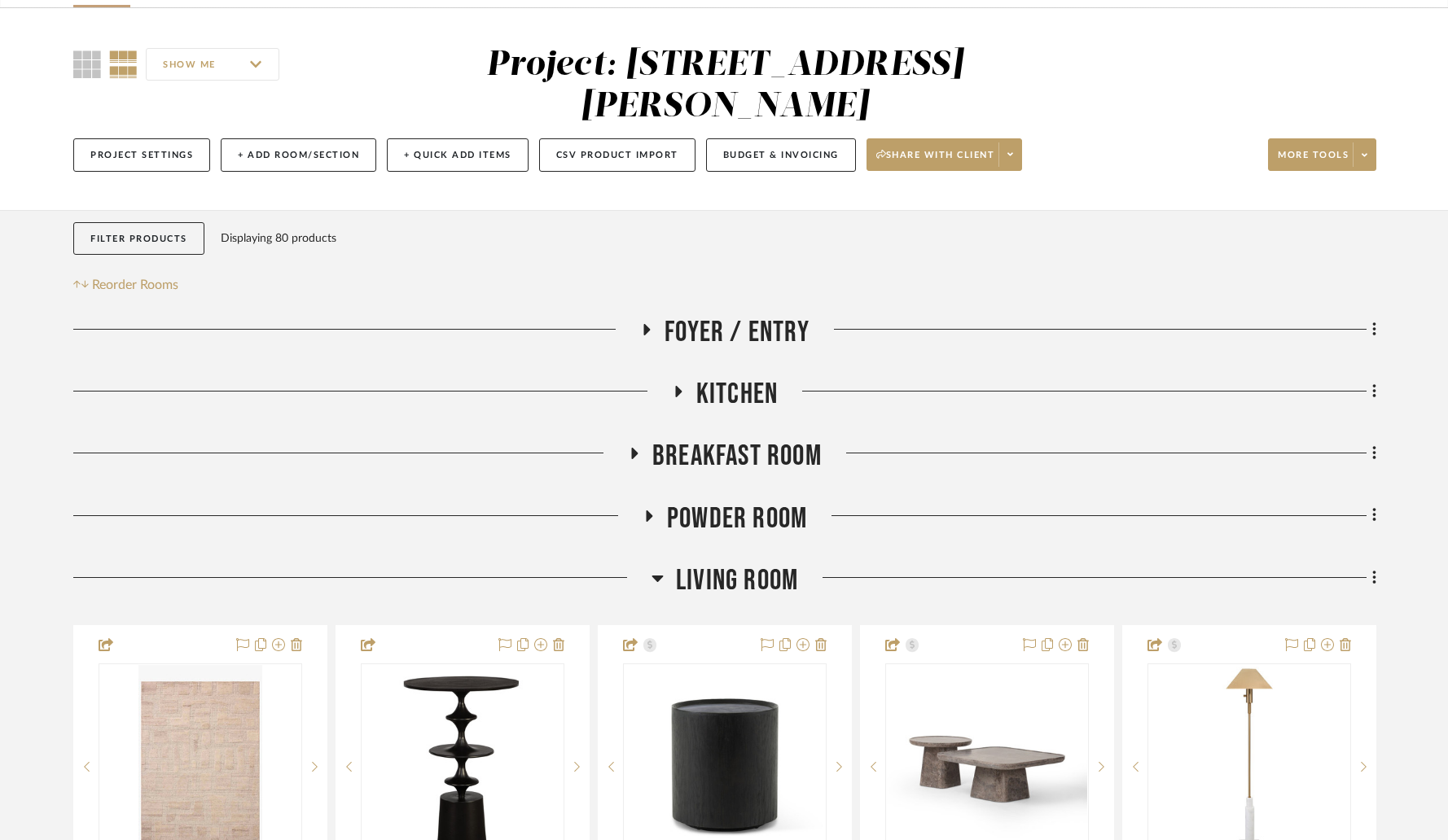
click at [637, 448] on icon at bounding box center [635, 454] width 20 height 13
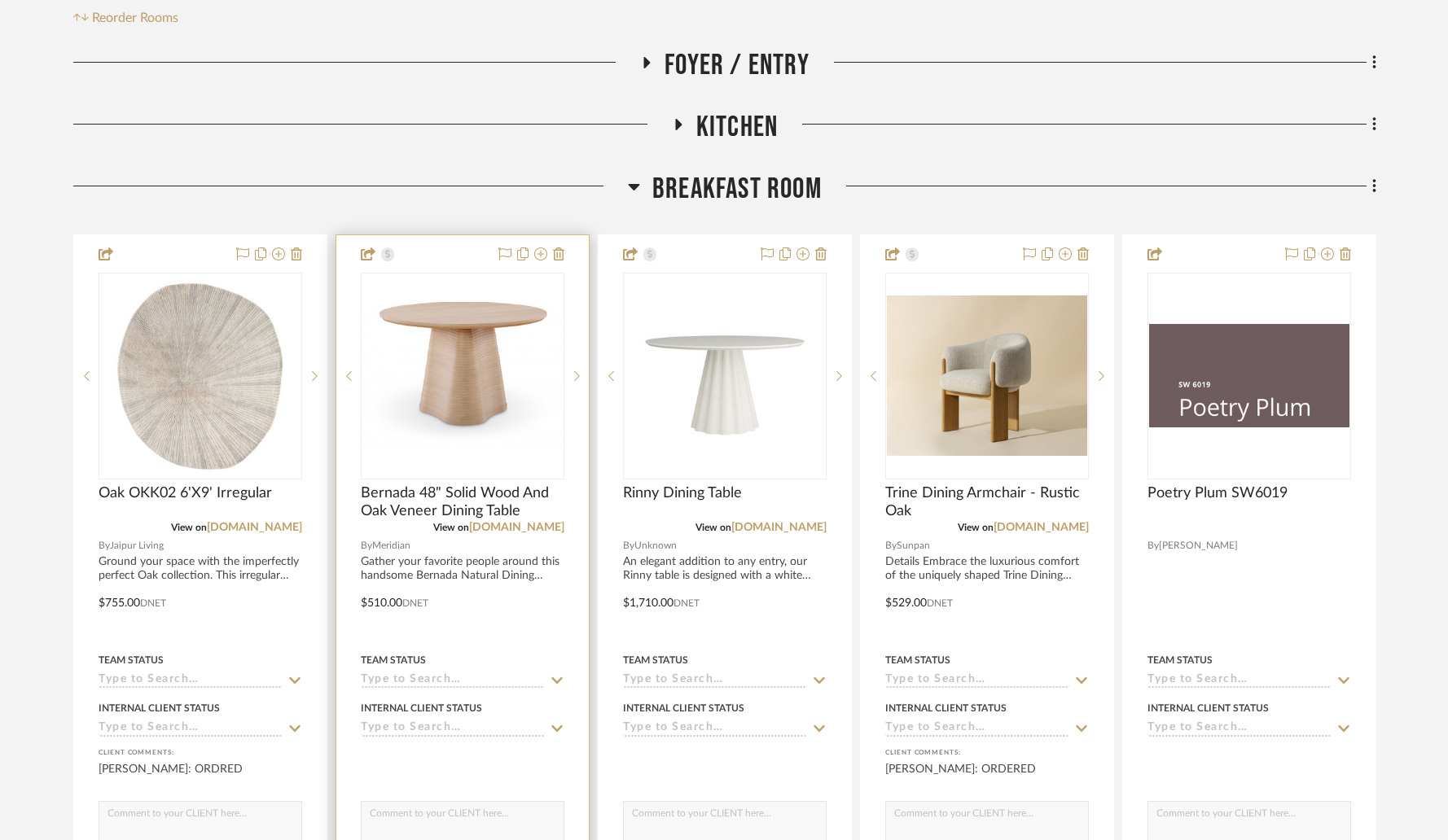
scroll to position [384, 0]
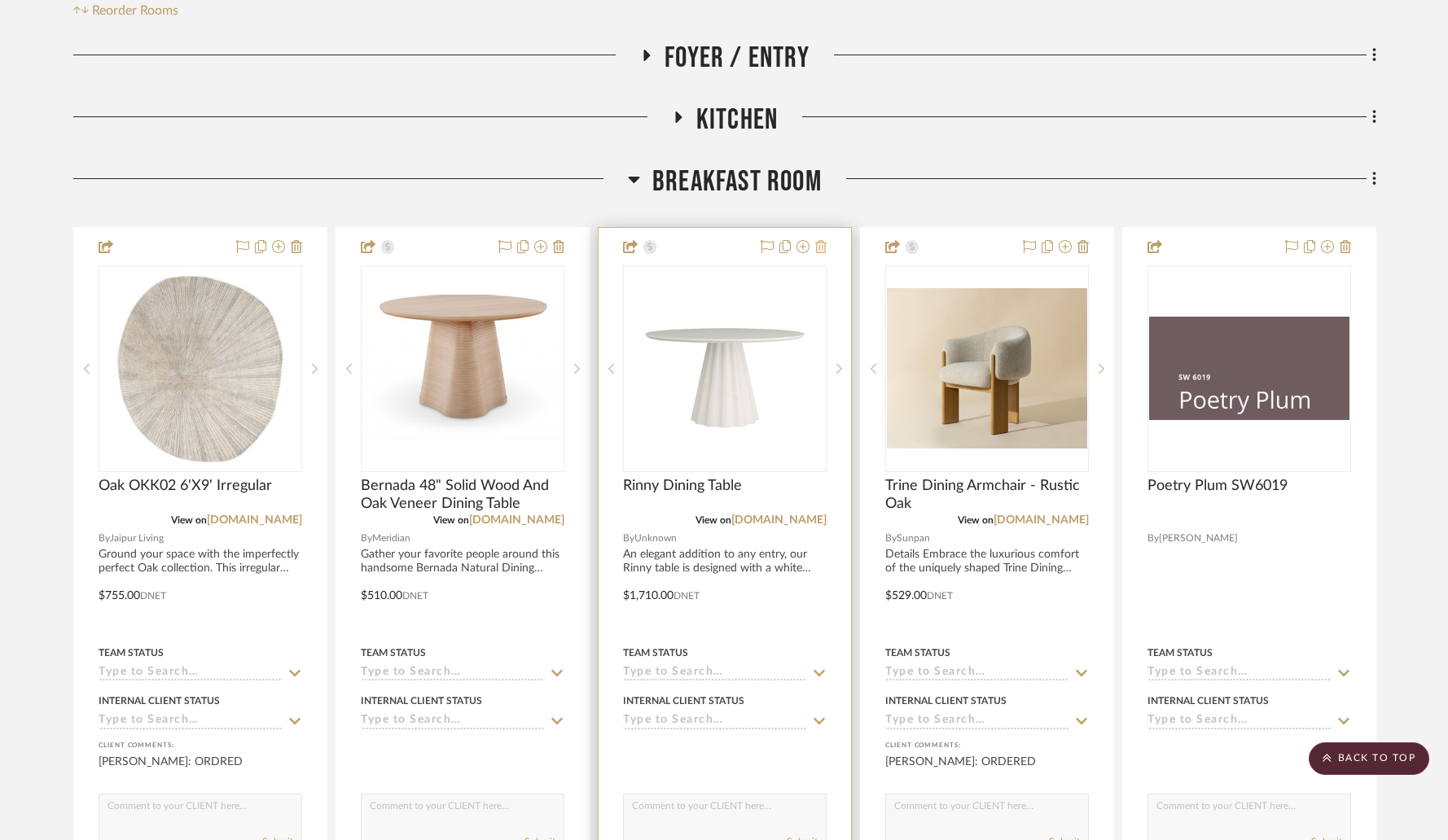
click at [822, 241] on icon at bounding box center [820, 247] width 12 height 13
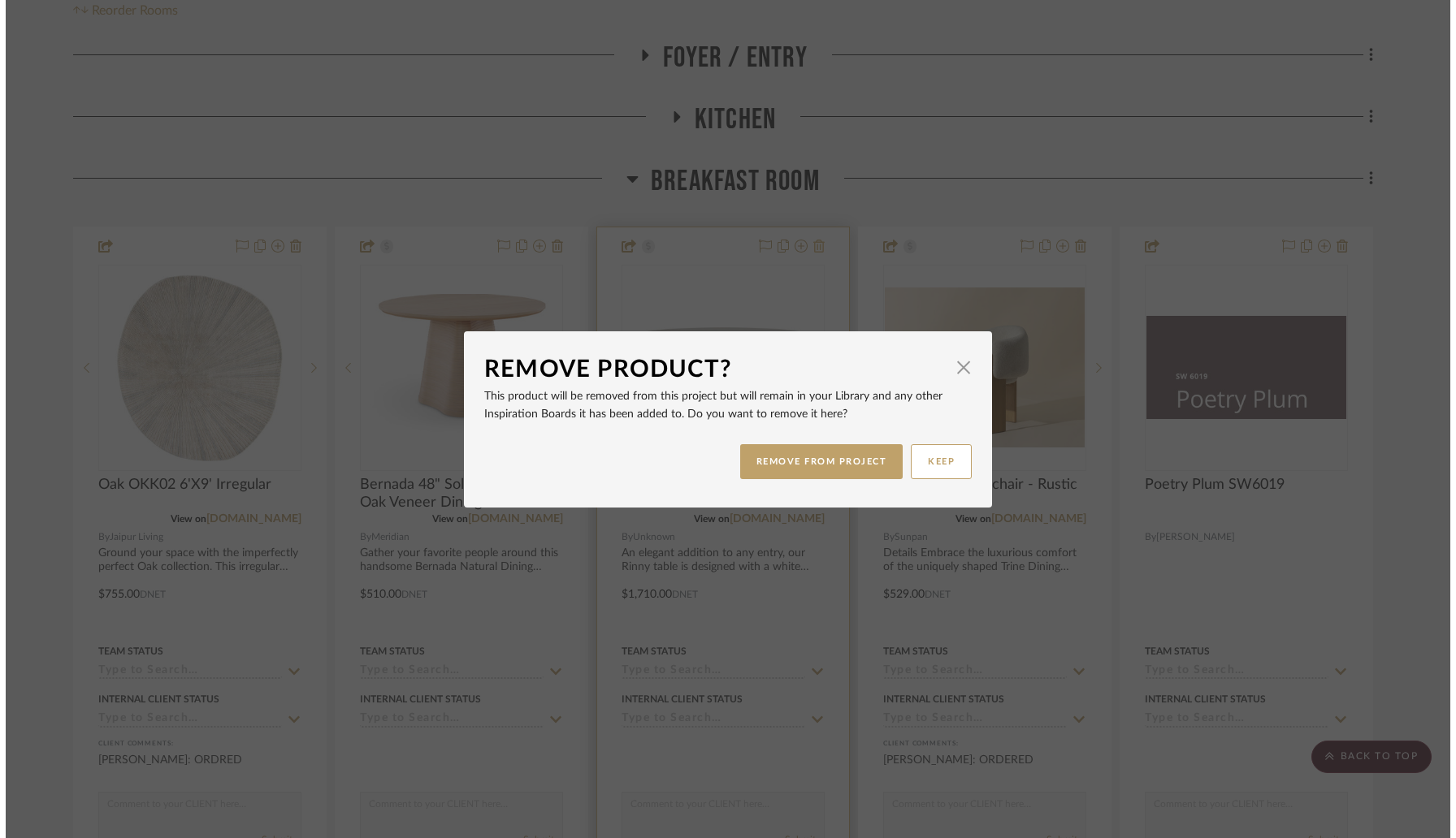
scroll to position [0, 0]
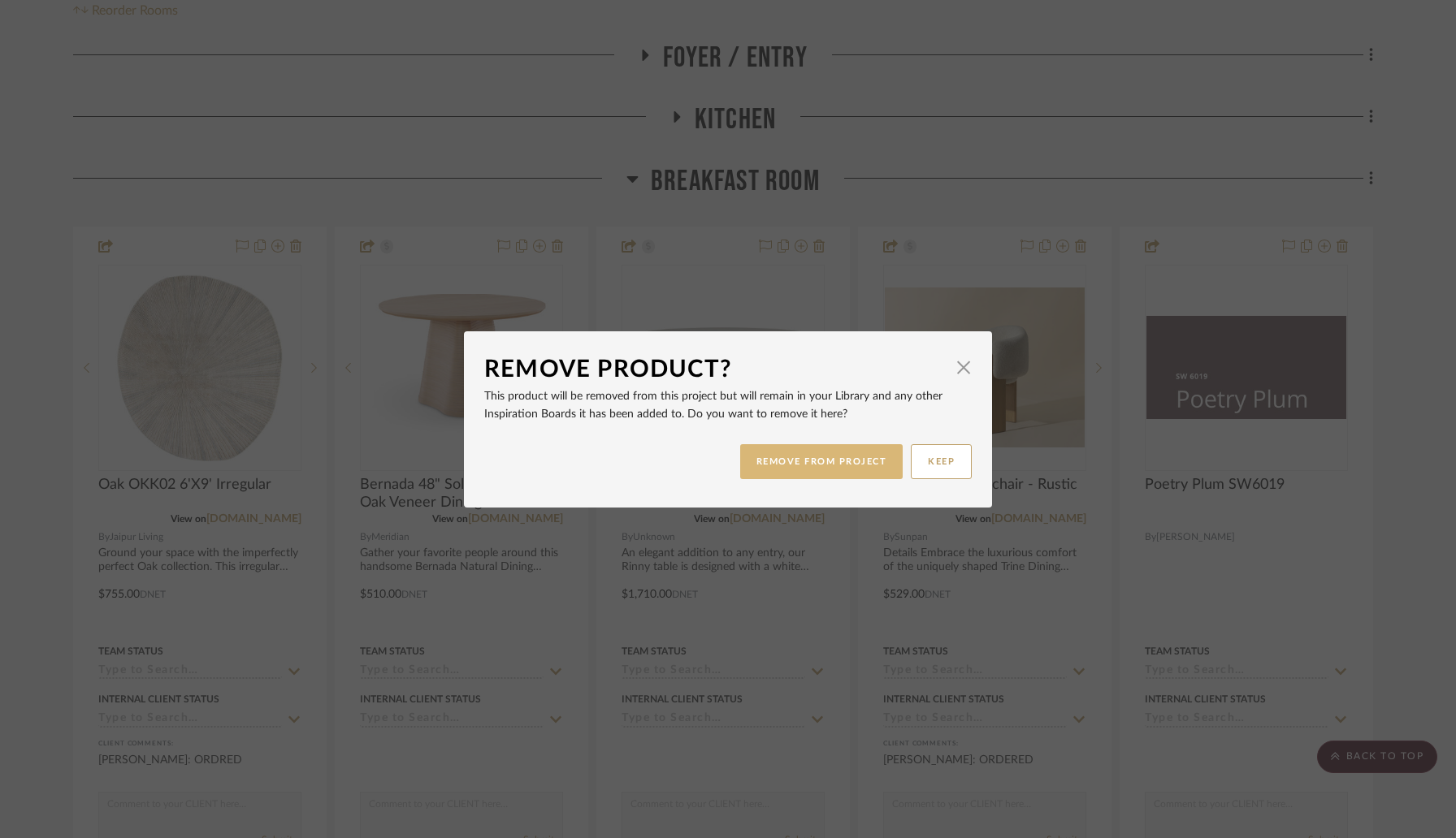
click at [804, 460] on button "REMOVE FROM PROJECT" at bounding box center [822, 461] width 164 height 35
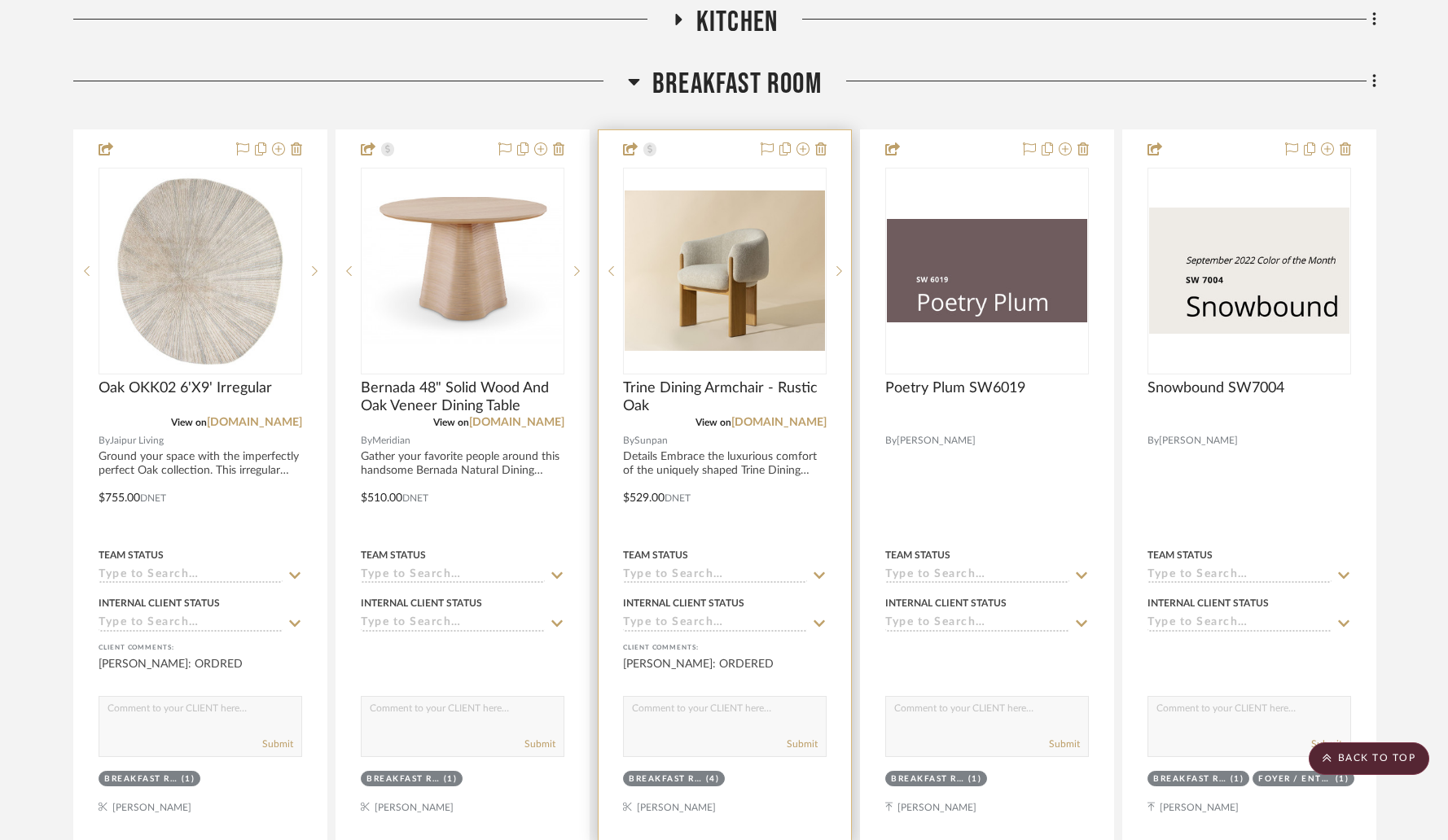
scroll to position [274, 0]
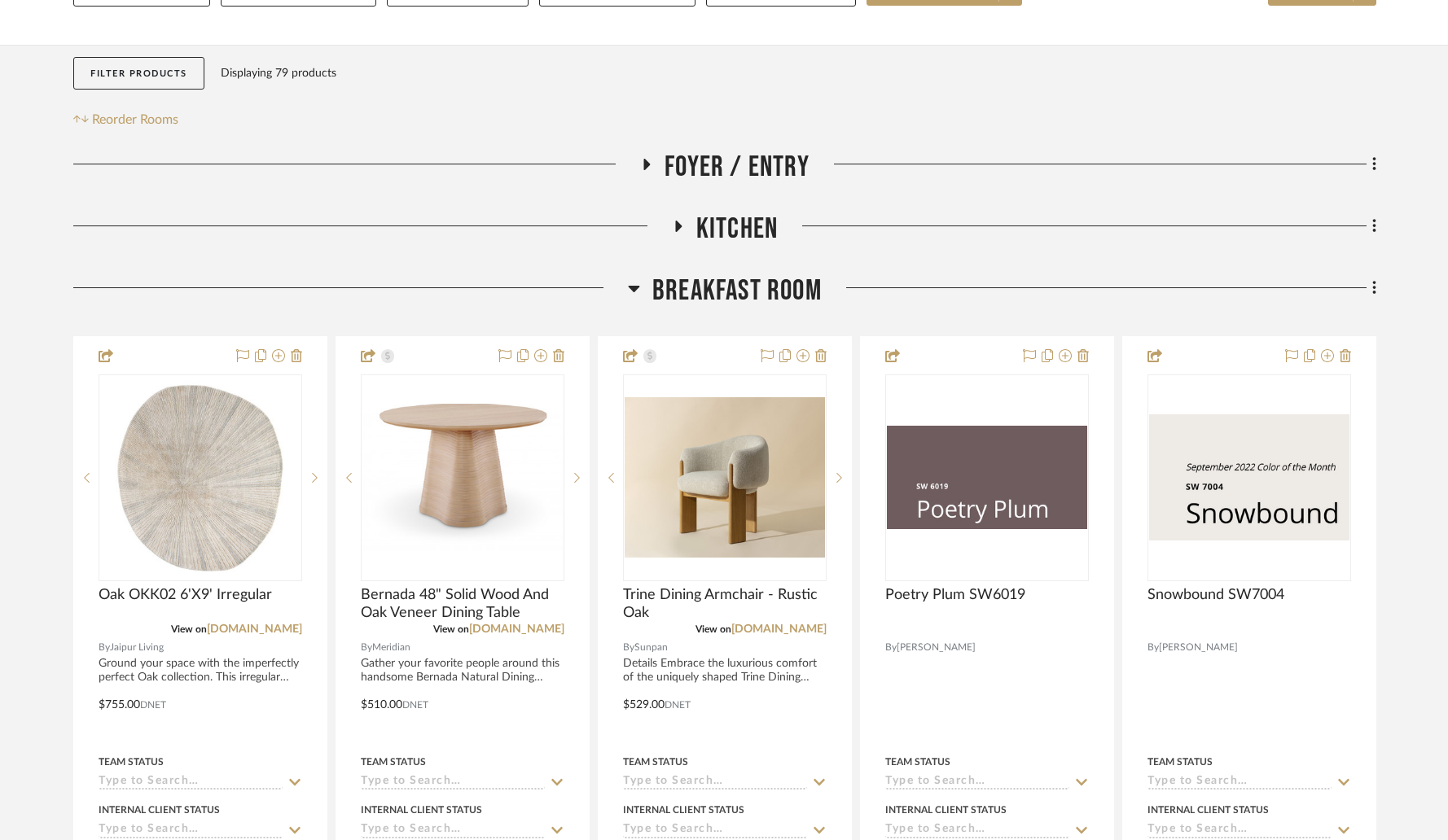
click at [631, 278] on icon at bounding box center [635, 288] width 13 height 20
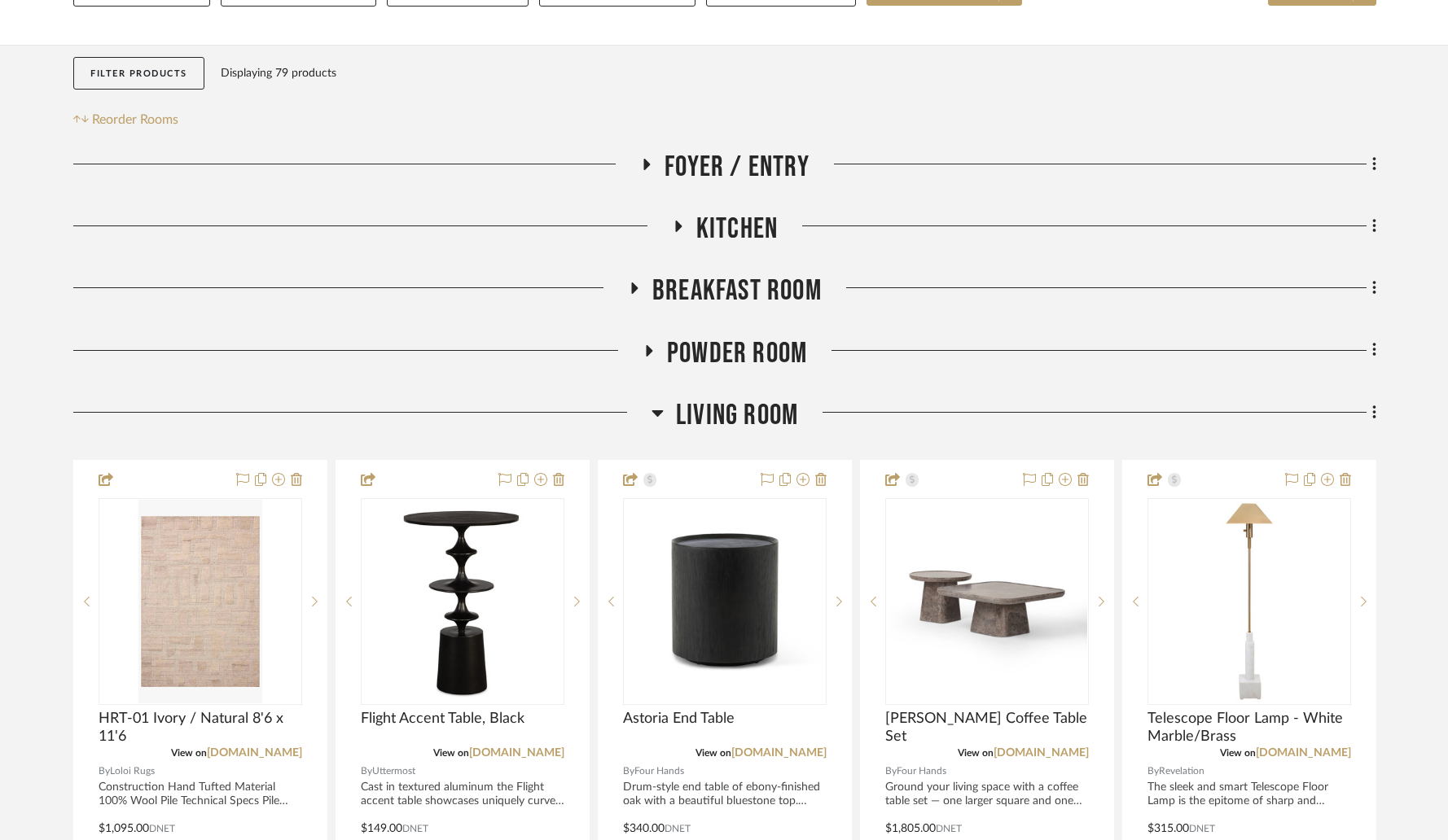
click at [646, 345] on icon at bounding box center [648, 351] width 6 height 12
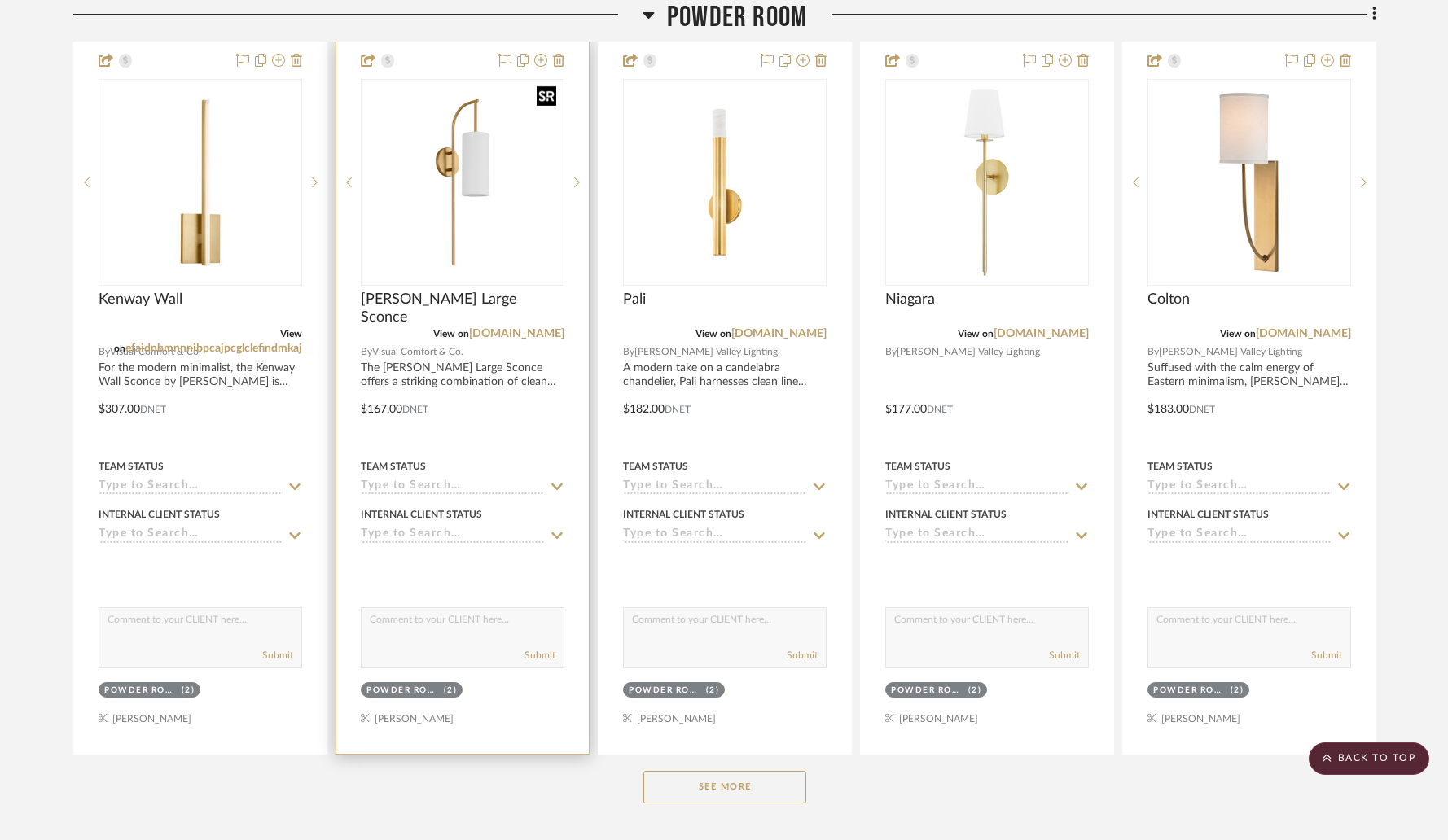
scroll to position [672, 0]
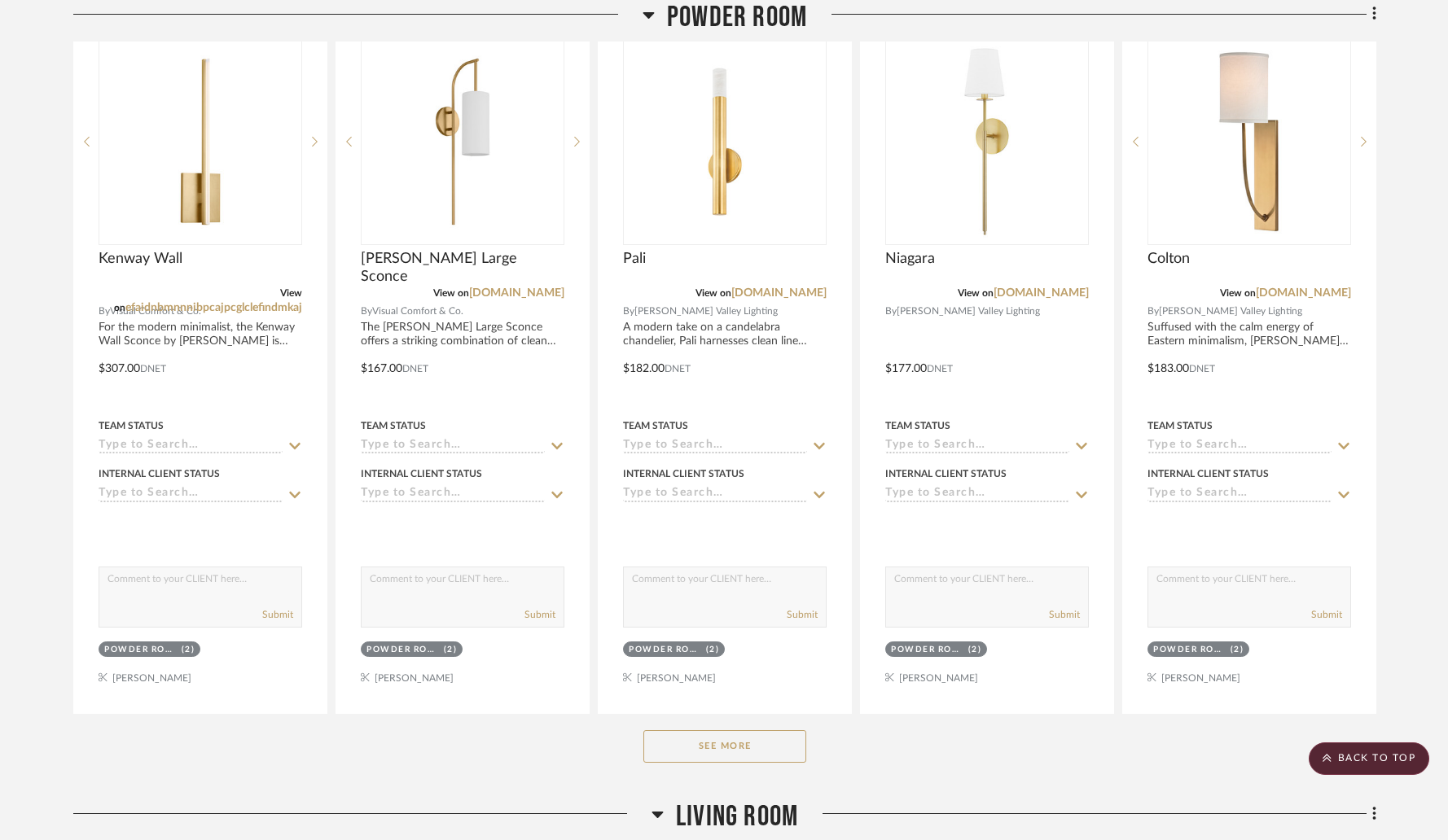
click at [683, 730] on button "See More" at bounding box center [725, 746] width 163 height 32
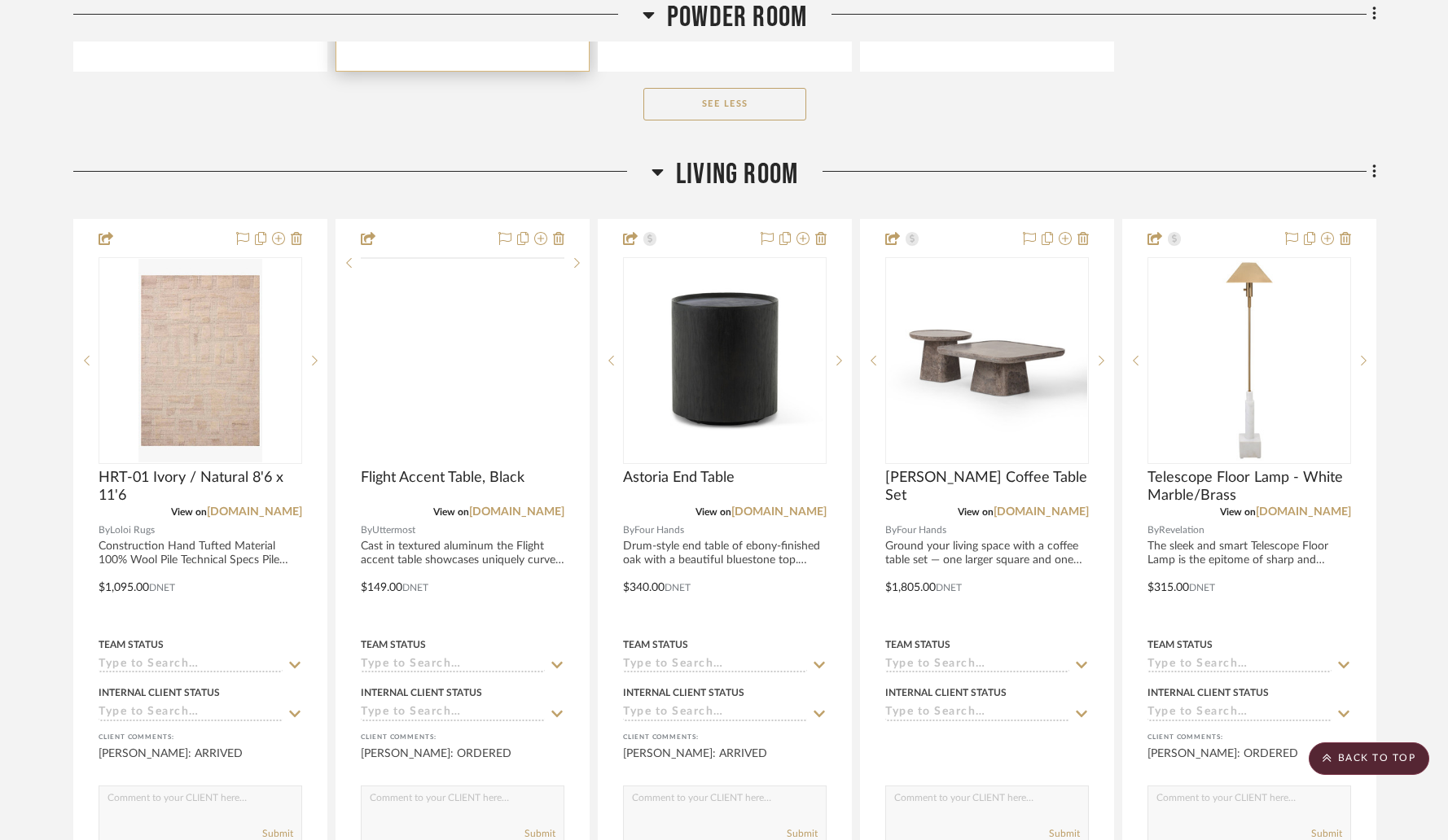
scroll to position [2054, 0]
